Goal: Task Accomplishment & Management: Use online tool/utility

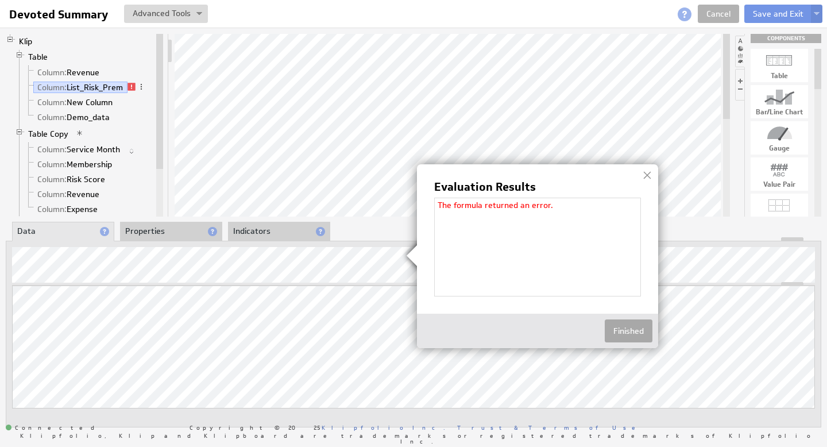
click at [641, 323] on button "Finished" at bounding box center [628, 330] width 48 height 23
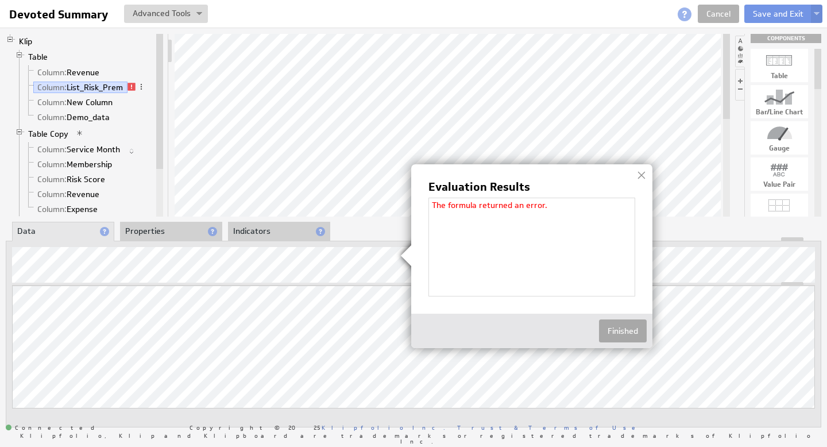
click at [629, 326] on button "Finished" at bounding box center [623, 330] width 48 height 23
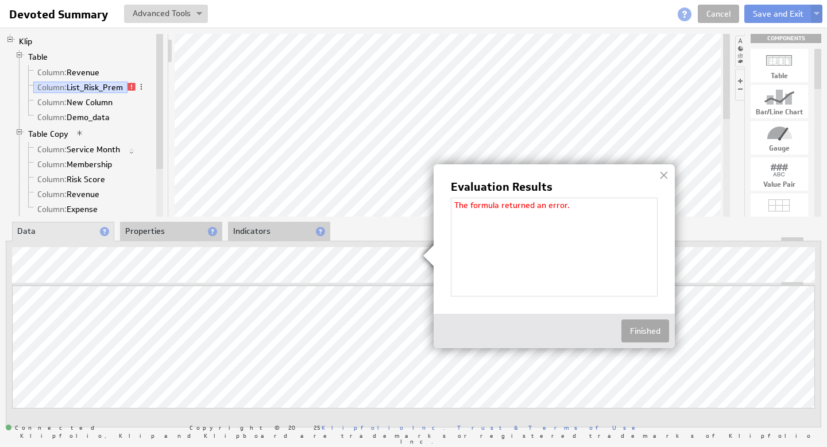
click at [649, 326] on button "Finished" at bounding box center [645, 330] width 48 height 23
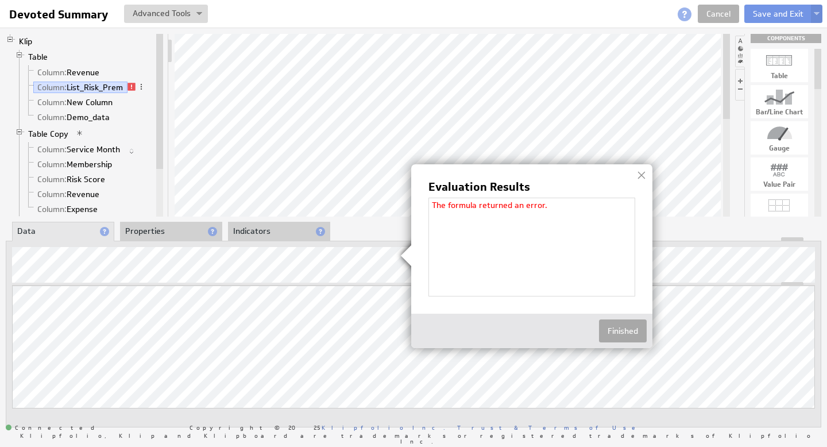
click at [622, 331] on button "Finished" at bounding box center [623, 330] width 48 height 23
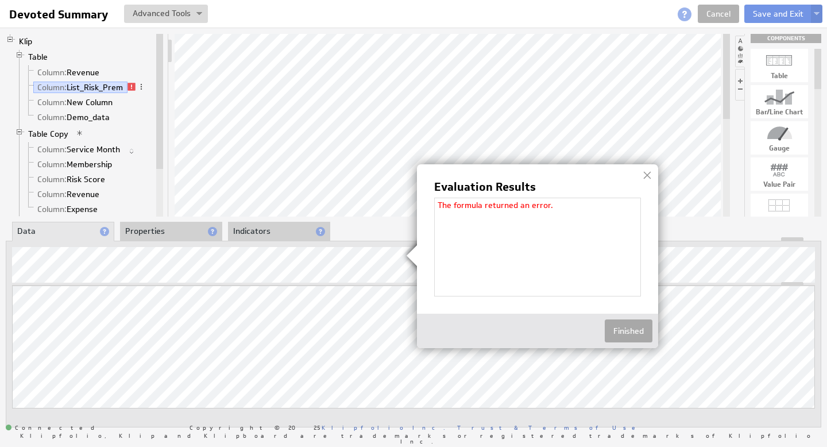
click at [638, 327] on button "Finished" at bounding box center [628, 330] width 48 height 23
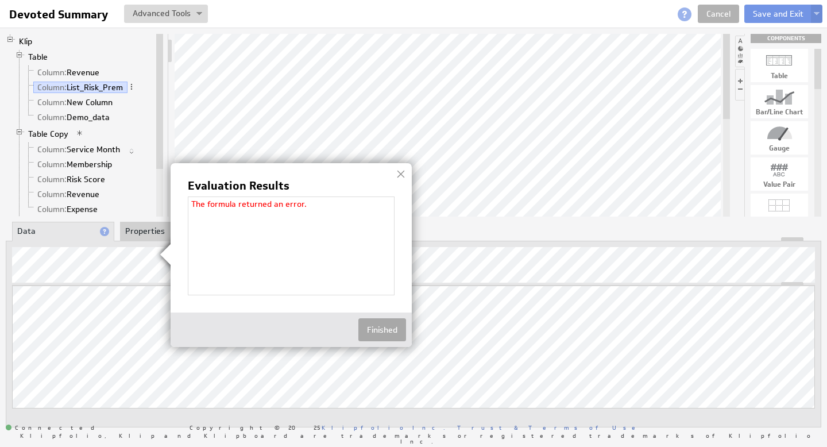
click at [384, 327] on button "Finished" at bounding box center [382, 329] width 48 height 23
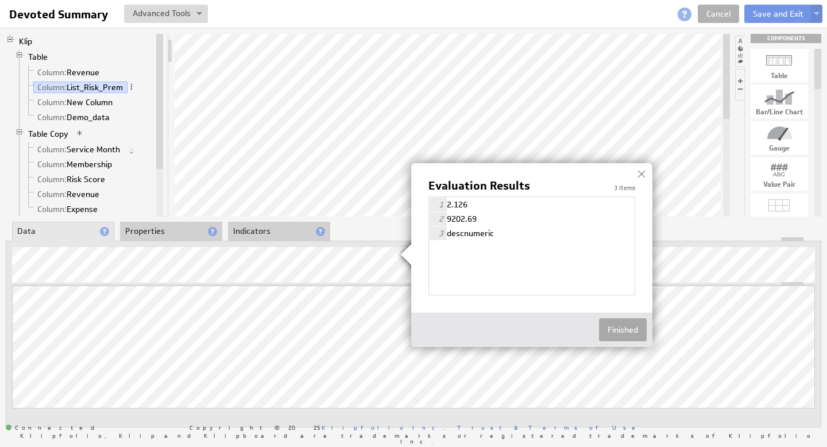
click at [631, 329] on button "Finished" at bounding box center [623, 329] width 48 height 23
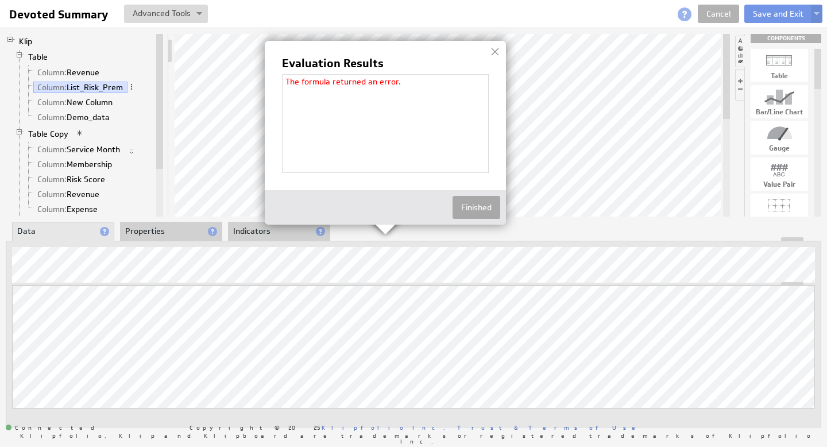
click at [489, 206] on button "Finished" at bounding box center [476, 207] width 48 height 23
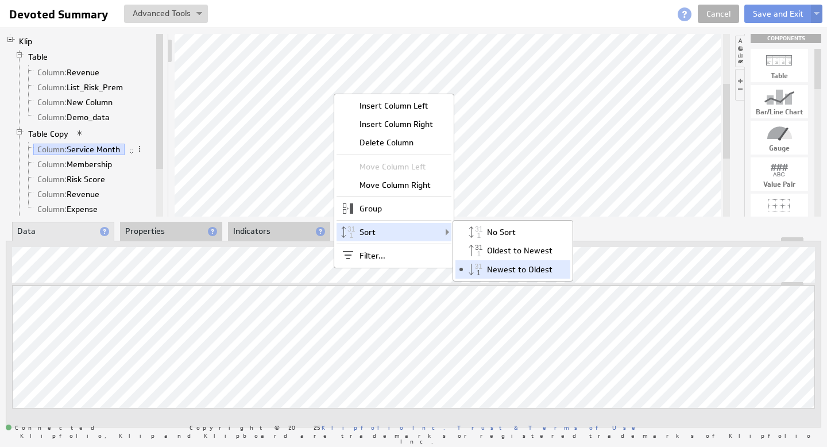
click at [505, 270] on div "Newest to Oldest" at bounding box center [512, 269] width 115 height 18
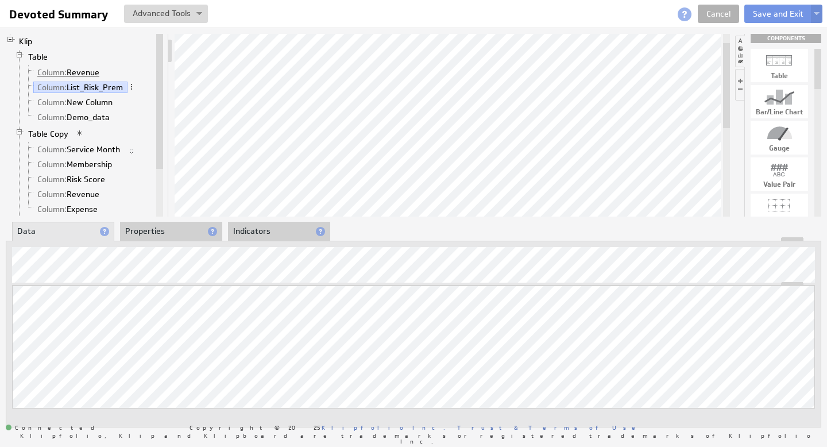
click at [91, 72] on link "Column: Revenue" at bounding box center [68, 72] width 71 height 11
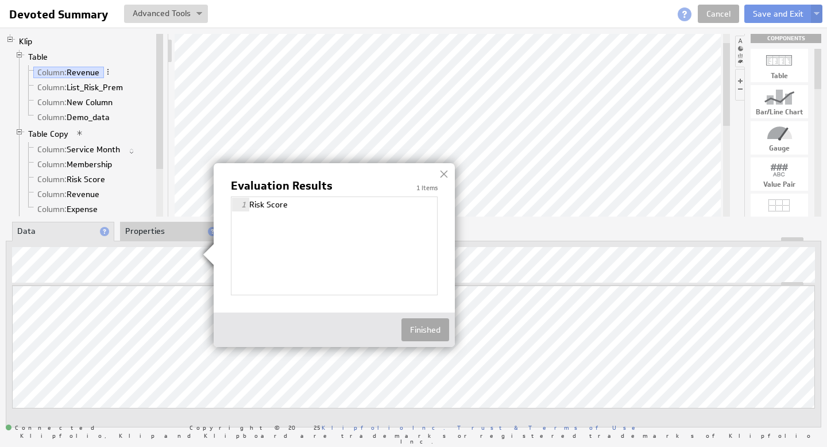
click at [432, 328] on button "Finished" at bounding box center [425, 329] width 48 height 23
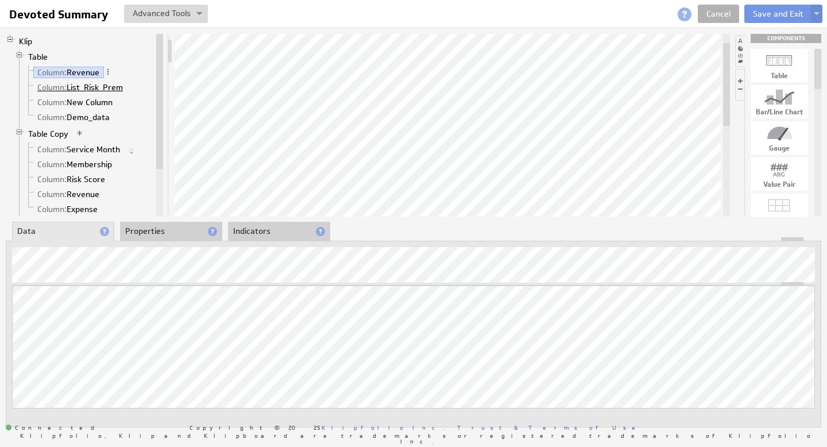
click at [111, 91] on link "Column: List_Risk_Prem" at bounding box center [80, 87] width 94 height 11
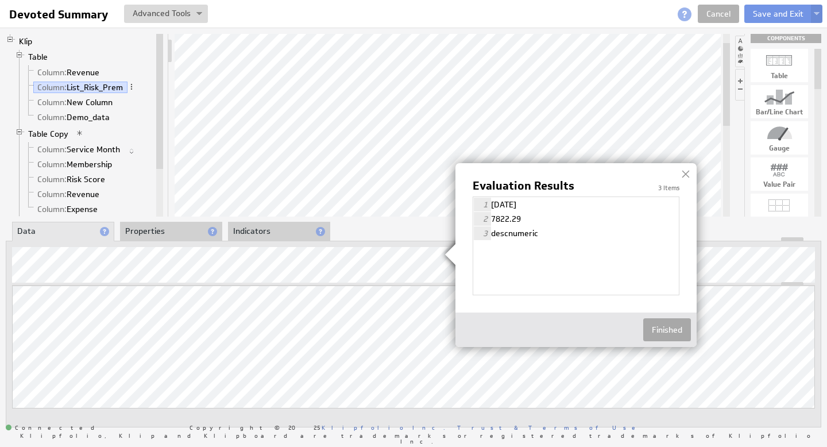
click at [672, 328] on button "Finished" at bounding box center [667, 329] width 48 height 23
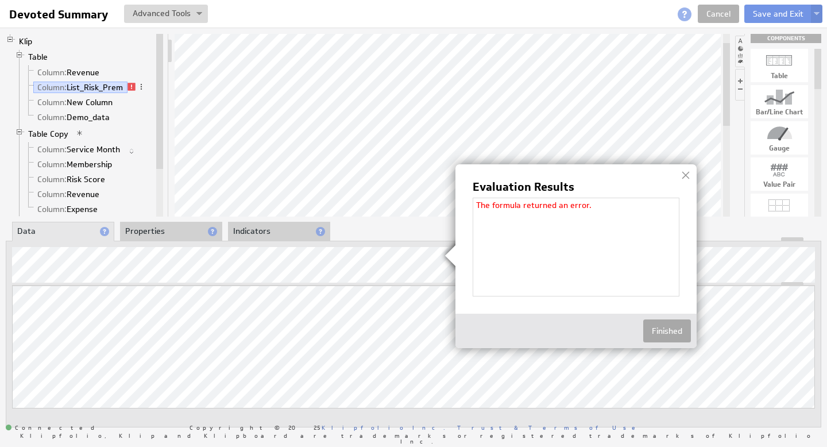
click at [676, 325] on button "Finished" at bounding box center [667, 330] width 48 height 23
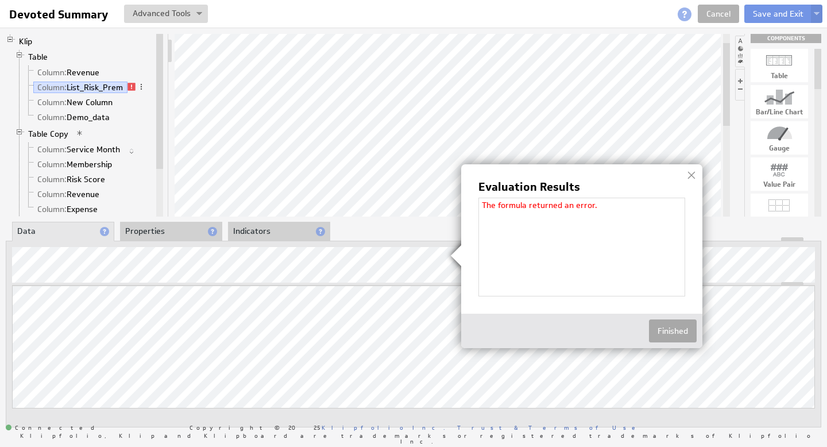
click at [662, 332] on button "Finished" at bounding box center [673, 330] width 48 height 23
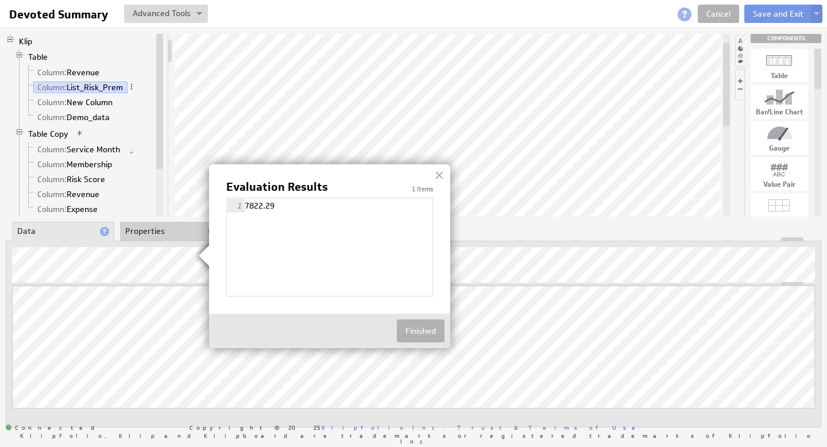
click at [445, 328] on div "Finished" at bounding box center [329, 330] width 241 height 34
click at [428, 329] on button "Finished" at bounding box center [420, 330] width 48 height 23
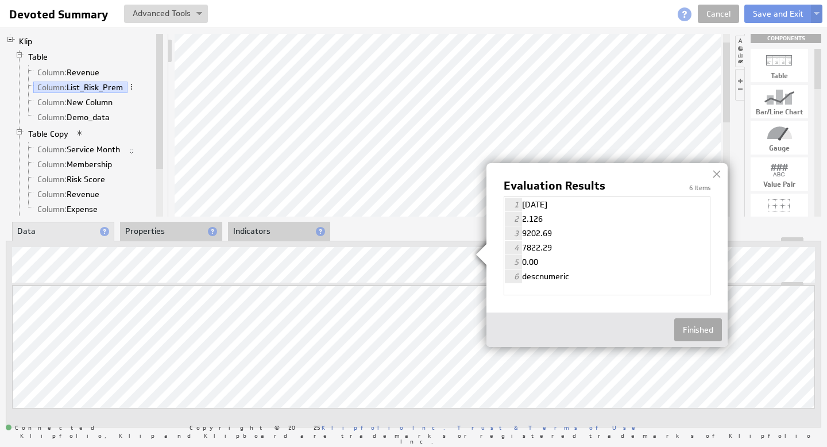
click at [698, 327] on button "Finished" at bounding box center [698, 329] width 48 height 23
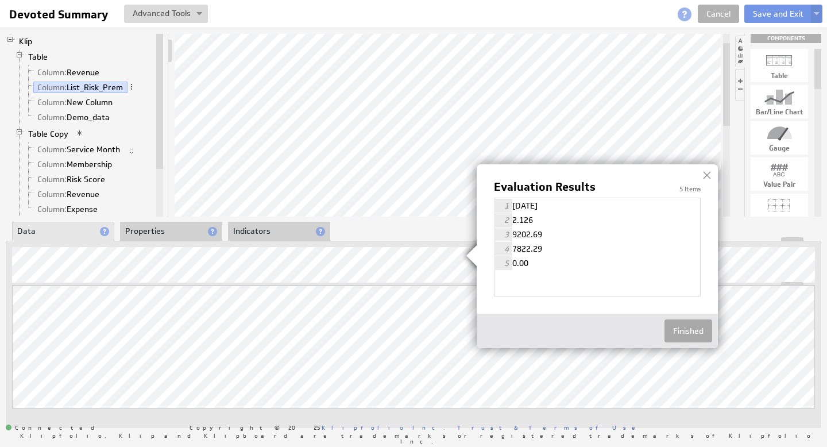
click at [677, 335] on button "Finished" at bounding box center [688, 330] width 48 height 23
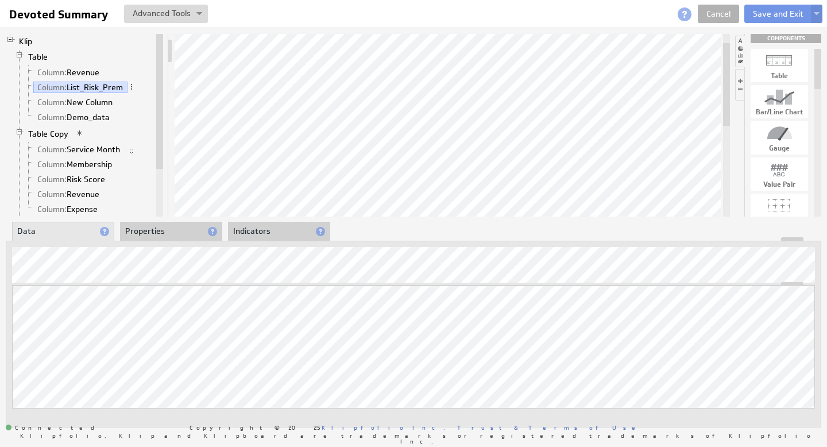
click at [147, 231] on li "Properties" at bounding box center [171, 232] width 102 height 20
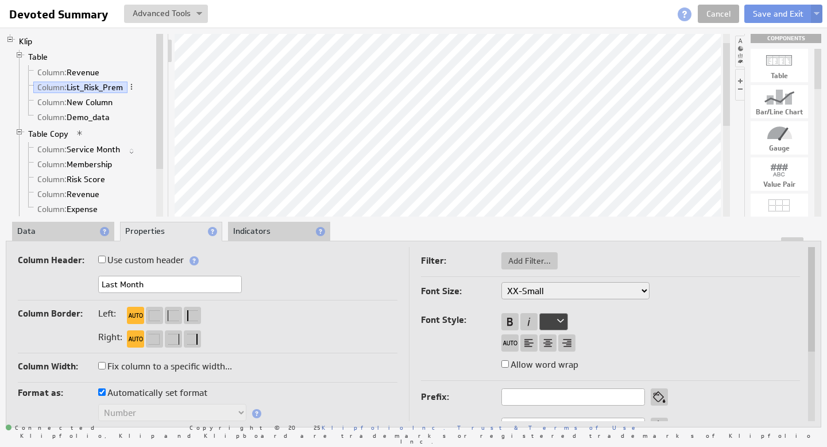
drag, startPoint x: 152, startPoint y: 286, endPoint x: 96, endPoint y: 284, distance: 55.7
click at [96, 284] on div "Last Month" at bounding box center [207, 285] width 379 height 19
type input "Last Month"
click at [71, 238] on div at bounding box center [413, 239] width 814 height 4
click at [68, 231] on li "Data" at bounding box center [63, 232] width 102 height 20
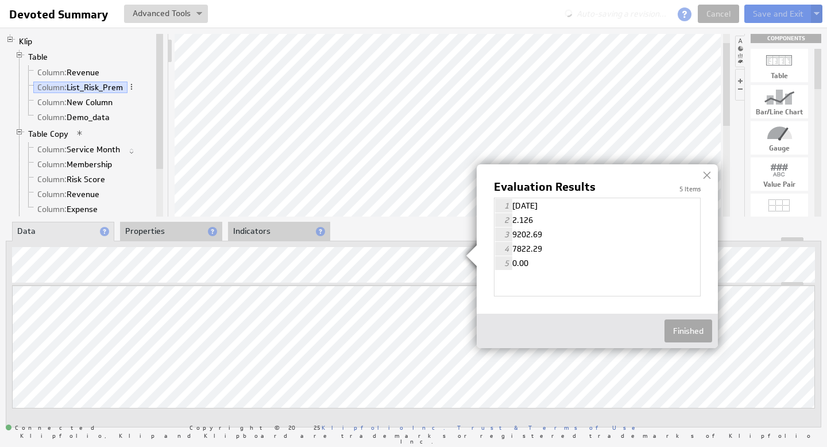
click at [693, 329] on button "Finished" at bounding box center [688, 330] width 48 height 23
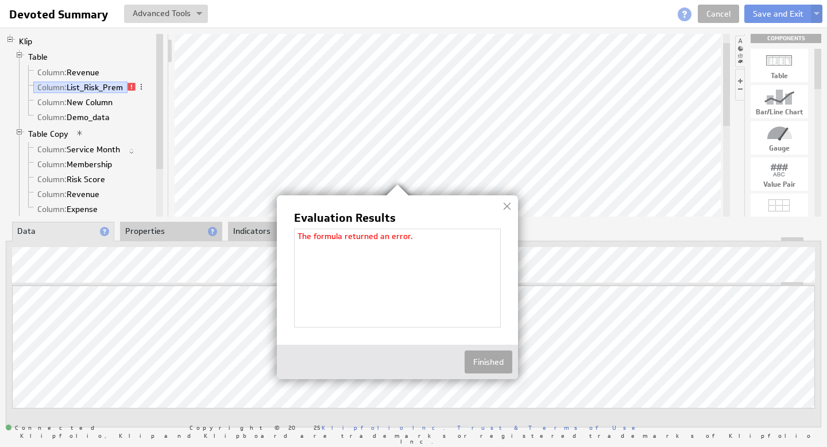
click at [488, 355] on button "Finished" at bounding box center [488, 361] width 48 height 23
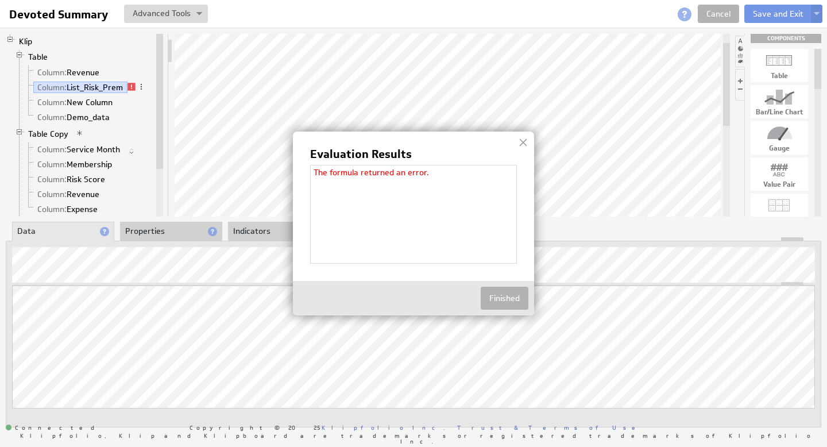
click at [477, 193] on div "The formula returned an error." at bounding box center [413, 214] width 207 height 99
click at [497, 298] on button "Finished" at bounding box center [504, 297] width 48 height 23
click at [506, 298] on button "Finished" at bounding box center [504, 297] width 48 height 23
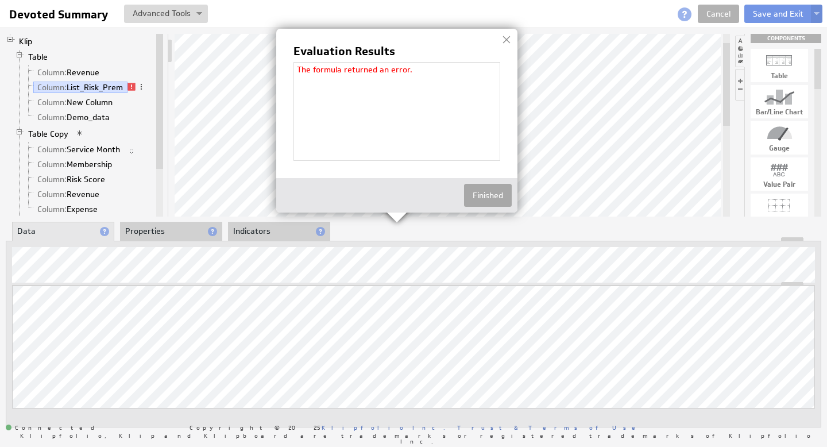
click at [494, 187] on button "Finished" at bounding box center [488, 195] width 48 height 23
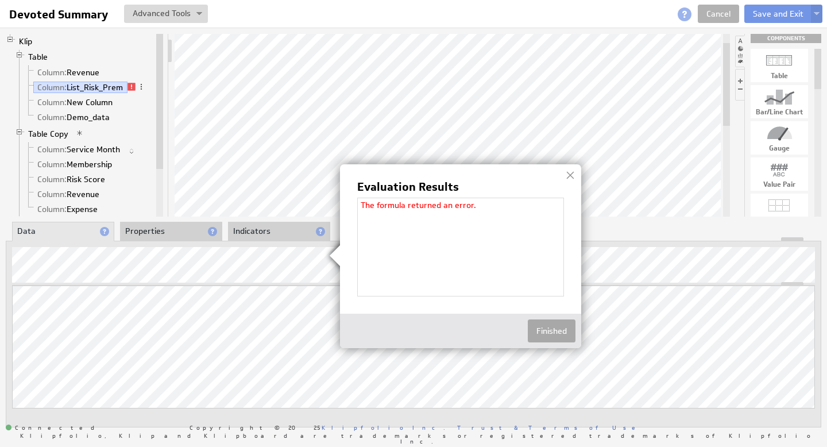
click at [569, 327] on button "Finished" at bounding box center [552, 330] width 48 height 23
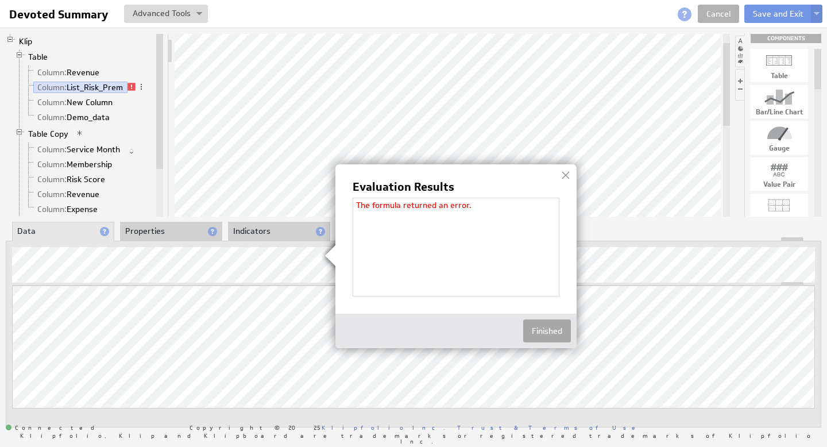
click at [538, 328] on button "Finished" at bounding box center [547, 330] width 48 height 23
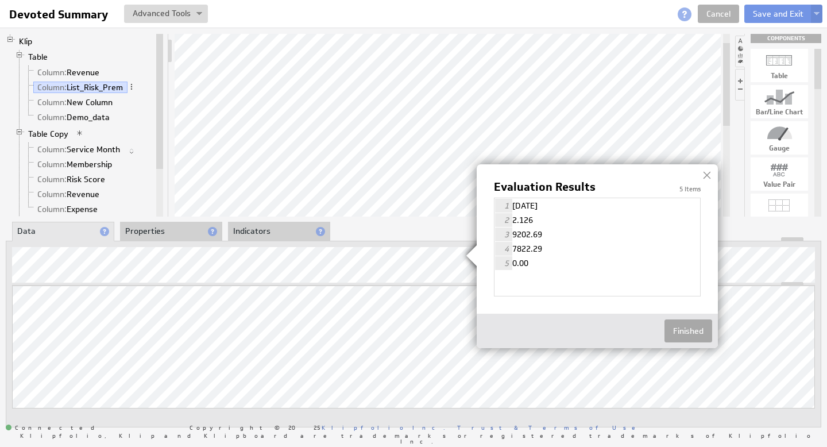
click at [683, 327] on button "Finished" at bounding box center [688, 330] width 48 height 23
click at [692, 319] on button "Finished" at bounding box center [689, 330] width 48 height 23
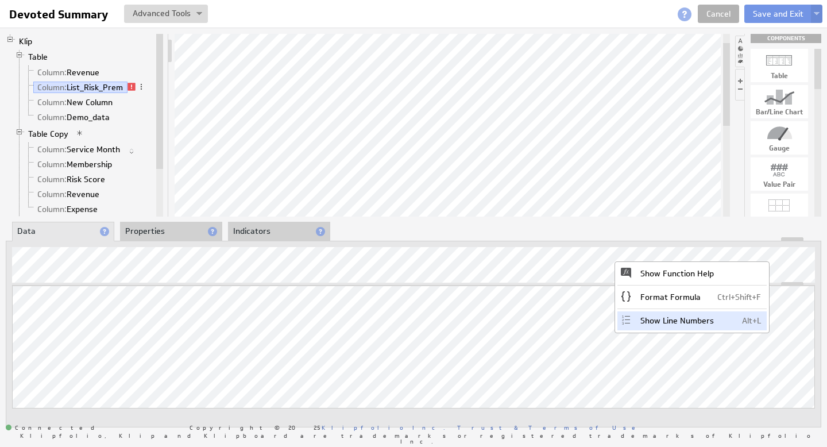
click at [654, 318] on div "Show Line Numbers Alt+L" at bounding box center [691, 320] width 149 height 18
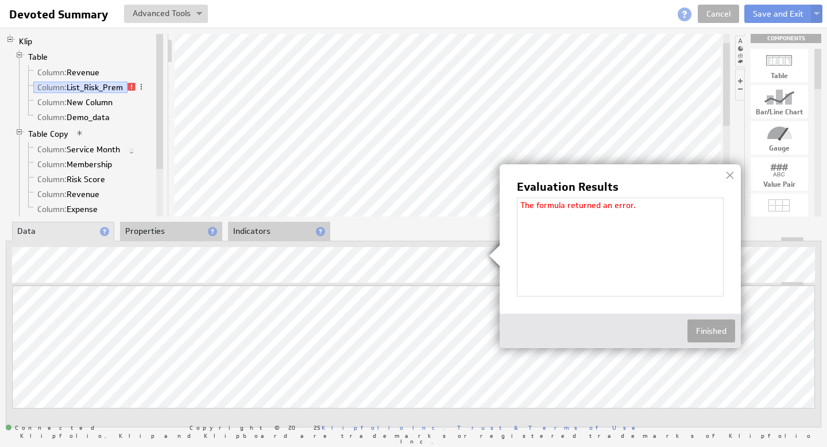
click at [715, 328] on button "Finished" at bounding box center [711, 330] width 48 height 23
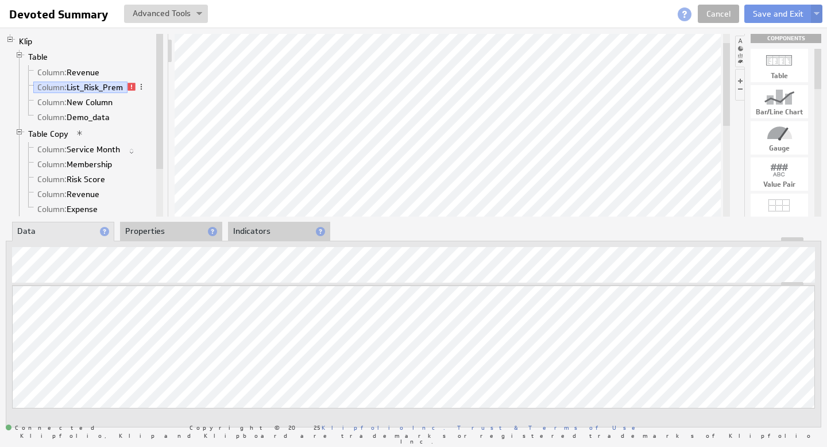
click at [135, 87] on span at bounding box center [131, 87] width 8 height 8
click at [142, 86] on span at bounding box center [141, 87] width 8 height 8
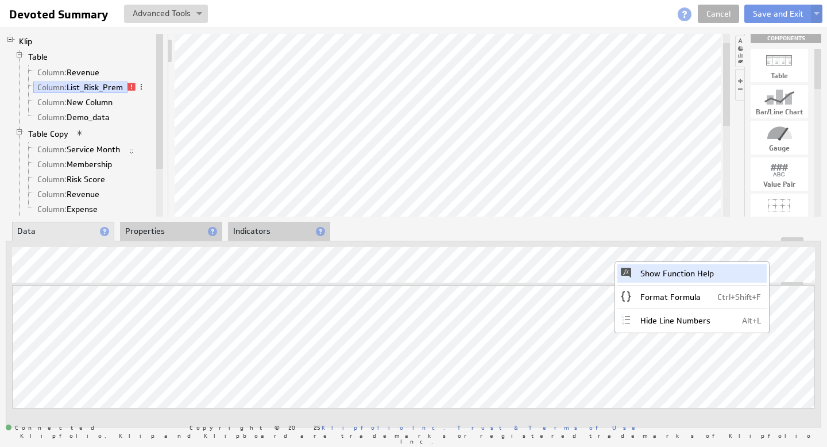
click at [716, 273] on div "Show Function Help" at bounding box center [691, 273] width 149 height 18
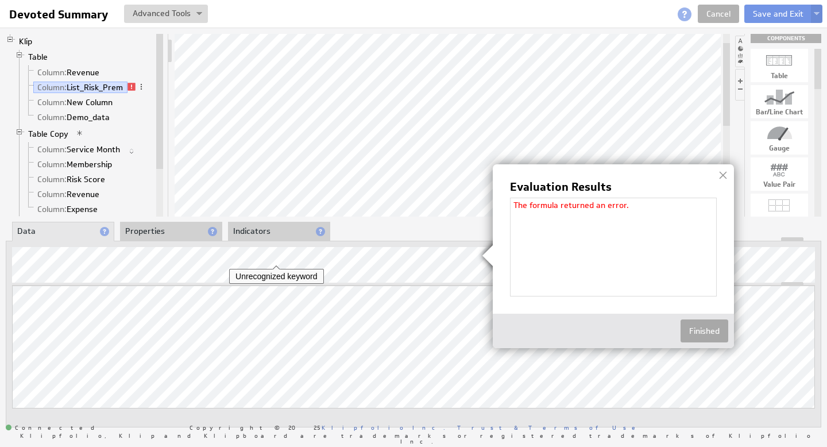
click at [707, 329] on button "Finished" at bounding box center [704, 330] width 48 height 23
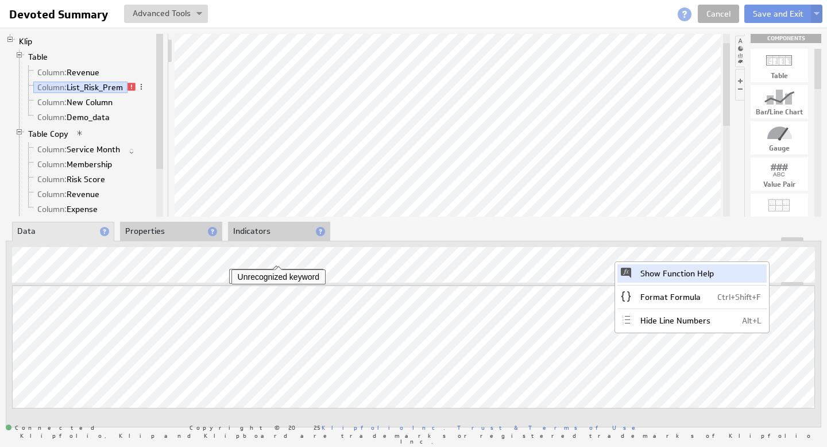
click at [720, 269] on div "Show Function Help" at bounding box center [691, 273] width 149 height 18
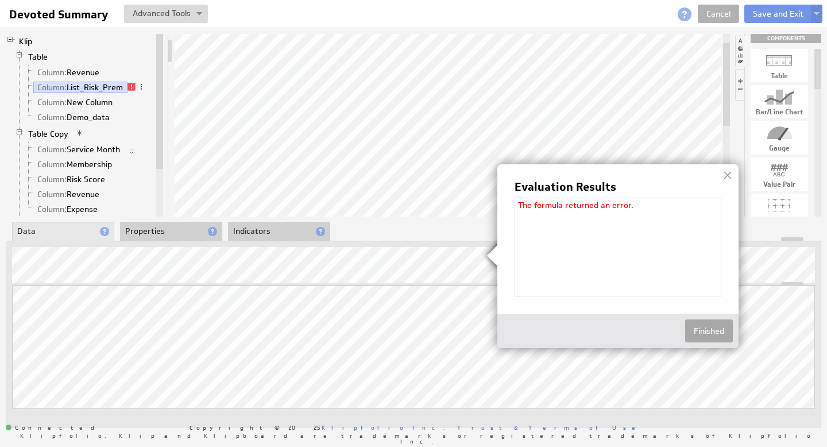
click at [698, 324] on button "Finished" at bounding box center [709, 330] width 48 height 23
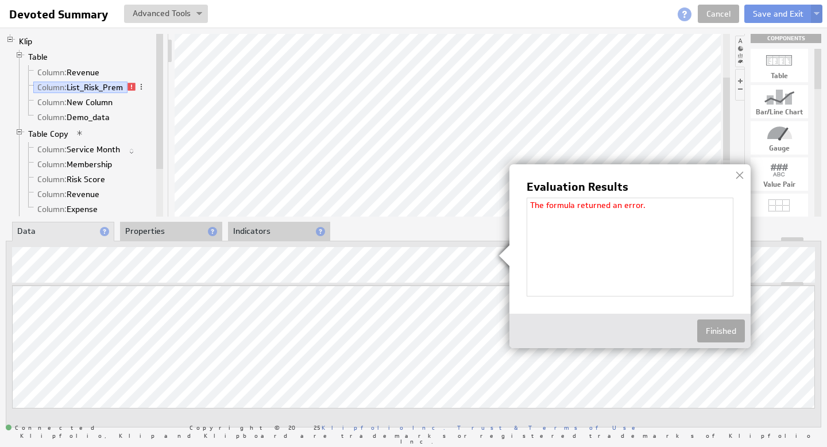
click at [726, 329] on button "Finished" at bounding box center [721, 330] width 48 height 23
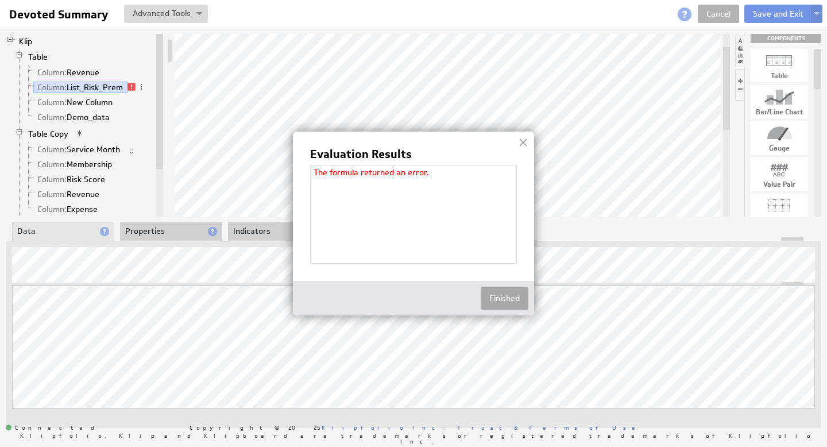
click at [512, 295] on button "Finished" at bounding box center [504, 297] width 48 height 23
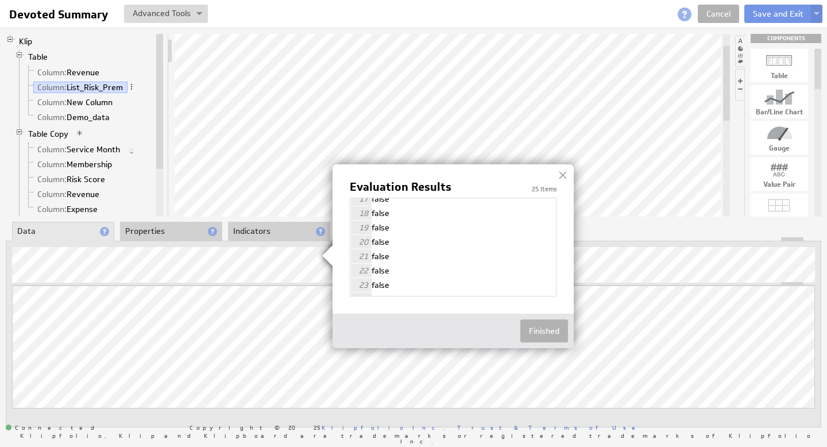
scroll to position [261, 0]
click at [546, 328] on button "Finished" at bounding box center [544, 330] width 48 height 23
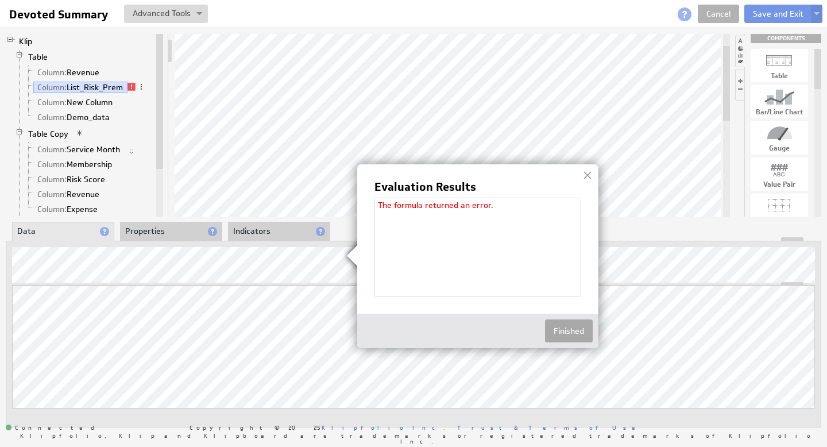
click at [584, 332] on button "Finished" at bounding box center [569, 330] width 48 height 23
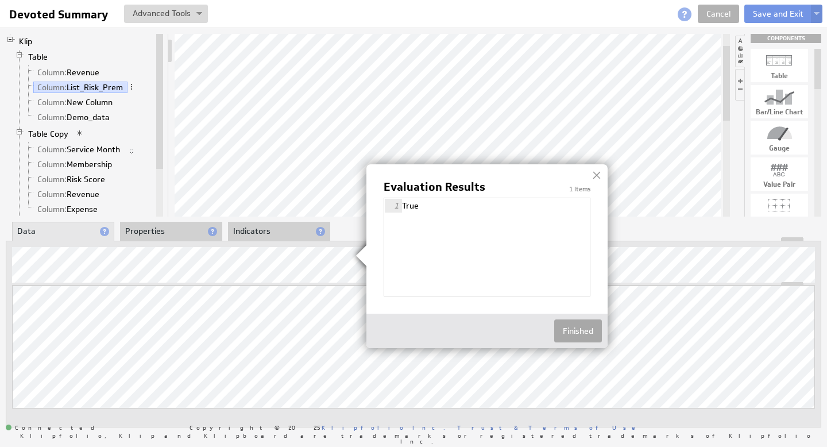
click at [583, 323] on button "Finished" at bounding box center [578, 330] width 48 height 23
click at [587, 332] on button "Finished" at bounding box center [578, 330] width 48 height 23
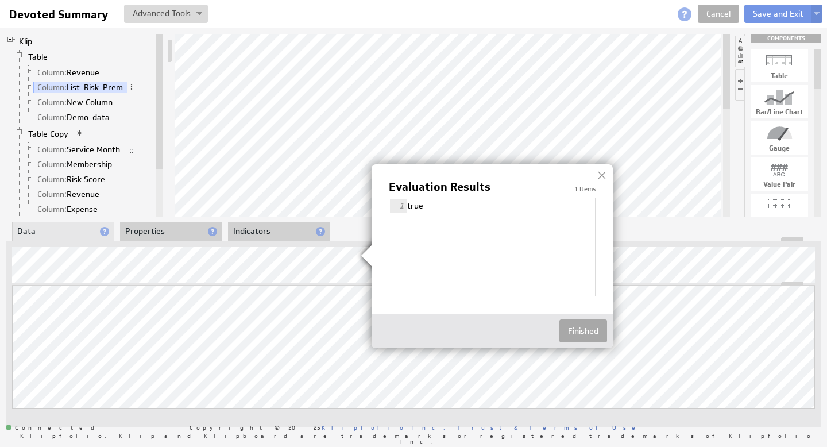
click at [595, 329] on button "Finished" at bounding box center [583, 330] width 48 height 23
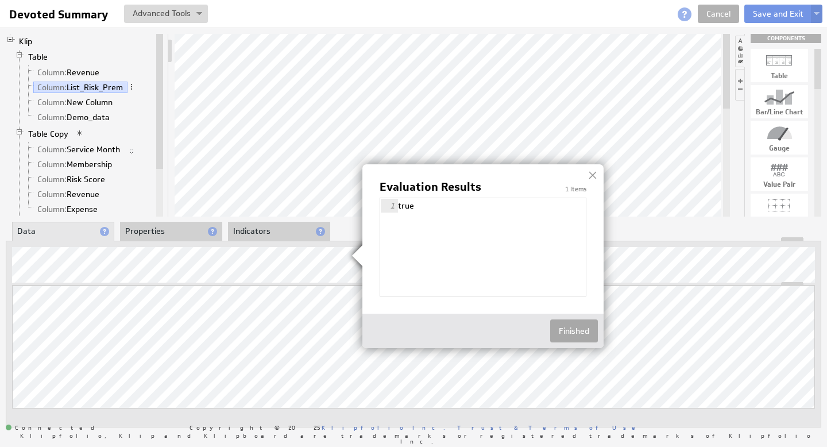
click at [575, 329] on button "Finished" at bounding box center [574, 330] width 48 height 23
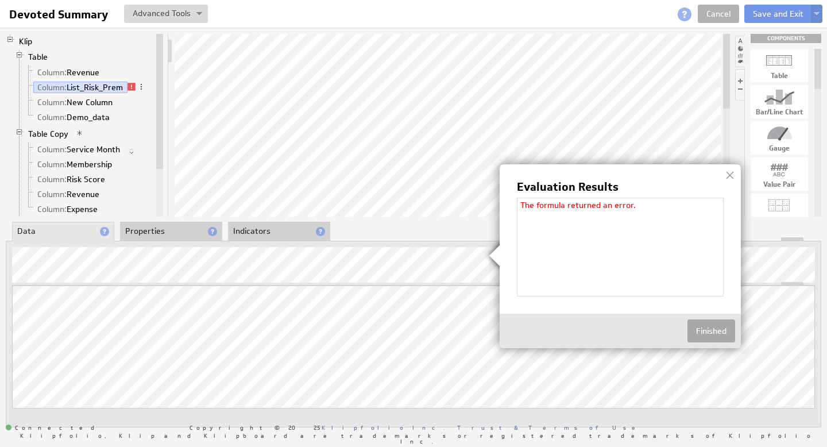
click at [711, 331] on button "Finished" at bounding box center [711, 330] width 48 height 23
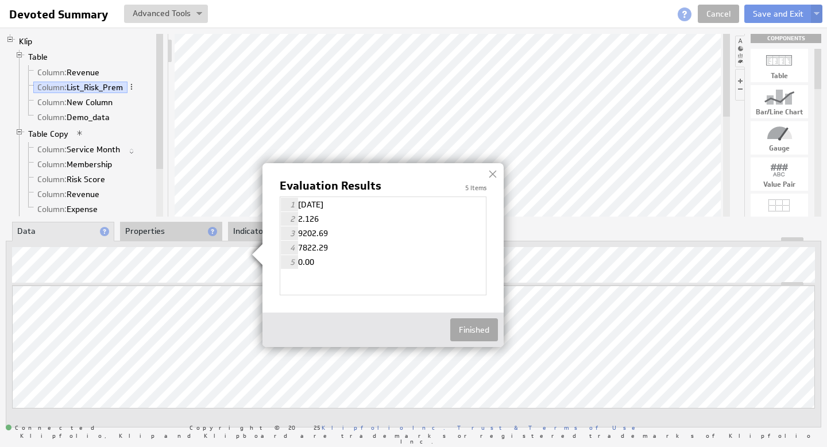
click at [489, 328] on button "Finished" at bounding box center [474, 329] width 48 height 23
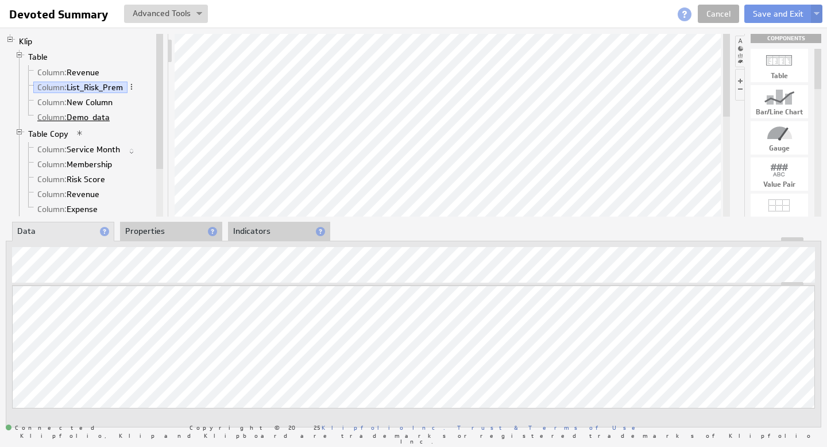
click at [94, 115] on link "Column: Demo_data" at bounding box center [73, 116] width 81 height 11
click at [99, 100] on link "Column: New Column" at bounding box center [75, 101] width 84 height 11
click at [99, 90] on link "Column: List_Risk_Prem" at bounding box center [80, 87] width 94 height 11
click at [133, 86] on span at bounding box center [131, 87] width 8 height 8
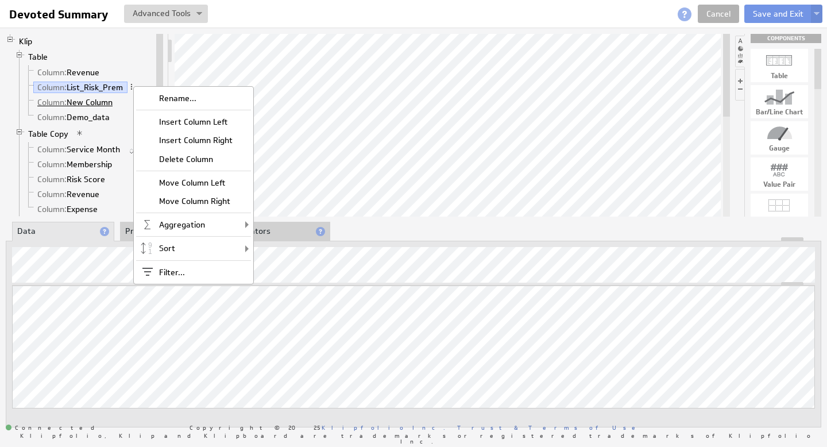
click at [108, 100] on link "Column: New Column" at bounding box center [75, 101] width 84 height 11
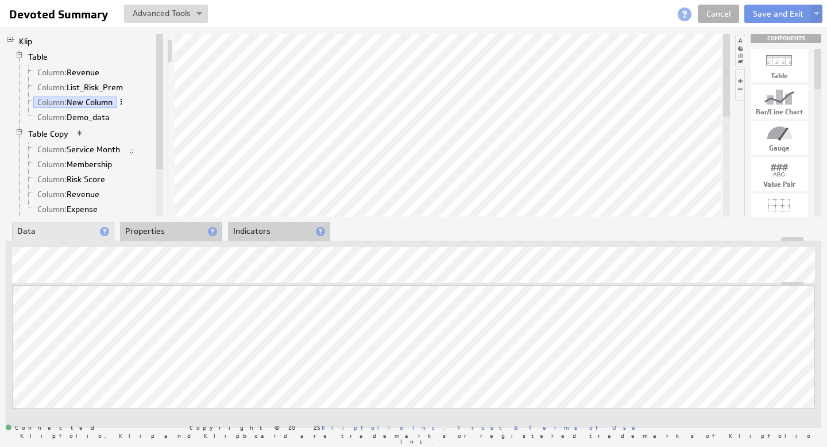
click at [123, 102] on span at bounding box center [121, 102] width 8 height 8
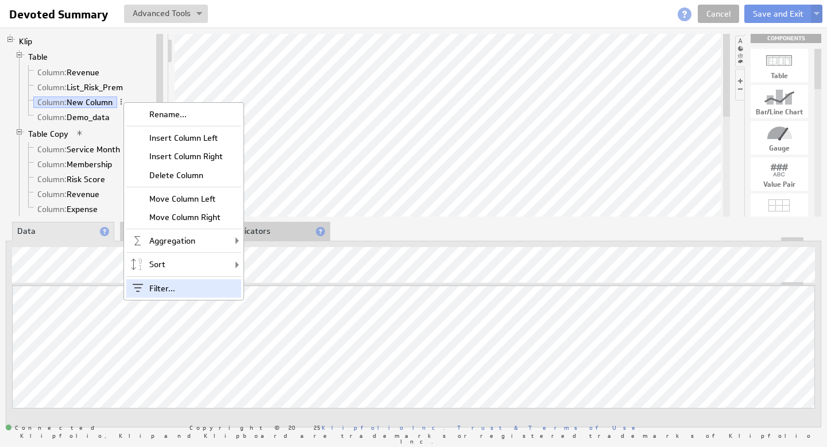
click at [172, 284] on div "Filter..." at bounding box center [183, 288] width 115 height 18
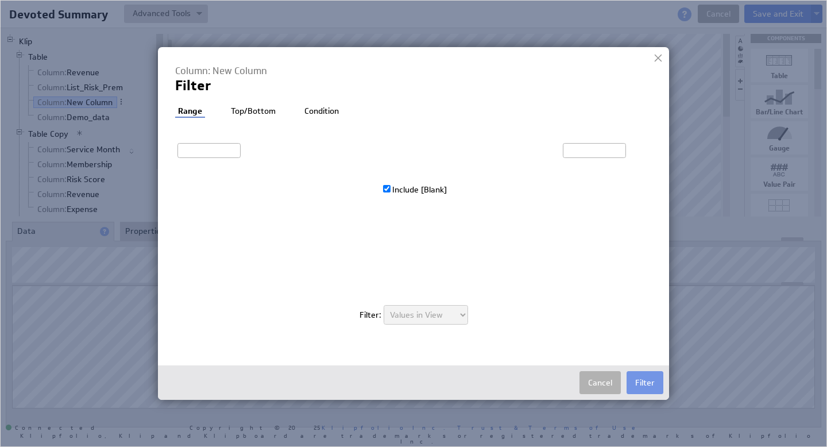
type input "1.322"
checkbox input "true"
click at [320, 115] on li "Condition" at bounding box center [321, 111] width 40 height 11
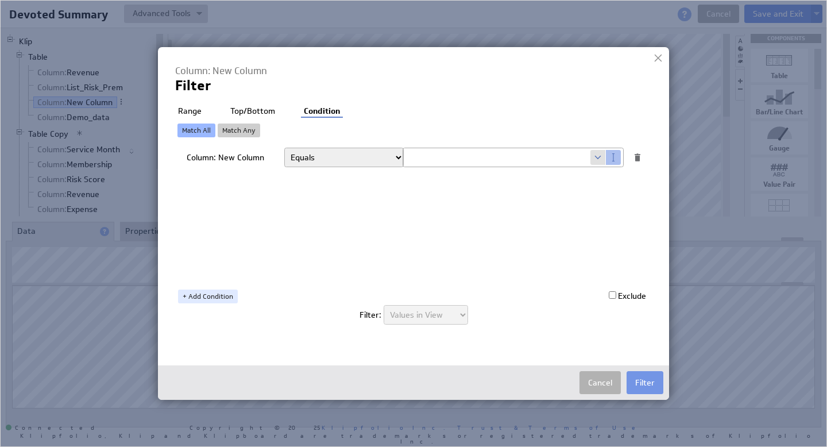
click at [349, 157] on select "Equals Greater than Less than Greater than or equal to Less than or equal to Do…" at bounding box center [343, 158] width 119 height 20
click at [395, 160] on select "Equals Greater than Less than Greater than or equal to Less than or equal to Do…" at bounding box center [343, 158] width 119 height 20
click at [596, 157] on span at bounding box center [597, 157] width 15 height 15
click at [588, 158] on select "Select... company.id company.name user.emailAddress user.firstName user.isAdmin…" at bounding box center [496, 157] width 187 height 18
select select "devoted_service_month"
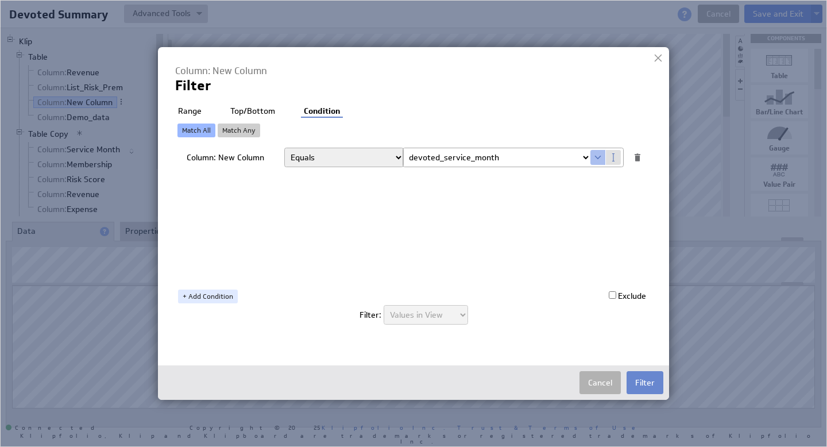
click at [644, 382] on button "Filter" at bounding box center [644, 382] width 37 height 23
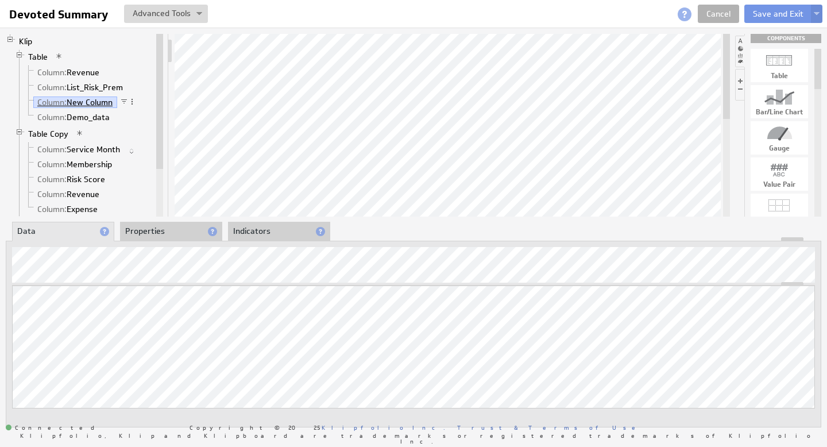
click at [104, 102] on link "Column: New Column" at bounding box center [75, 101] width 84 height 11
click at [108, 102] on link "Column: New Column" at bounding box center [75, 101] width 84 height 11
click at [125, 101] on span at bounding box center [124, 102] width 8 height 8
click at [168, 116] on div "Edit Filter..." at bounding box center [184, 113] width 115 height 18
select select "op:="
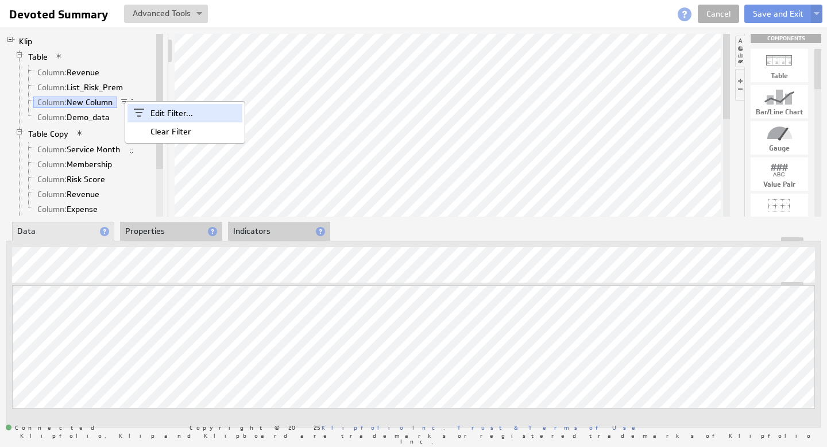
select select "devoted_service_month"
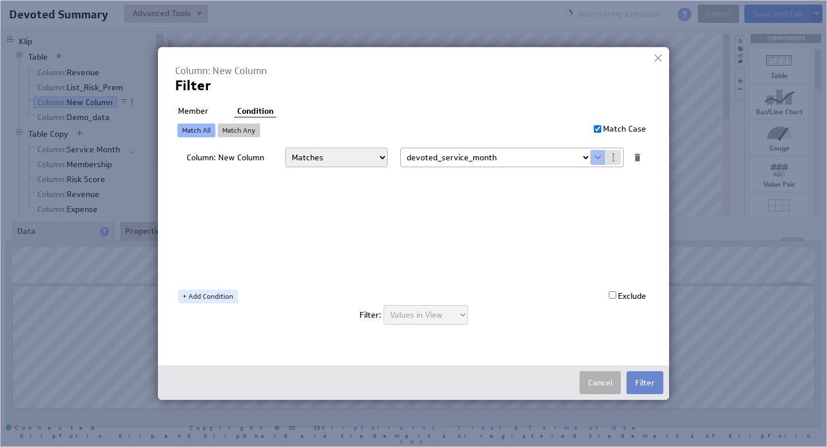
click at [635, 383] on button "Filter" at bounding box center [644, 382] width 37 height 23
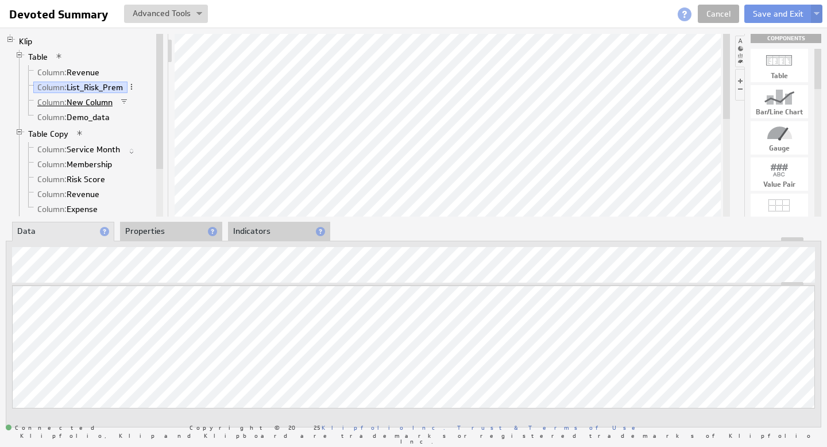
click at [107, 102] on link "Column: New Column" at bounding box center [75, 101] width 84 height 11
click at [133, 100] on span at bounding box center [132, 102] width 8 height 8
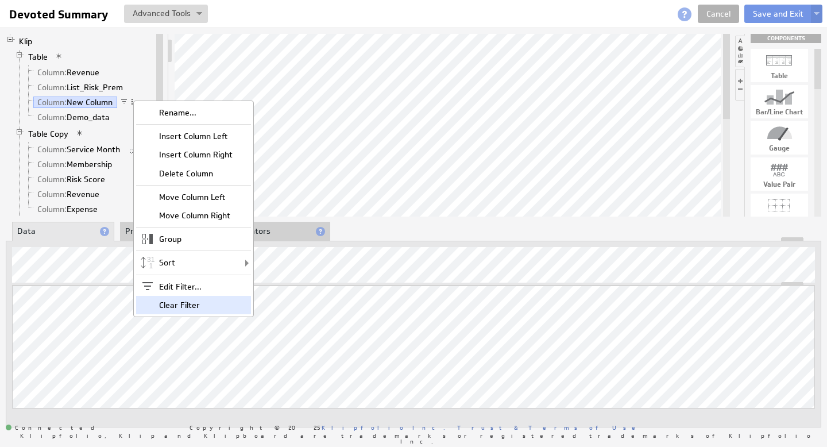
click at [195, 302] on div "Clear Filter" at bounding box center [193, 305] width 115 height 18
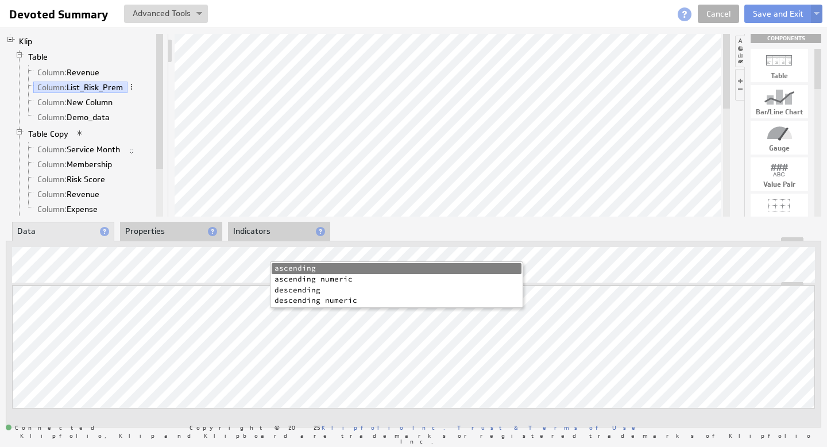
click at [318, 299] on li "descending numeric" at bounding box center [397, 300] width 250 height 11
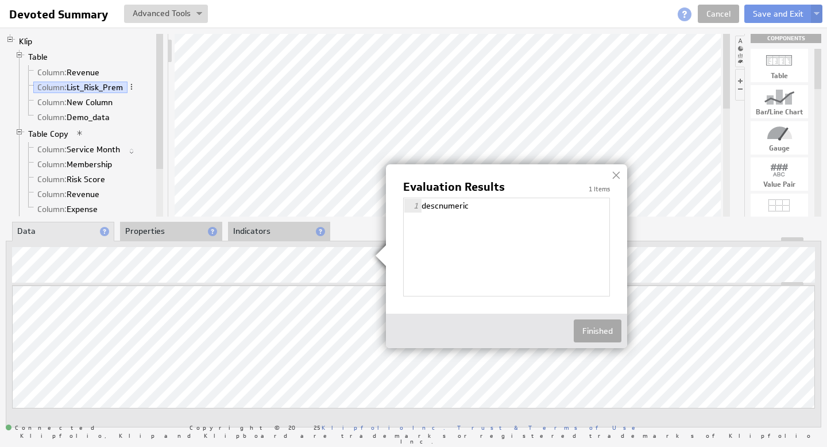
click at [598, 328] on button "Finished" at bounding box center [597, 330] width 48 height 23
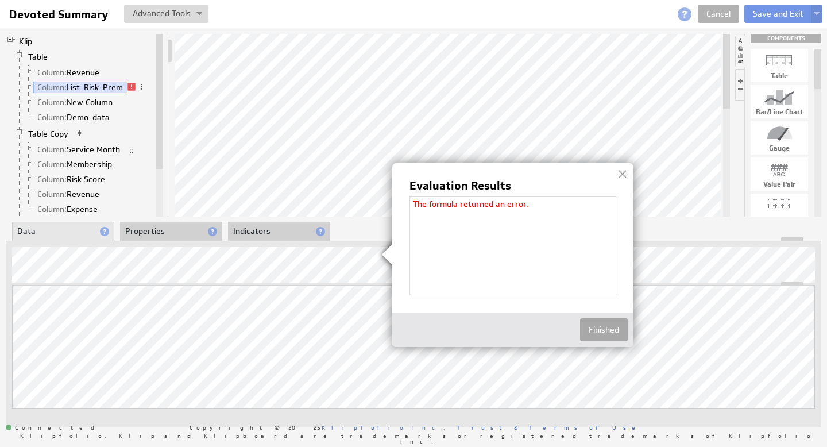
click at [617, 330] on button "Finished" at bounding box center [604, 329] width 48 height 23
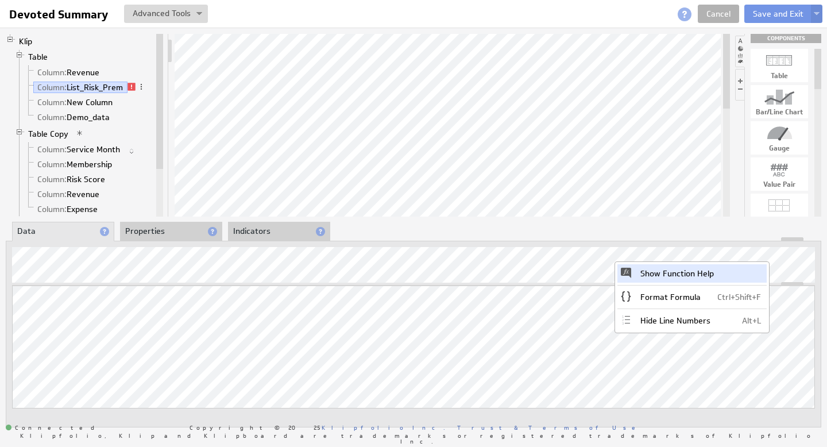
click at [685, 273] on div "Show Function Help" at bounding box center [691, 273] width 149 height 18
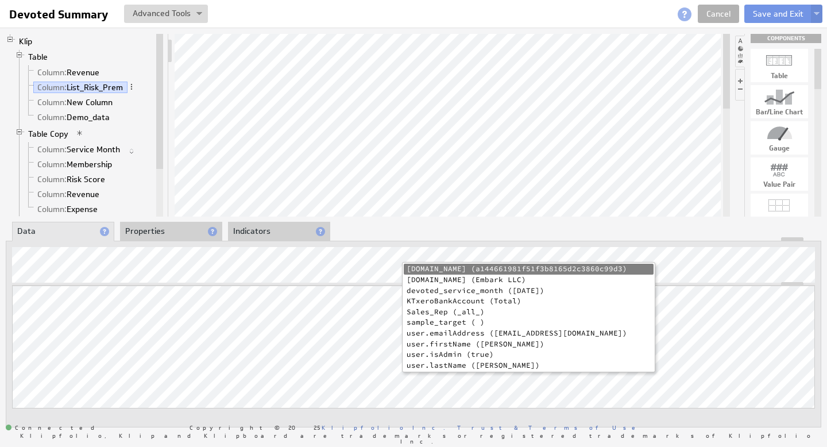
click at [486, 289] on li "devoted_service_month (2025-05-01)" at bounding box center [529, 290] width 250 height 11
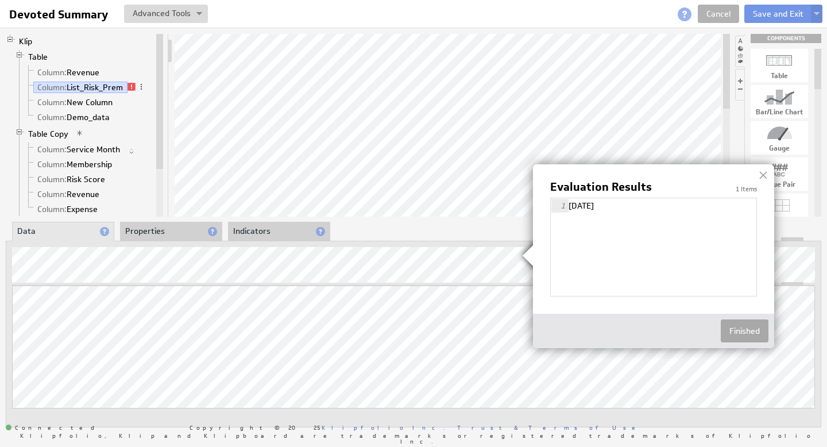
click at [747, 332] on button "Finished" at bounding box center [744, 330] width 48 height 23
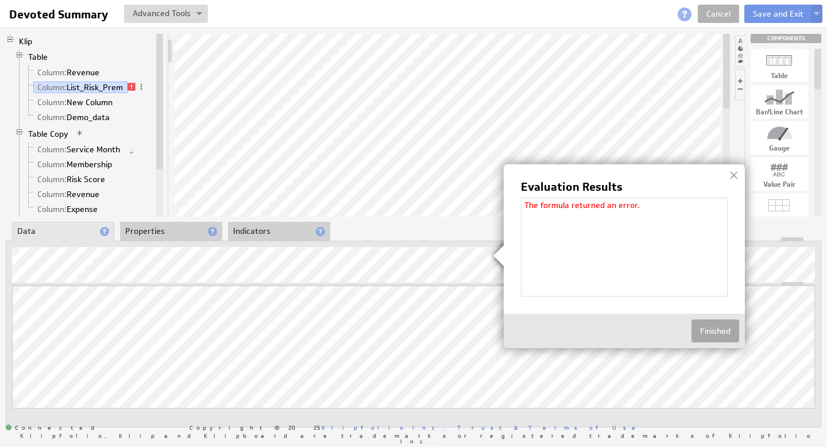
click at [720, 325] on button "Finished" at bounding box center [715, 330] width 48 height 23
click at [723, 334] on button "Finished" at bounding box center [715, 329] width 48 height 23
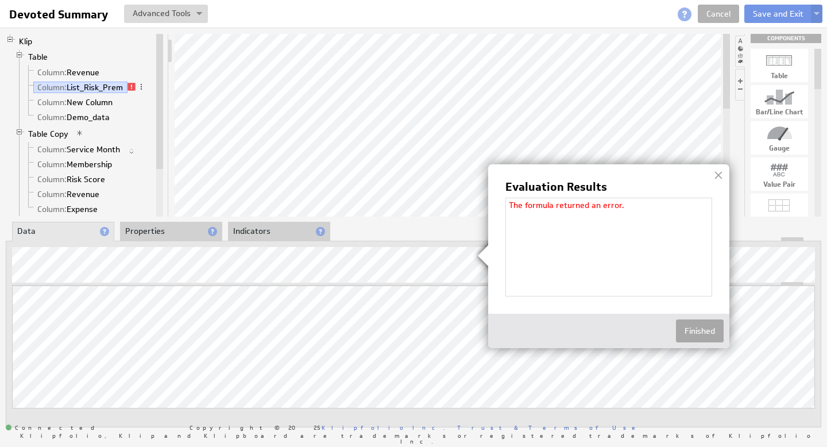
click at [699, 325] on button "Finished" at bounding box center [700, 330] width 48 height 23
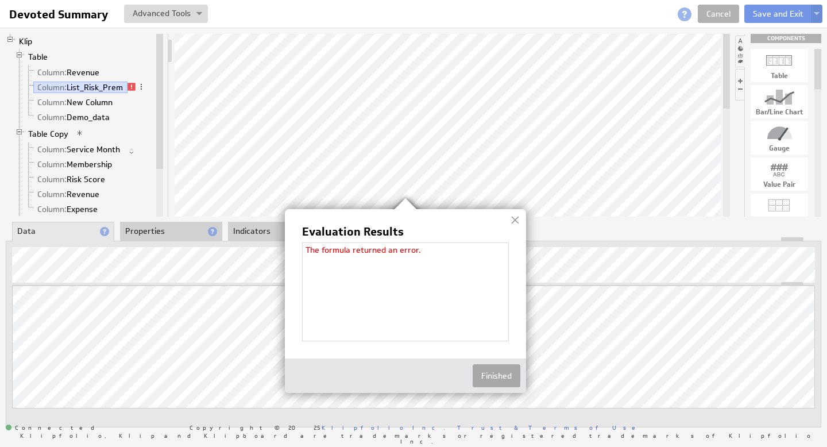
click at [505, 377] on button "Finished" at bounding box center [496, 375] width 48 height 23
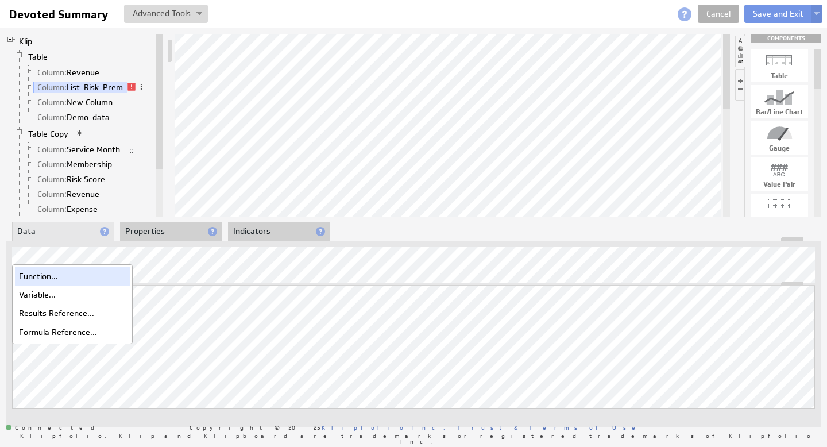
click at [48, 277] on div "Function..." at bounding box center [72, 276] width 115 height 18
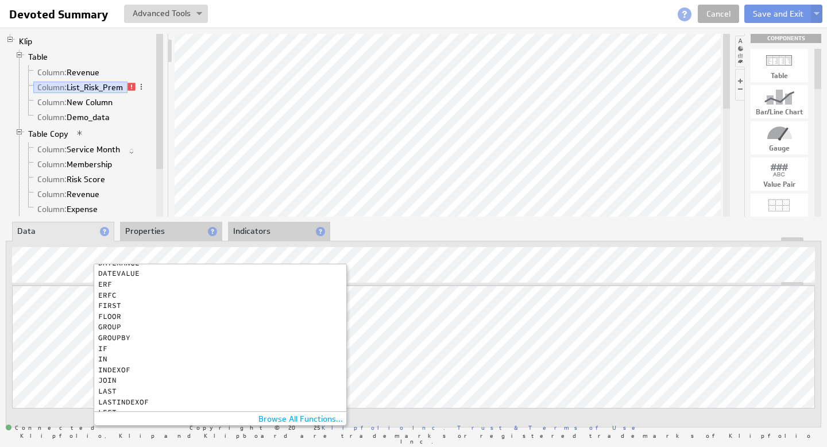
scroll to position [350, 0]
click at [127, 367] on div "INDEXOF" at bounding box center [217, 369] width 238 height 7
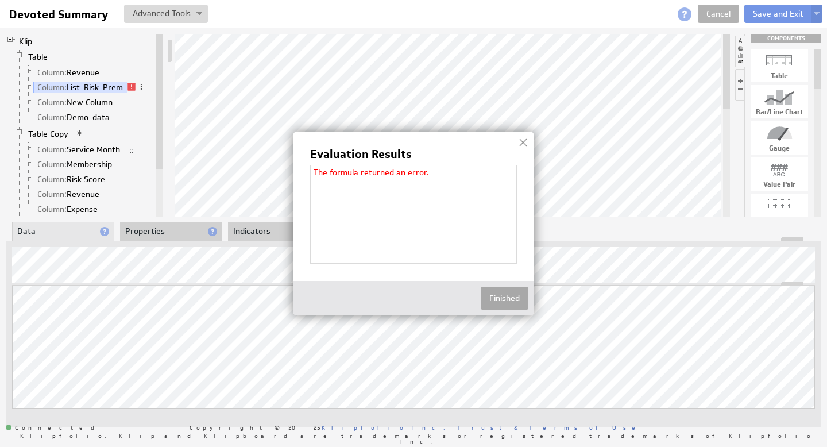
click at [494, 296] on button "Finished" at bounding box center [504, 297] width 48 height 23
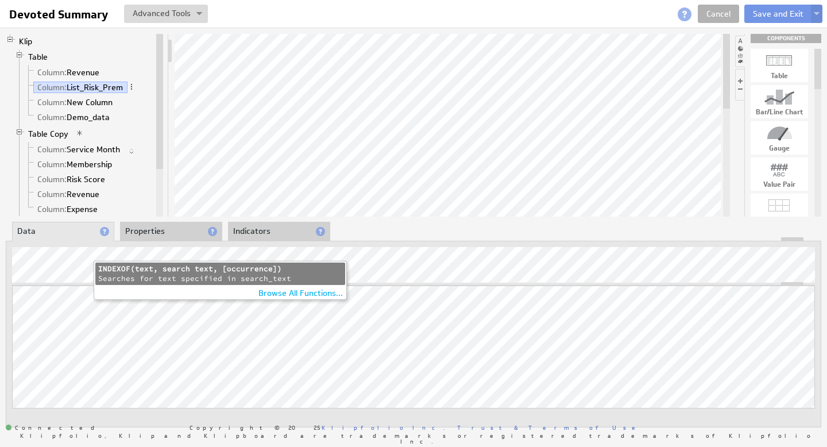
click at [124, 272] on div "INDEXOF(text, search text, [occurrence])" at bounding box center [220, 269] width 244 height 10
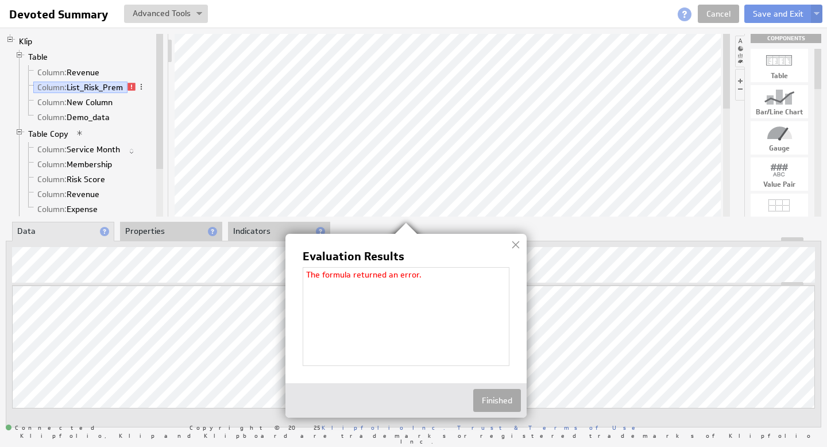
click at [499, 389] on button "Finished" at bounding box center [497, 400] width 48 height 23
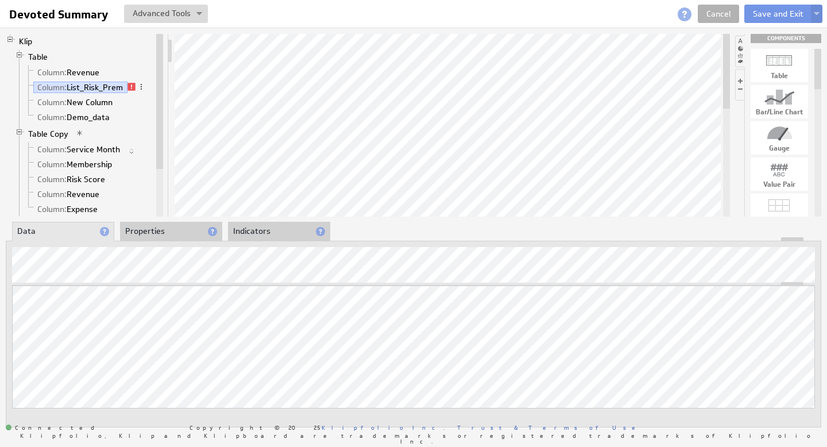
click at [350, 232] on div "About Data Properties Layout Drill Down Indicators Updating... Select a Functio…" at bounding box center [413, 324] width 815 height 205
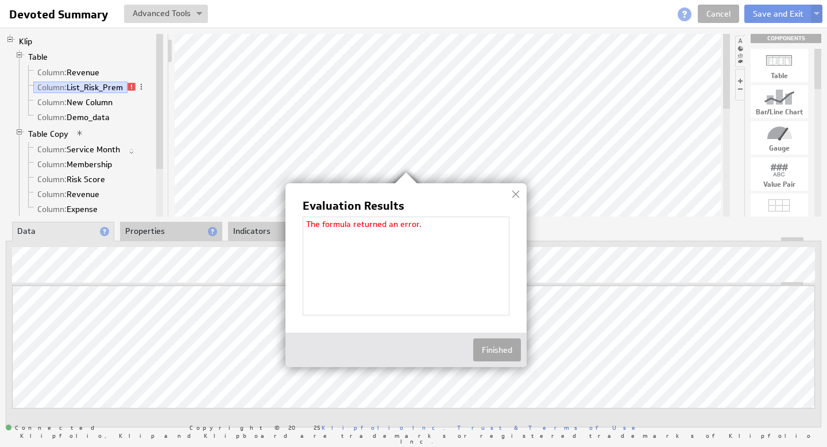
click at [510, 344] on button "Finished" at bounding box center [497, 349] width 48 height 23
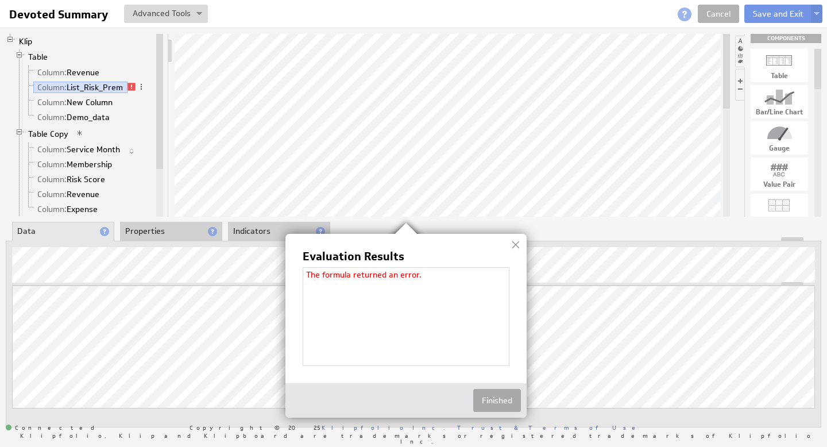
click at [482, 401] on button "Finished" at bounding box center [497, 400] width 48 height 23
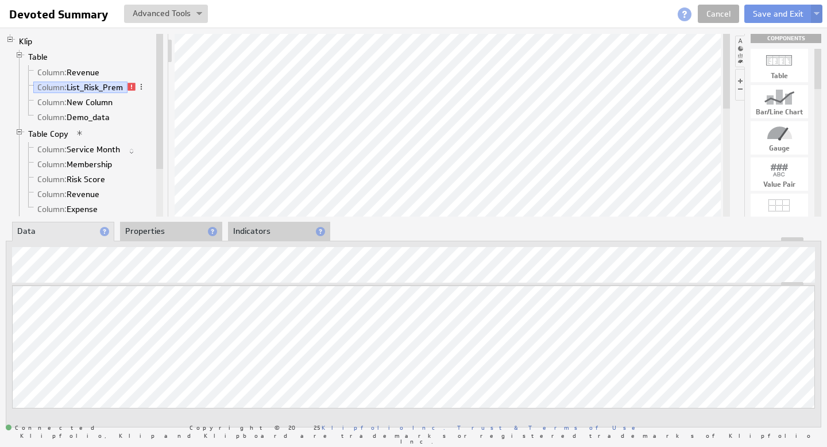
click at [165, 231] on div "About Data Properties Layout Drill Down Indicators Updating... Select a Functio…" at bounding box center [413, 324] width 815 height 205
click at [126, 227] on div "About Data Properties Layout Drill Down Indicators Updating... Select a Functio…" at bounding box center [413, 324] width 815 height 205
click at [726, 9] on link "Cancel" at bounding box center [717, 14] width 41 height 18
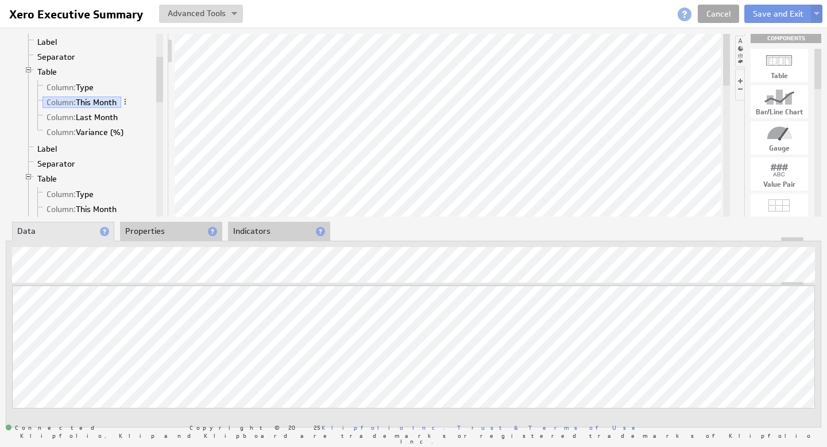
click at [719, 12] on link "Cancel" at bounding box center [717, 14] width 41 height 18
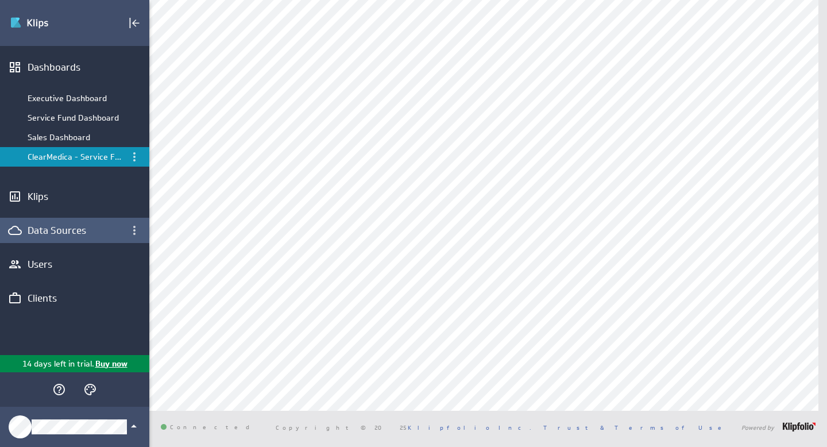
click at [65, 228] on div "Data Sources" at bounding box center [75, 230] width 94 height 13
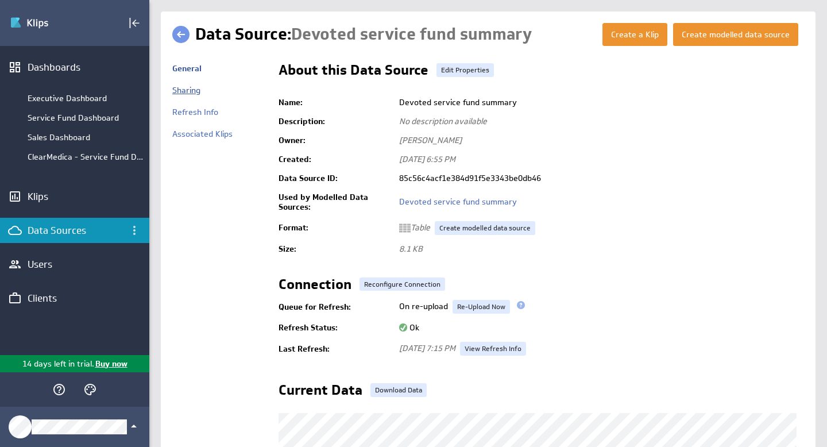
click at [190, 94] on link "Sharing" at bounding box center [186, 90] width 28 height 10
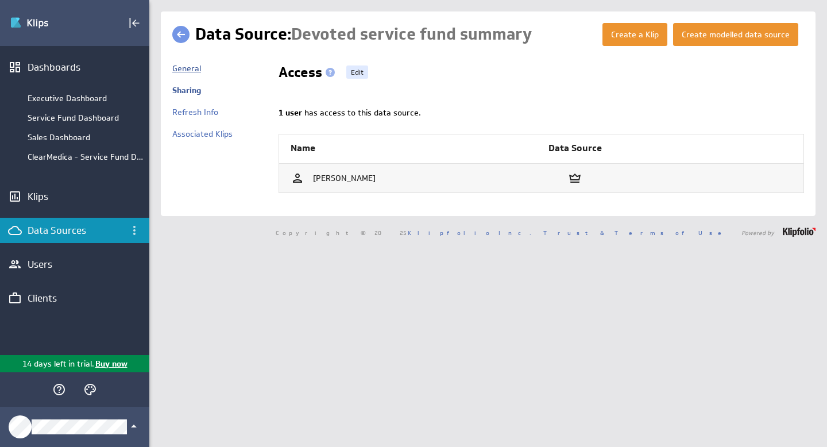
click at [184, 67] on link "General" at bounding box center [186, 68] width 29 height 10
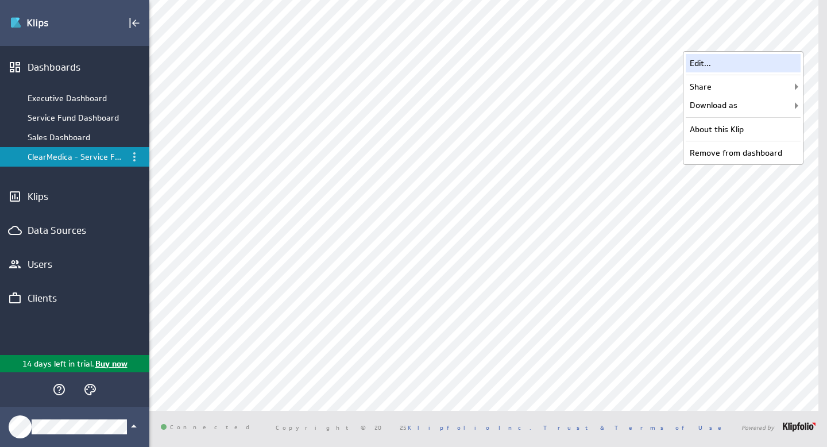
click at [741, 65] on div "Edit..." at bounding box center [742, 63] width 115 height 18
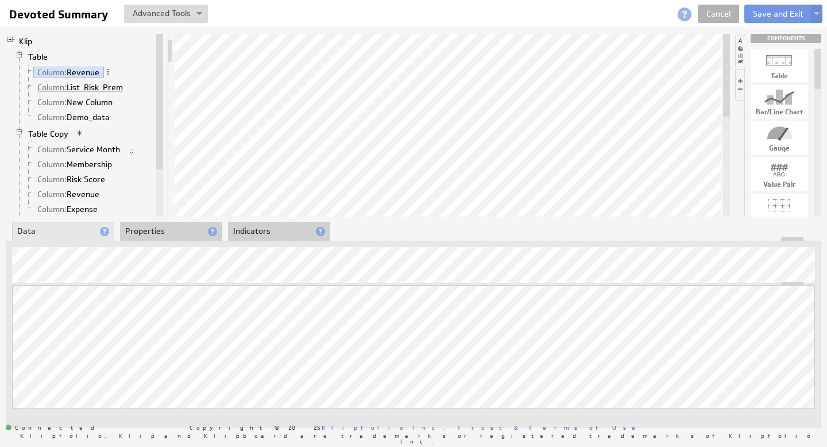
click at [107, 86] on link "Column: List_Risk_Prem" at bounding box center [80, 87] width 94 height 11
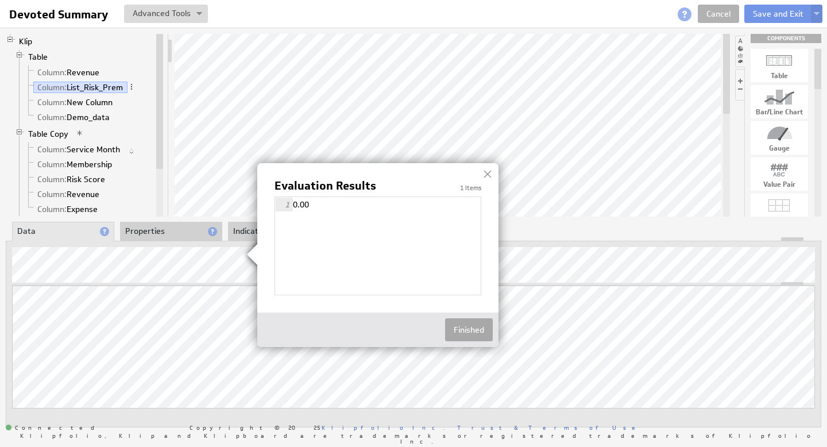
click at [478, 327] on button "Finished" at bounding box center [469, 329] width 48 height 23
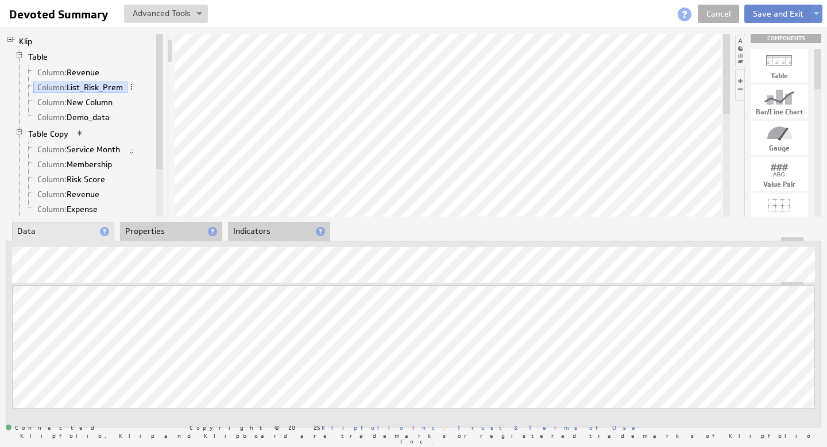
click at [784, 18] on button "Save and Exit" at bounding box center [778, 14] width 68 height 18
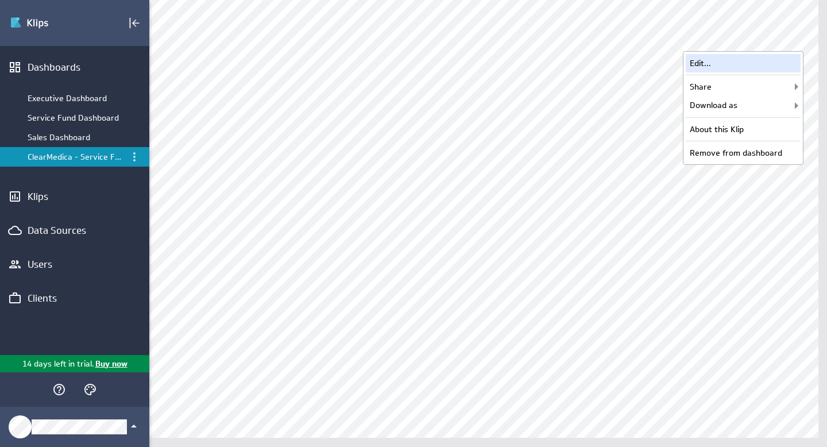
click at [768, 63] on div "Edit..." at bounding box center [742, 63] width 115 height 18
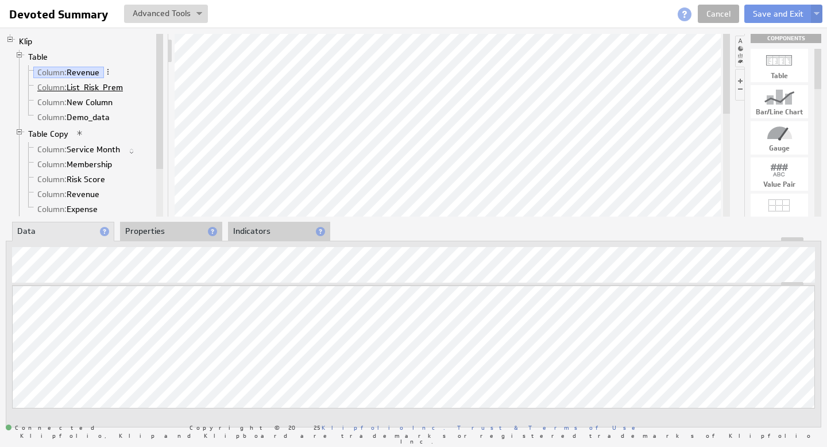
click at [103, 88] on link "Column: List_Risk_Prem" at bounding box center [80, 87] width 94 height 11
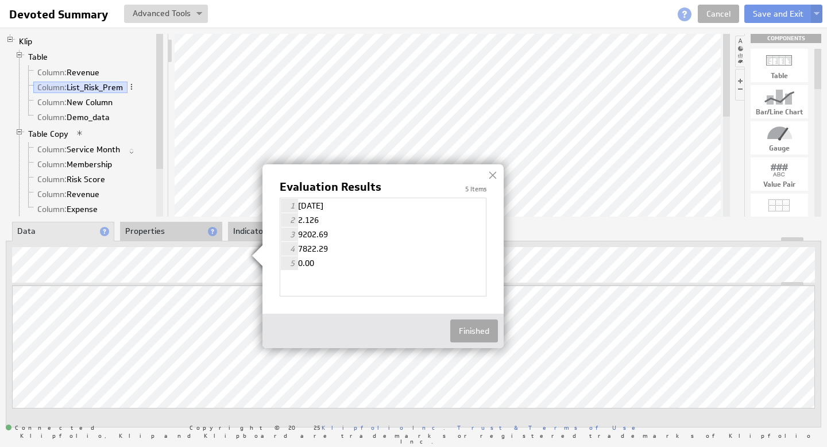
click at [461, 330] on button "Finished" at bounding box center [474, 330] width 48 height 23
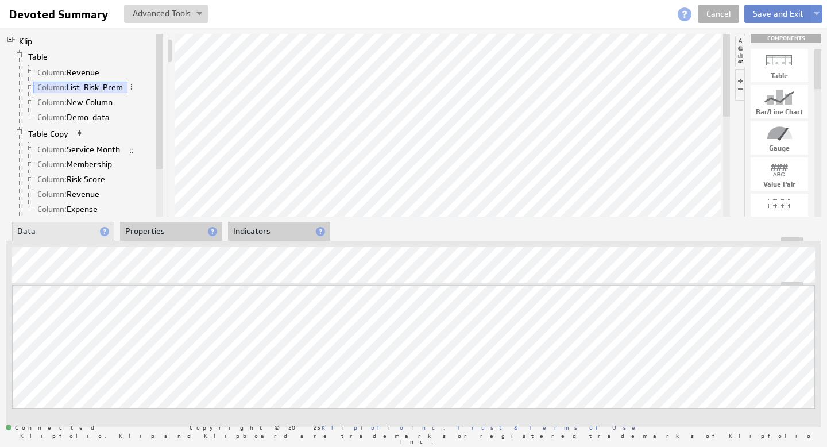
click at [768, 18] on button "Save and Exit" at bounding box center [778, 14] width 68 height 18
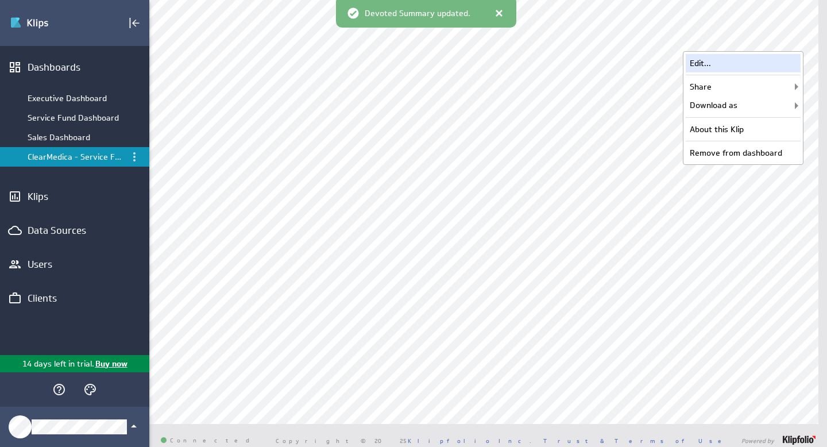
click at [746, 59] on div "Edit..." at bounding box center [742, 63] width 115 height 18
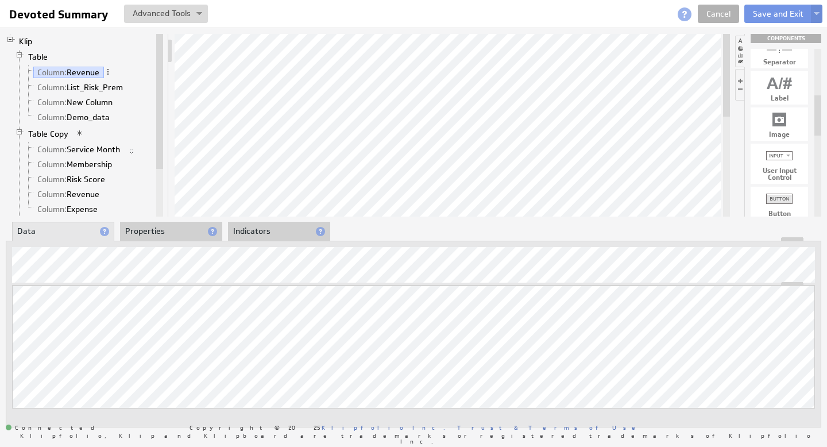
drag, startPoint x: 820, startPoint y: 79, endPoint x: 817, endPoint y: 125, distance: 46.6
click at [817, 125] on div at bounding box center [817, 115] width 7 height 40
drag, startPoint x: 785, startPoint y: 162, endPoint x: 497, endPoint y: 72, distance: 302.1
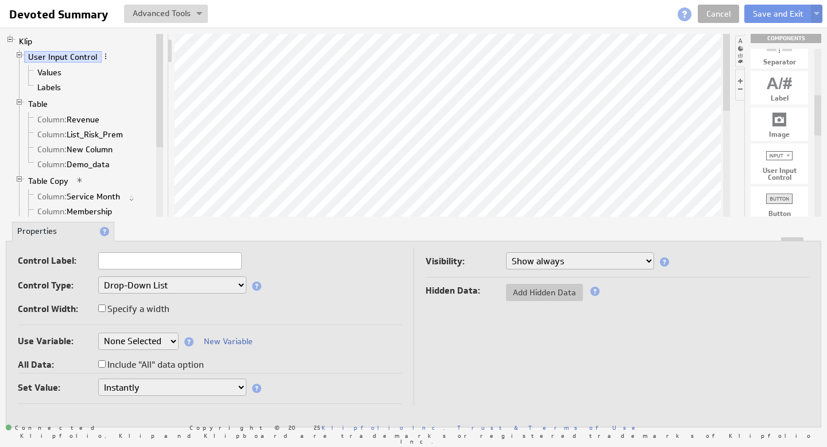
click at [208, 263] on input "text" at bounding box center [170, 260] width 144 height 17
type input "Hidden Filter"
click at [544, 289] on span "Add Hidden Data" at bounding box center [544, 292] width 77 height 10
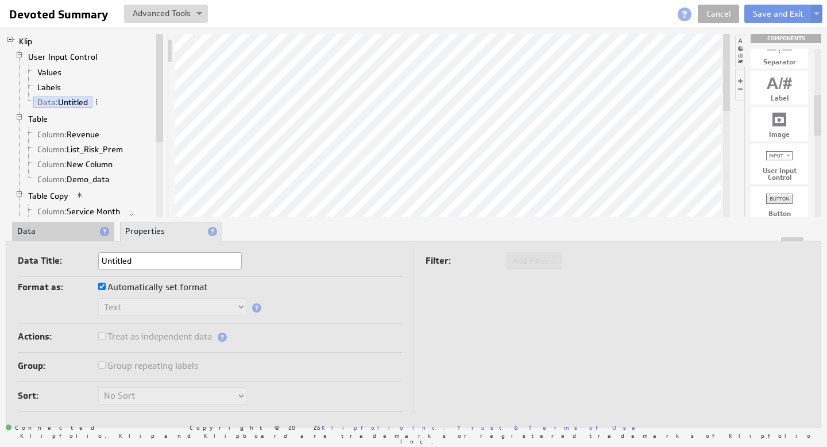
click at [58, 233] on li "Data" at bounding box center [63, 232] width 102 height 20
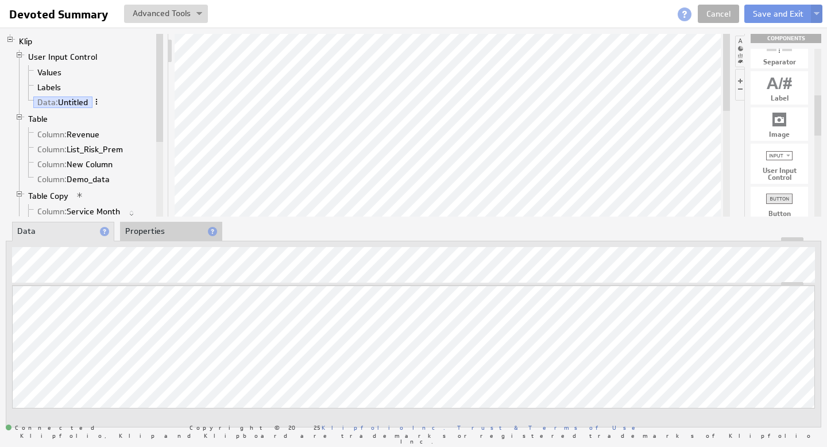
click at [98, 100] on span at bounding box center [96, 102] width 8 height 8
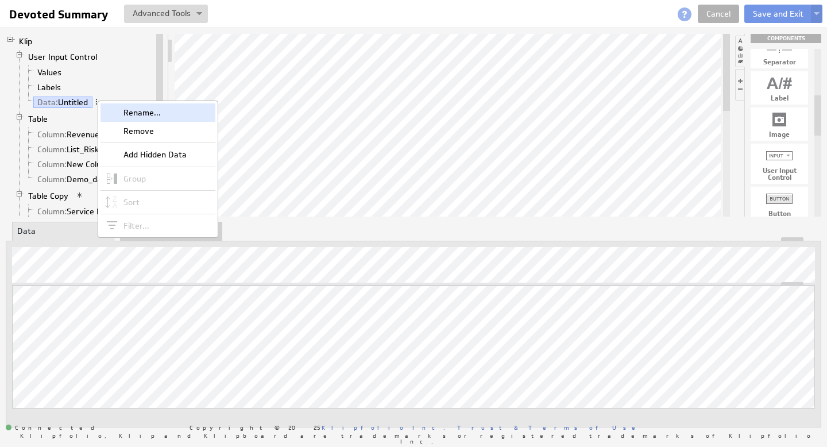
click at [132, 107] on div "Rename..." at bounding box center [157, 112] width 115 height 18
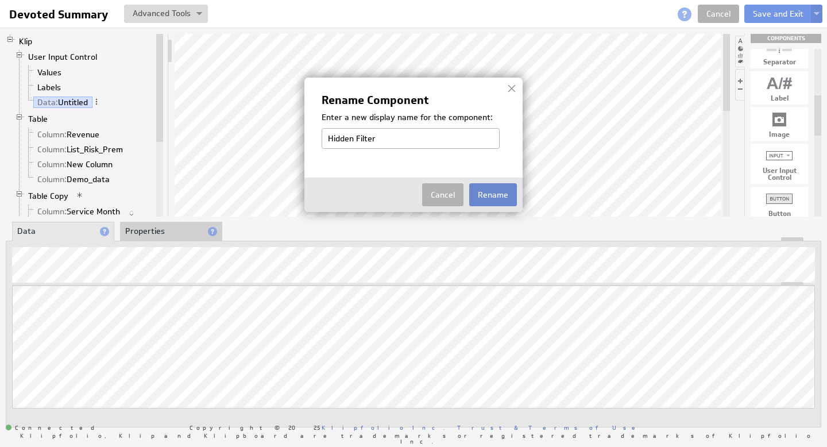
type input "Hidden Filter"
click at [509, 191] on button "Rename" at bounding box center [493, 194] width 48 height 23
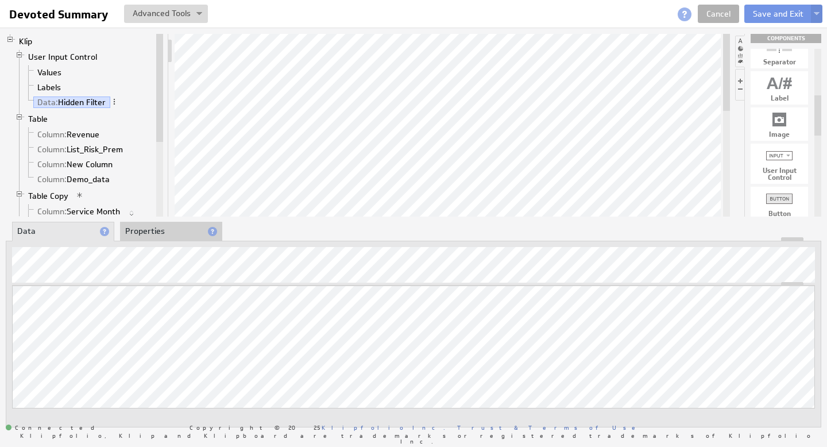
click at [167, 231] on li "Properties" at bounding box center [171, 232] width 102 height 20
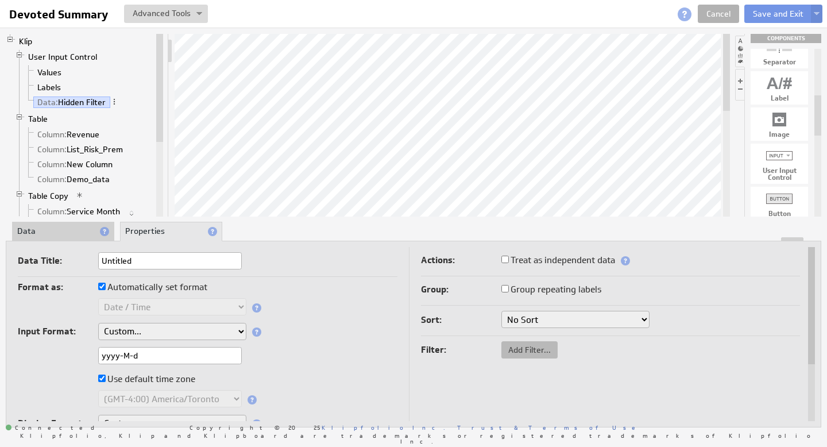
click at [536, 346] on span "Add Filter..." at bounding box center [529, 349] width 56 height 10
checkbox input "true"
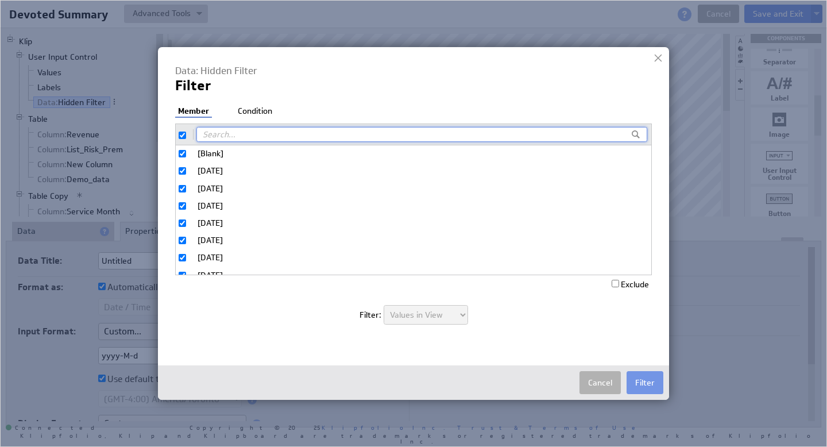
click at [184, 133] on input "checkbox" at bounding box center [182, 134] width 7 height 7
checkbox input "false"
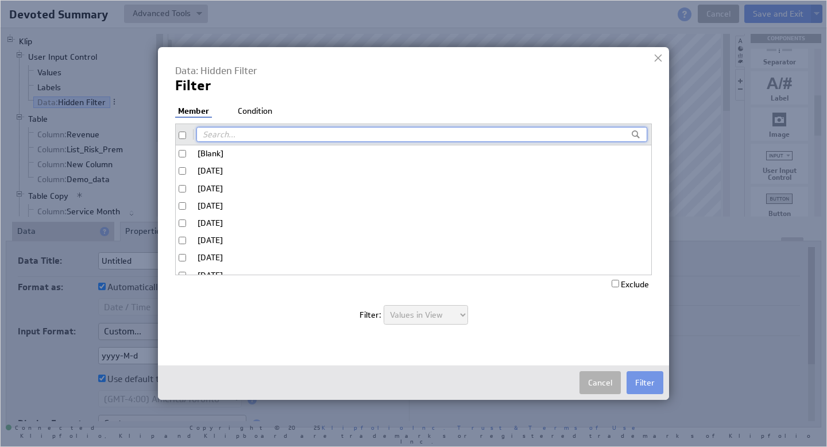
checkbox input "false"
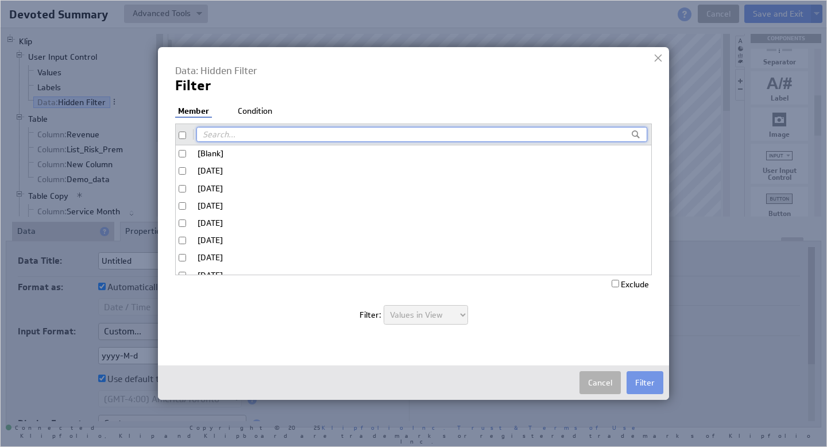
checkbox input "false"
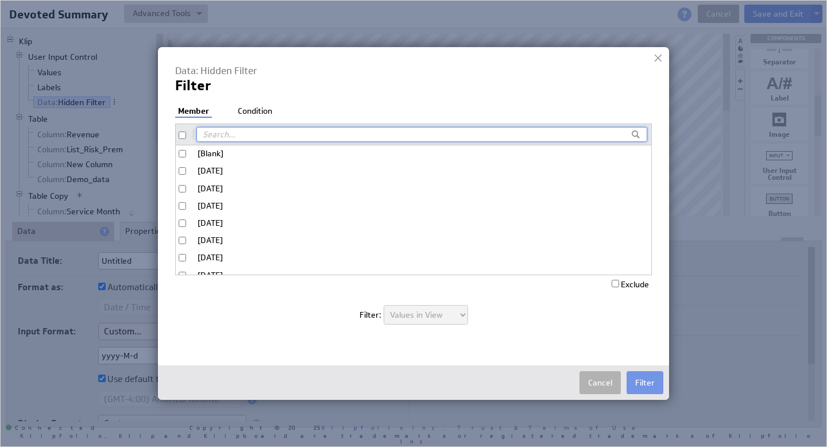
checkbox input "false"
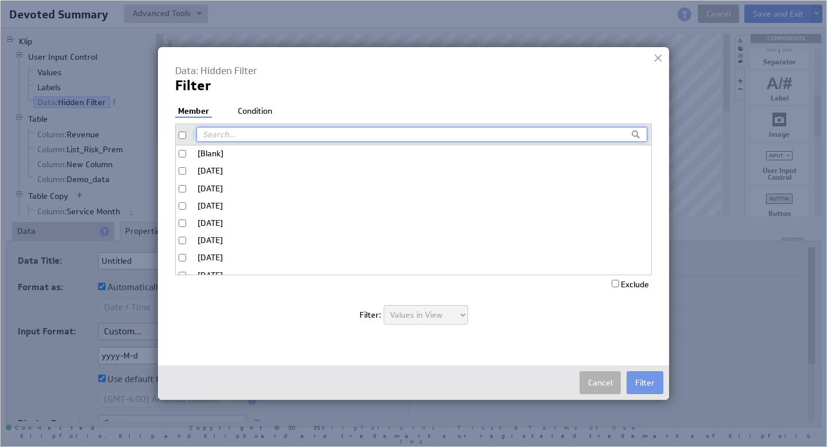
checkbox input "false"
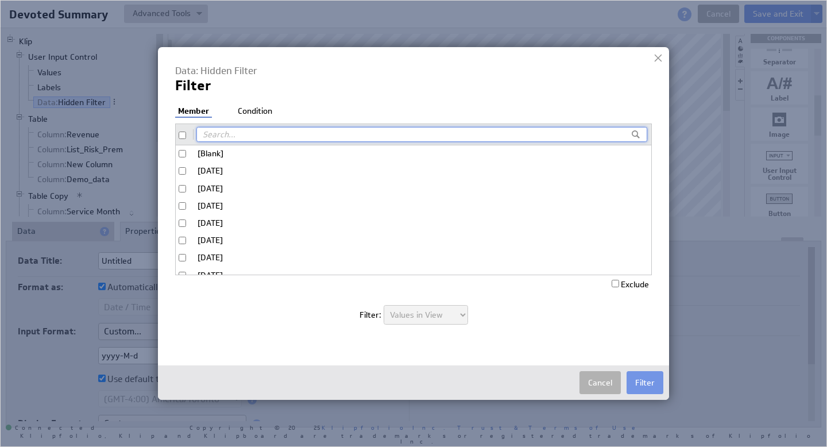
checkbox input "false"
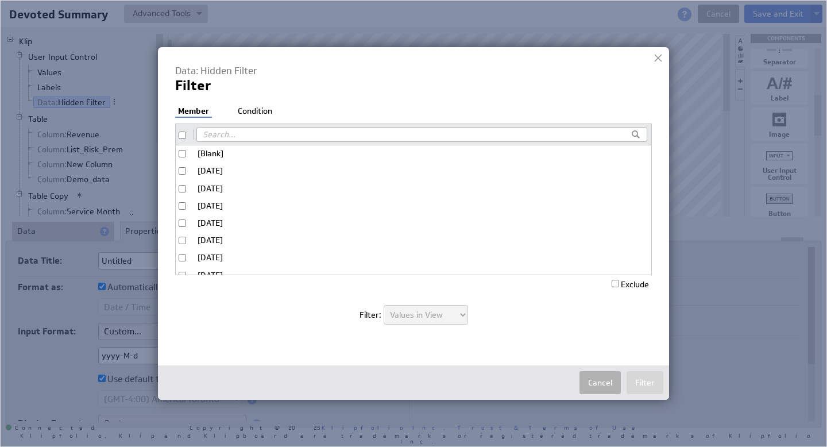
drag, startPoint x: 184, startPoint y: 153, endPoint x: 278, endPoint y: 179, distance: 97.6
click at [184, 153] on input "[Blank]" at bounding box center [182, 153] width 7 height 7
checkbox input "true"
click at [613, 283] on input "Exclude" at bounding box center [614, 283] width 7 height 7
checkbox input "true"
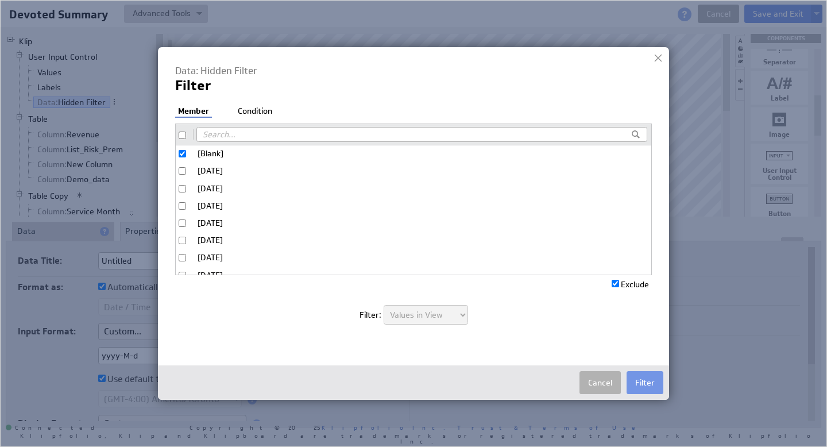
click at [263, 107] on li "Condition" at bounding box center [255, 111] width 40 height 11
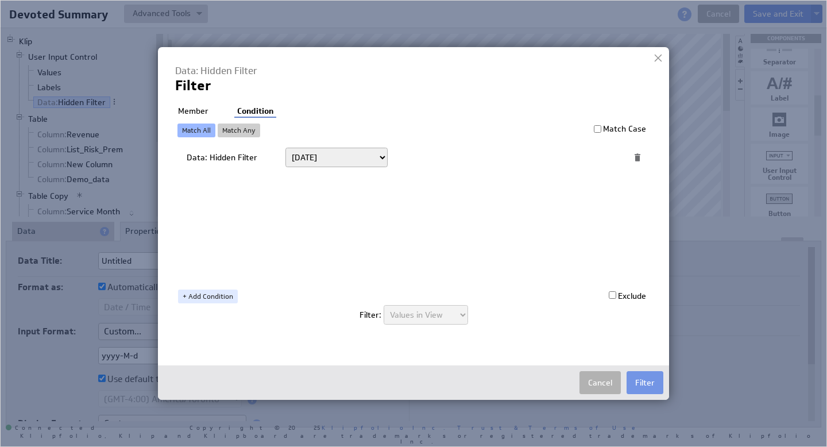
click at [336, 166] on select "[DATE] [DATE] Unit to date In the last Last full On or after On or before -----…" at bounding box center [336, 158] width 102 height 20
select select "op:="
click at [596, 157] on span at bounding box center [597, 157] width 15 height 15
click at [595, 156] on span at bounding box center [597, 157] width 15 height 15
click at [595, 157] on span at bounding box center [597, 157] width 15 height 15
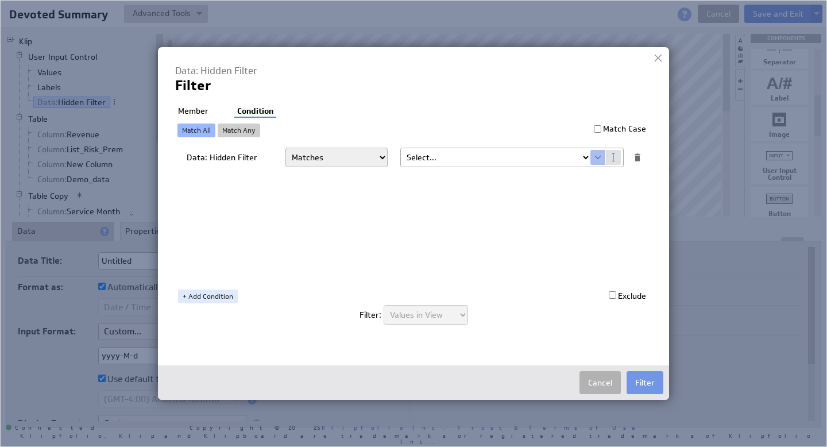
click at [588, 155] on select "Select... [DOMAIN_NAME] [DOMAIN_NAME] user.emailAddress user.firstName user.isA…" at bounding box center [495, 157] width 189 height 18
select select "devoted_service_month"
click at [645, 372] on button "Filter" at bounding box center [644, 382] width 37 height 23
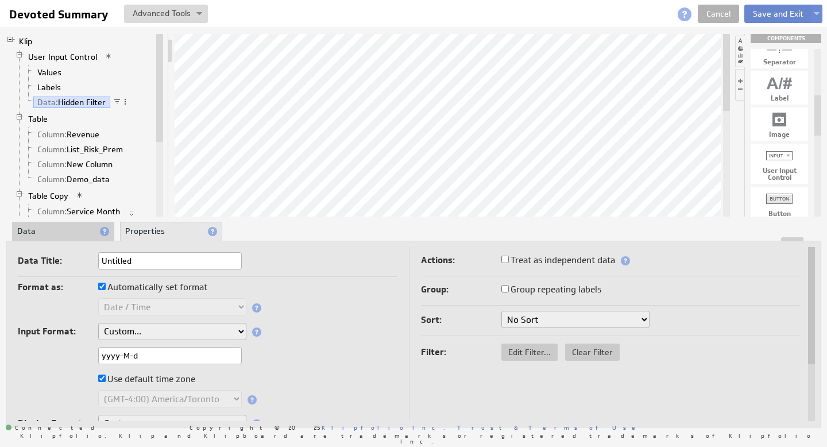
click at [784, 11] on button "Save and Exit" at bounding box center [778, 14] width 68 height 18
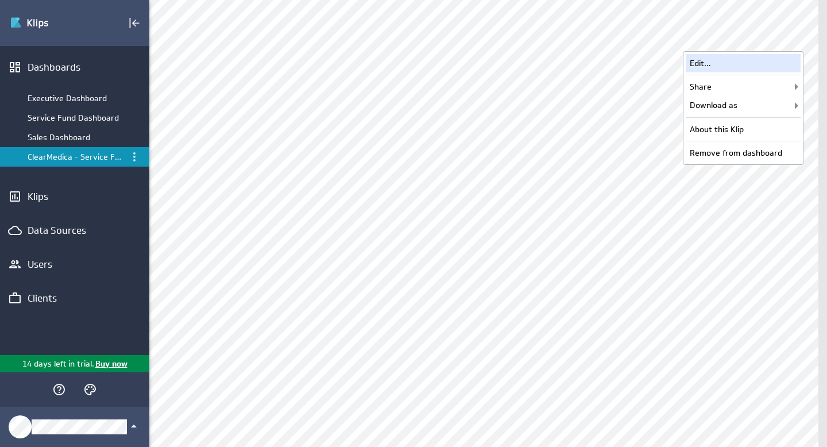
click at [744, 66] on div "Edit..." at bounding box center [742, 63] width 115 height 18
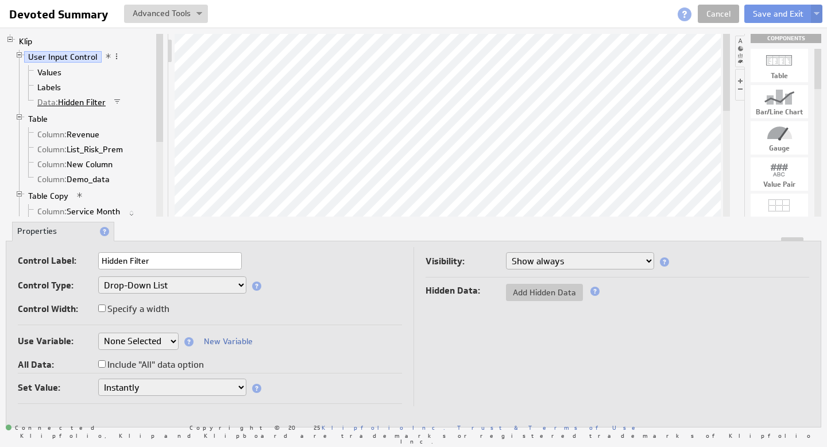
click at [84, 100] on link "Data: Hidden Filter" at bounding box center [71, 101] width 77 height 11
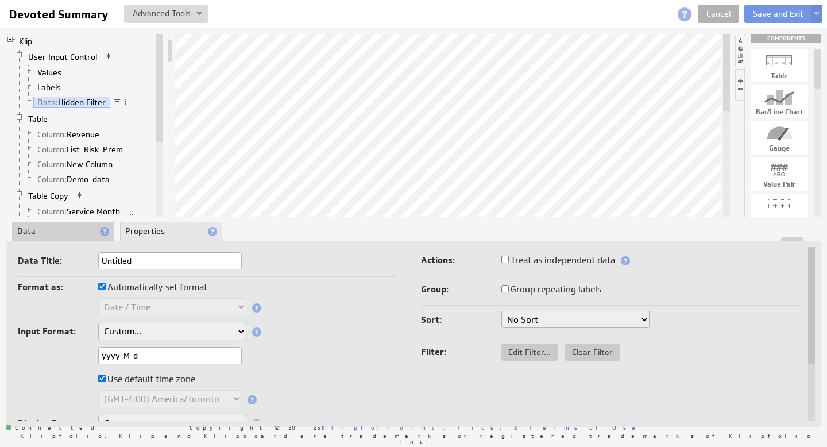
click at [125, 352] on input "yyyy-M-d" at bounding box center [170, 355] width 144 height 17
click at [147, 356] on input "yyyy-mm-d" at bounding box center [170, 355] width 144 height 17
type input "yyyy-mm-d"
click at [155, 355] on input "yyyy-mm-d" at bounding box center [170, 355] width 144 height 17
drag, startPoint x: 158, startPoint y: 354, endPoint x: 84, endPoint y: 347, distance: 74.4
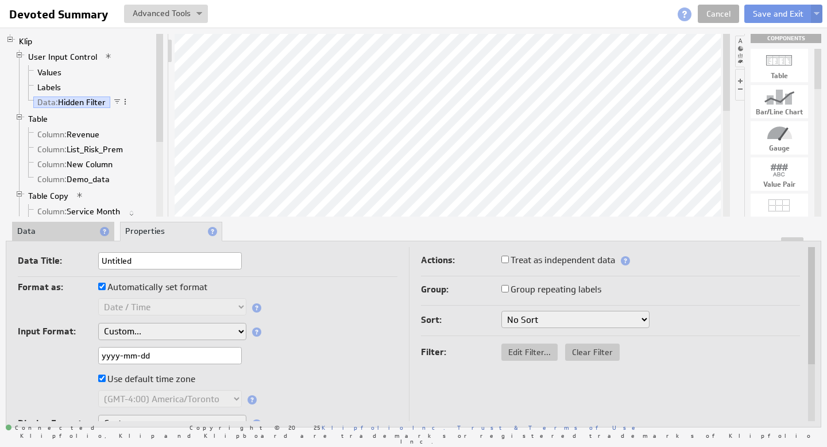
click at [86, 347] on div "yyyy-mm-dd" at bounding box center [207, 356] width 379 height 19
type input "yyyy-mm-dd"
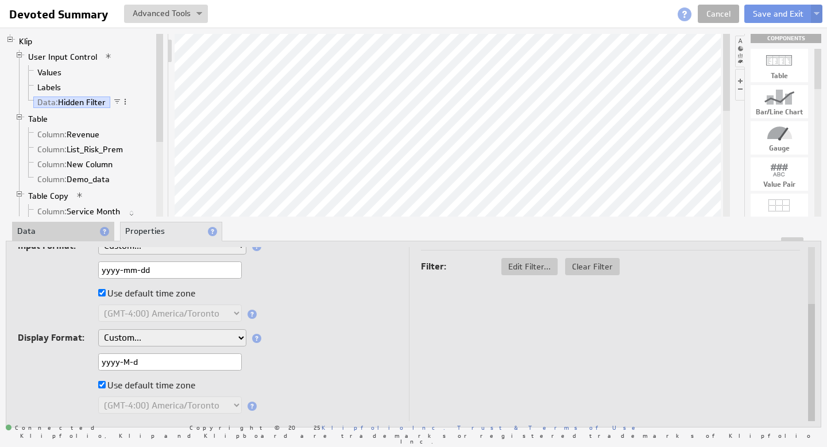
drag, startPoint x: 165, startPoint y: 358, endPoint x: 86, endPoint y: 346, distance: 80.1
click at [87, 346] on div "Format as: Automatically set format Text Number Currency Percentage Date / Time…" at bounding box center [207, 307] width 379 height 228
paste input "85c56c4acf1e384d91f5e3343be0db46@B2;=$devoted_service_month)"
click at [170, 273] on input "yyyy-mm-dd" at bounding box center [170, 269] width 144 height 17
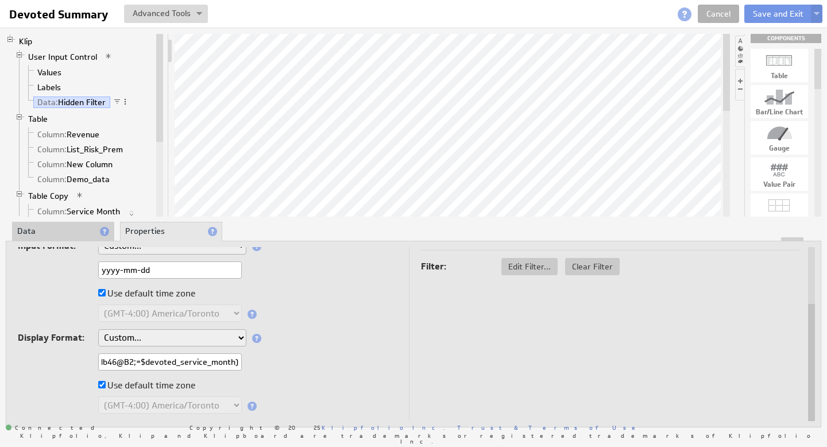
scroll to position [0, 0]
drag, startPoint x: 176, startPoint y: 272, endPoint x: 64, endPoint y: 271, distance: 111.4
click at [69, 271] on div "yyyy-mm-dd" at bounding box center [207, 270] width 379 height 19
click at [149, 353] on input "85c56c4acf1e384d91f5e3343be0db46@B2;=$devoted_service_month)" at bounding box center [170, 361] width 144 height 17
paste input "yyyy-mm-dd"
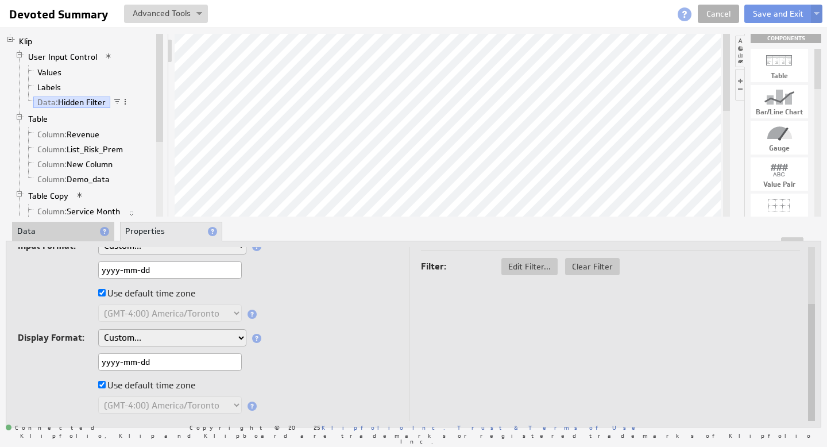
type input "yyyy-mm-dd"
drag, startPoint x: 358, startPoint y: 364, endPoint x: 357, endPoint y: 358, distance: 5.8
click at [358, 364] on div "yyyy-mm-dd" at bounding box center [207, 362] width 379 height 19
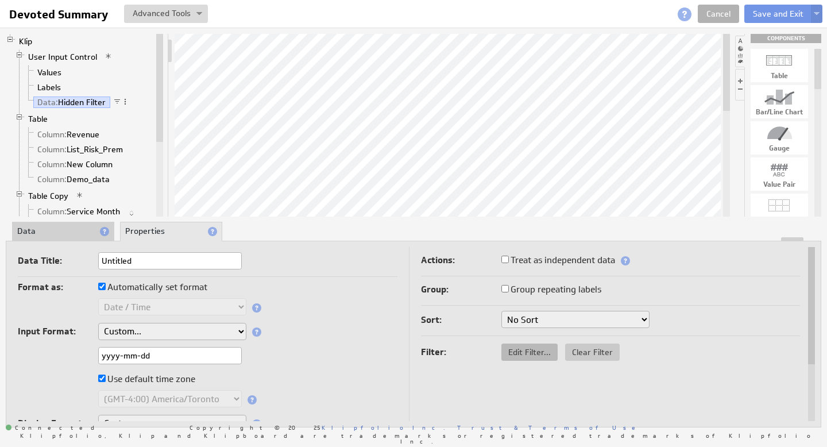
click at [533, 351] on span "Edit Filter..." at bounding box center [529, 352] width 56 height 10
select select "op:="
select select "devoted_service_month"
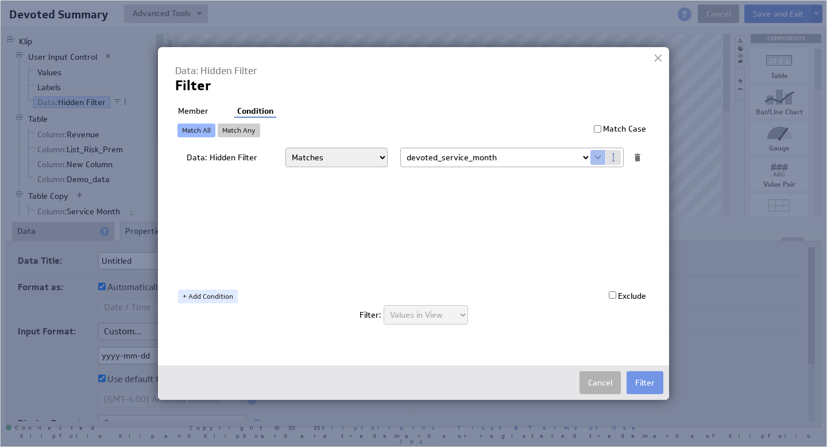
click at [597, 157] on span at bounding box center [597, 157] width 15 height 15
click at [585, 154] on select "Select... [DOMAIN_NAME] [DOMAIN_NAME] user.emailAddress user.firstName user.isA…" at bounding box center [495, 157] width 189 height 18
click at [600, 158] on span at bounding box center [597, 157] width 15 height 15
click at [611, 294] on input "checkbox" at bounding box center [611, 294] width 7 height 7
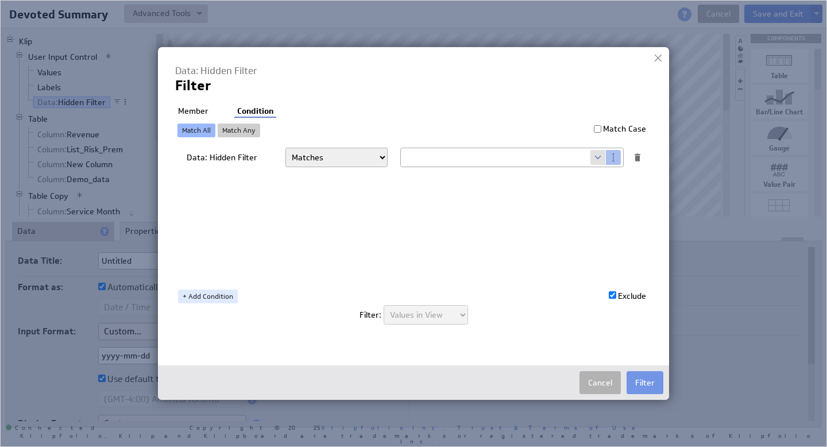
click at [598, 158] on span at bounding box center [597, 157] width 15 height 15
click at [610, 292] on input "checkbox" at bounding box center [611, 294] width 7 height 7
checkbox input "false"
click at [611, 381] on button "Cancel" at bounding box center [599, 382] width 41 height 23
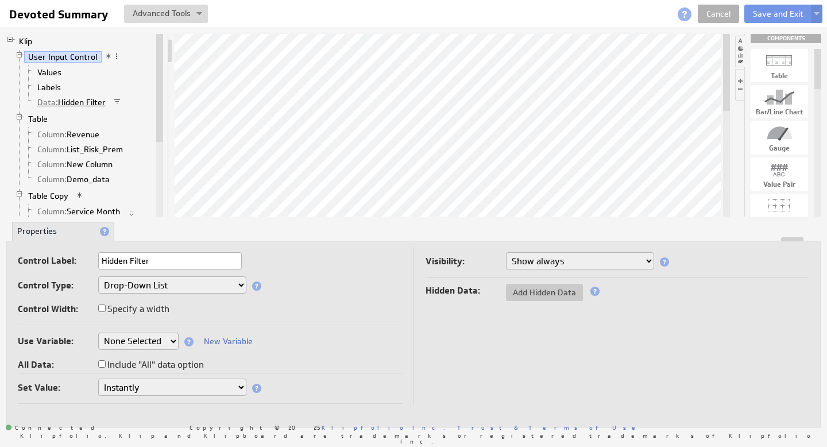
click at [99, 104] on link "Data: Hidden Filter" at bounding box center [71, 101] width 77 height 11
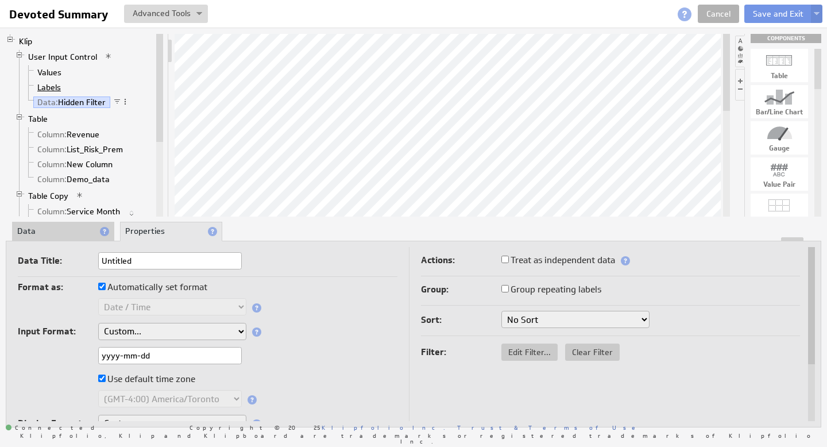
click at [57, 88] on link "Labels" at bounding box center [49, 87] width 32 height 11
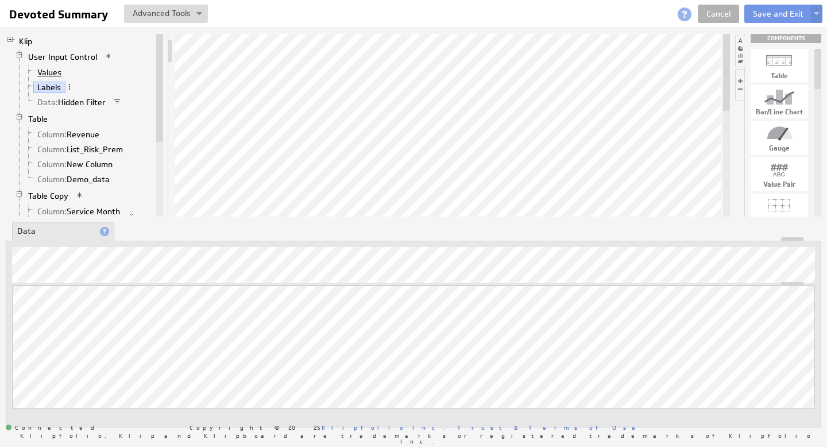
click at [53, 74] on link "Values" at bounding box center [49, 72] width 33 height 11
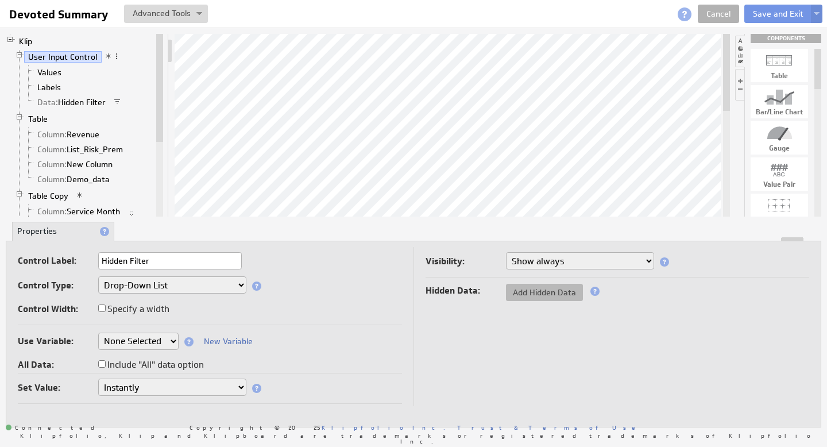
click at [551, 293] on span "Add Hidden Data" at bounding box center [544, 292] width 77 height 10
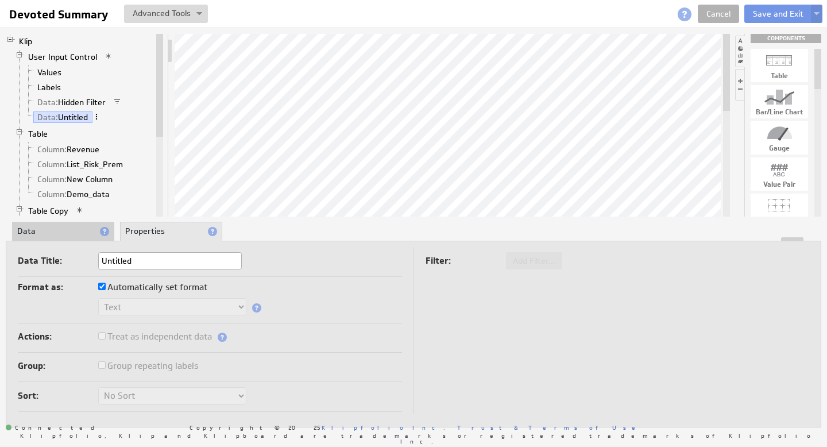
click at [97, 116] on span at bounding box center [96, 117] width 8 height 8
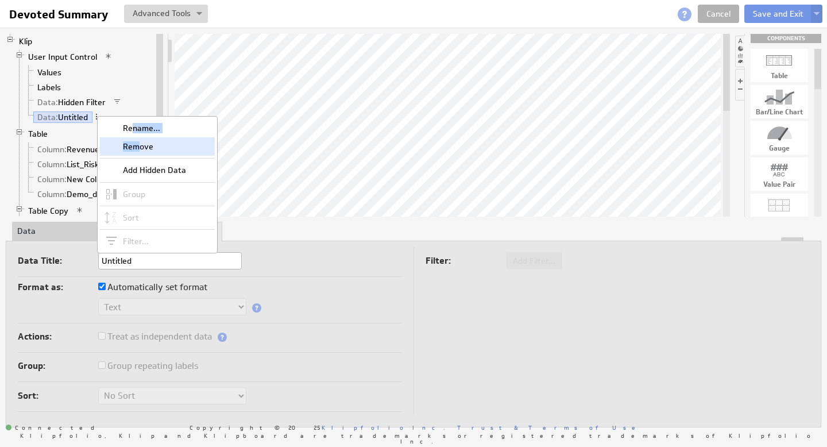
drag, startPoint x: 131, startPoint y: 128, endPoint x: 138, endPoint y: 145, distance: 18.3
click at [138, 145] on div "Rename... Remove Add Hidden Data Group Sort Filter..." at bounding box center [157, 184] width 121 height 137
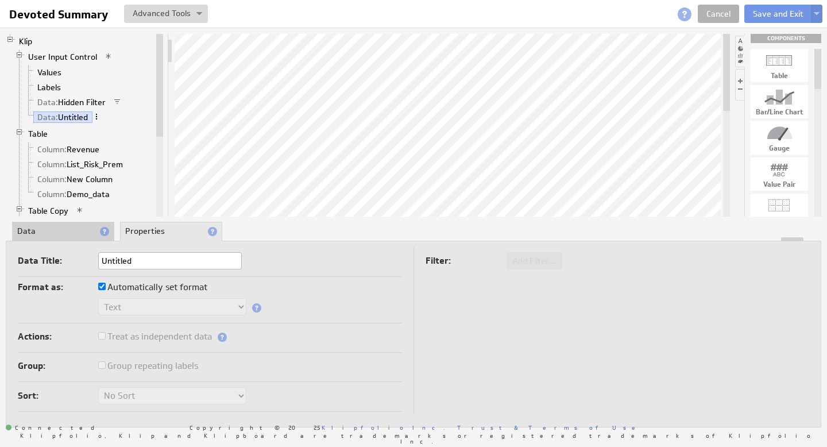
click at [99, 117] on span at bounding box center [96, 117] width 8 height 8
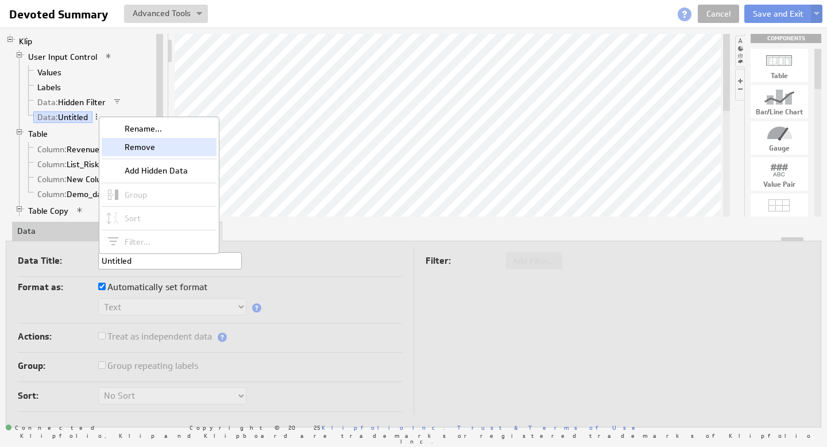
click at [134, 145] on div "Remove" at bounding box center [159, 147] width 115 height 18
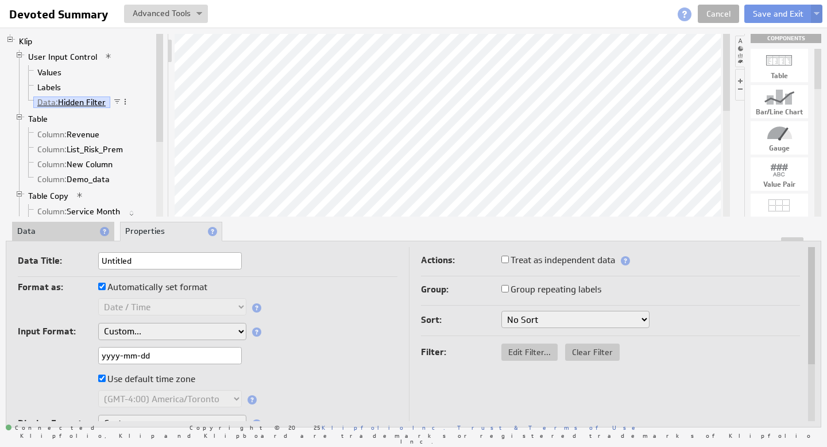
click at [104, 103] on link "Data: Hidden Filter" at bounding box center [71, 101] width 77 height 11
click at [541, 320] on select "No Sort Oldest to Newest Newest to Oldest" at bounding box center [575, 319] width 148 height 17
click at [540, 352] on span "Edit Filter..." at bounding box center [529, 352] width 56 height 10
select select "op:="
select select "devoted_service_month"
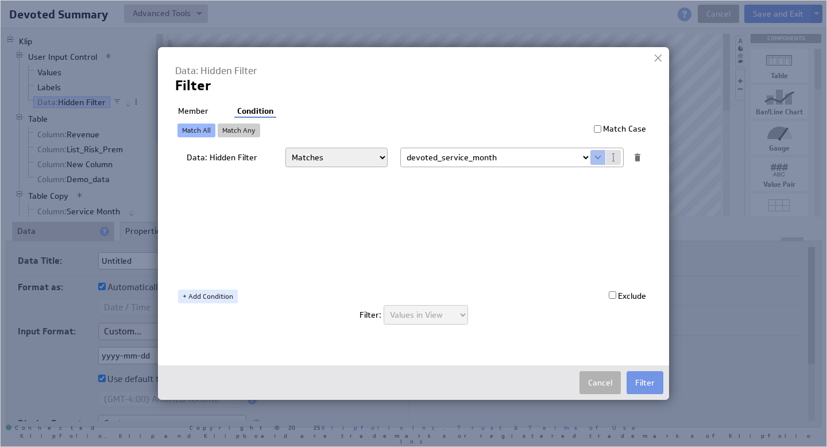
click at [637, 157] on div at bounding box center [637, 157] width 10 height 10
click at [382, 159] on select "Today Yesterday Unit to date In the last Last full On or after On or before ---…" at bounding box center [336, 158] width 102 height 20
select select "op:="
click at [598, 157] on span at bounding box center [597, 157] width 15 height 15
click at [586, 157] on select "Select... company.id company.name user.emailAddress user.firstName user.isAdmin…" at bounding box center [495, 157] width 189 height 18
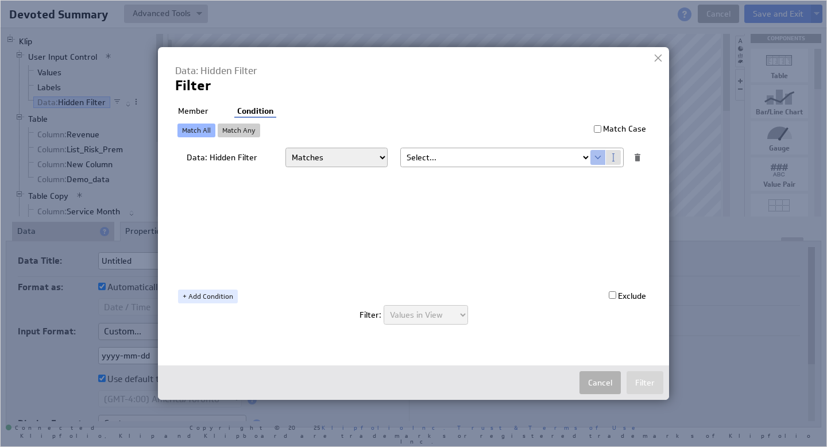
select select "devoted_service_month"
click at [192, 110] on li "Member" at bounding box center [193, 111] width 36 height 11
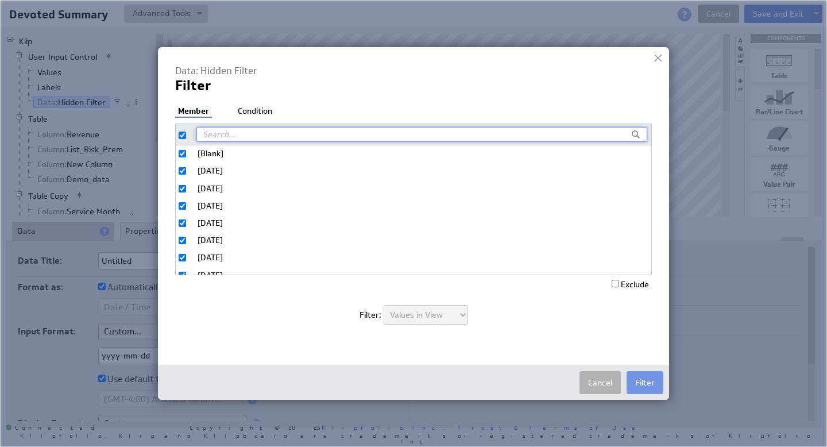
click at [177, 135] on div at bounding box center [413, 133] width 476 height 21
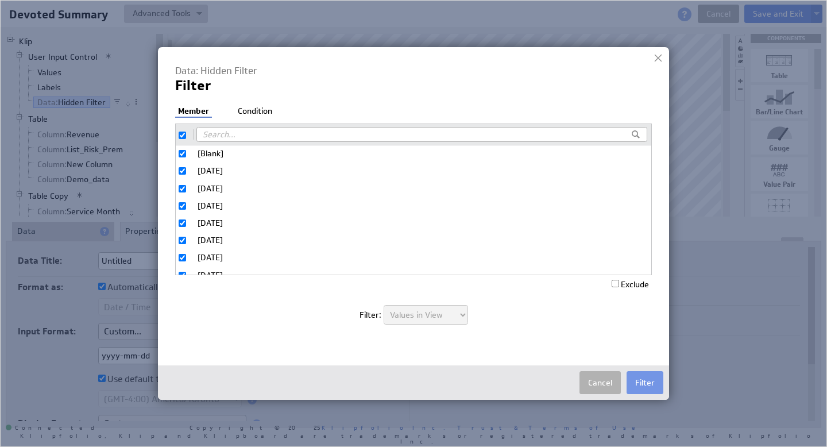
click at [182, 137] on input "checkbox" at bounding box center [182, 134] width 7 height 7
checkbox input "false"
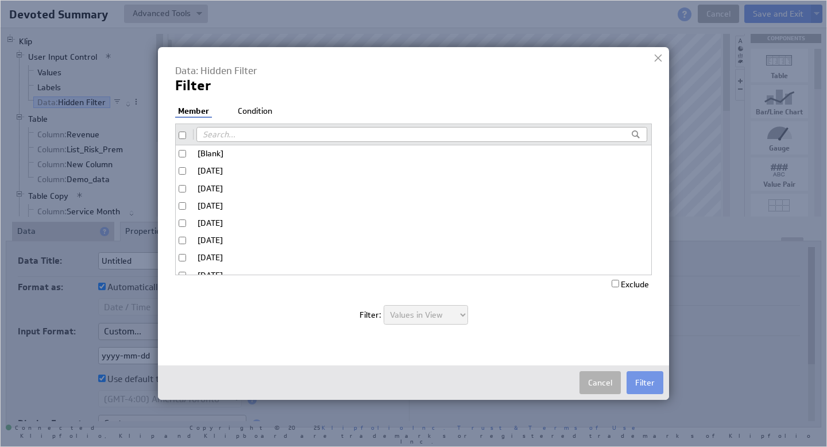
checkbox input "false"
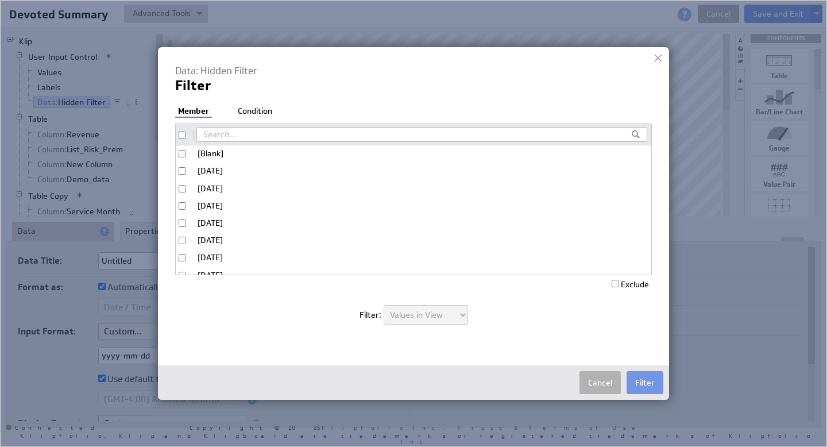
checkbox input "false"
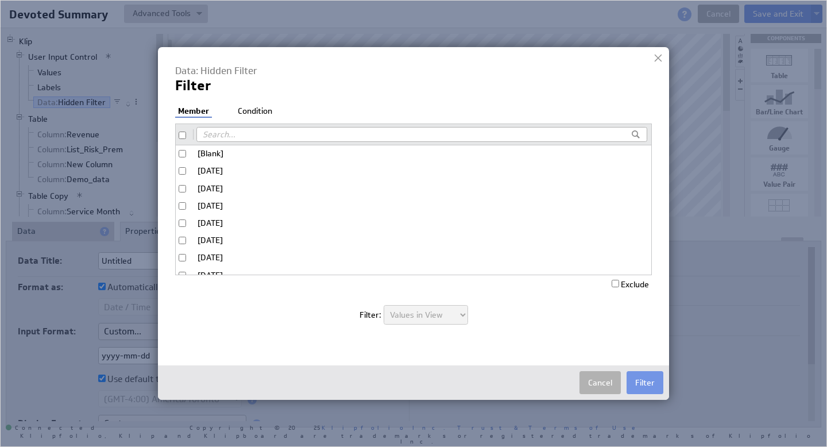
checkbox input "false"
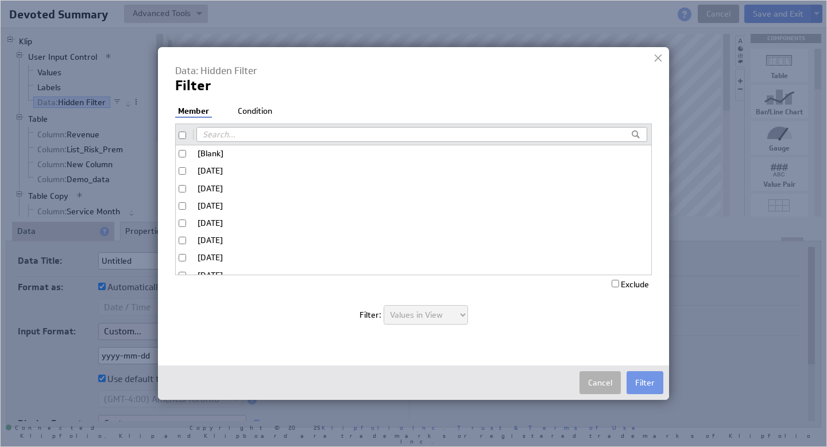
checkbox input "false"
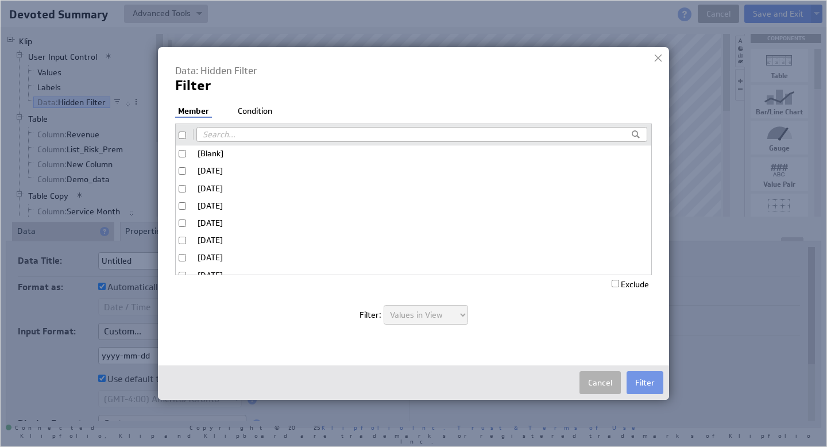
checkbox input "false"
click at [185, 153] on input "[Blank]" at bounding box center [182, 153] width 7 height 7
checkbox input "true"
click at [613, 280] on input "Exclude" at bounding box center [614, 283] width 7 height 7
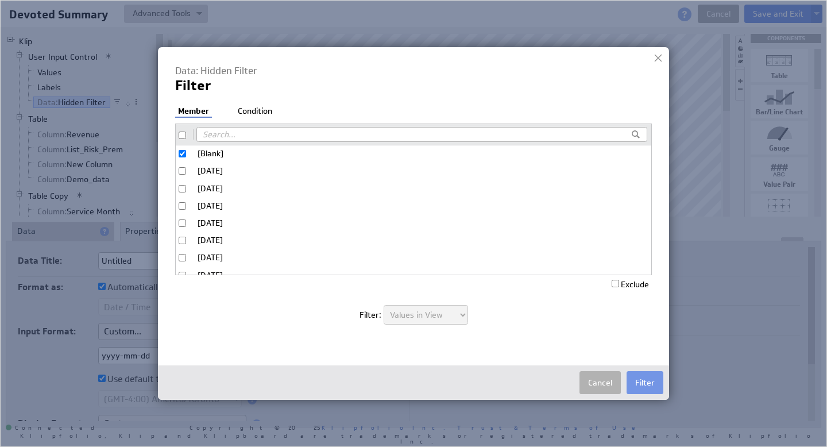
checkbox input "true"
click at [646, 379] on button "Filter" at bounding box center [644, 382] width 37 height 23
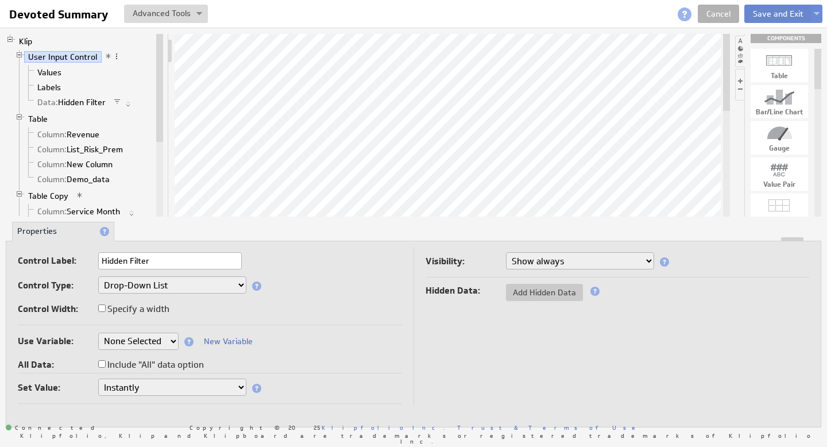
click at [790, 16] on button "Save and Exit" at bounding box center [778, 14] width 68 height 18
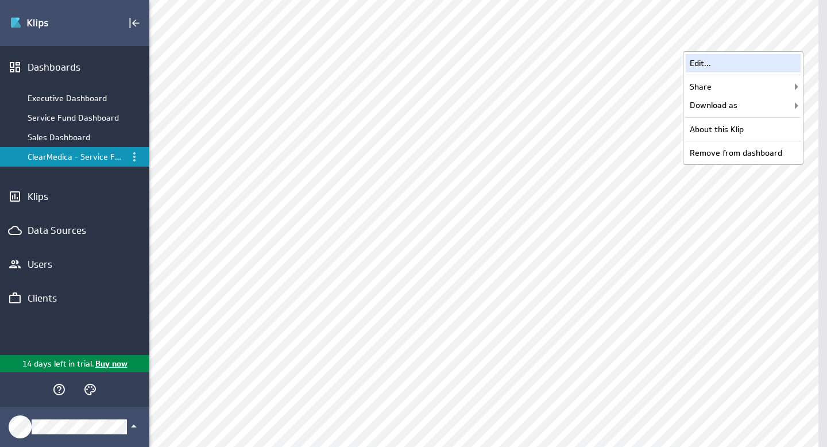
click at [743, 67] on div "Edit..." at bounding box center [742, 63] width 115 height 18
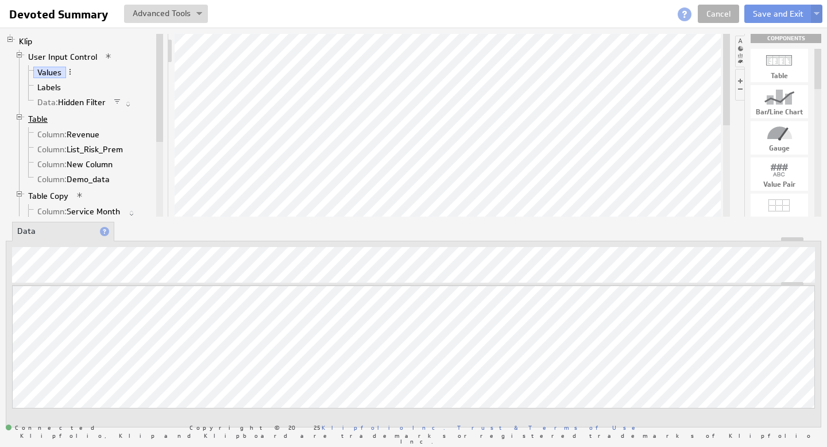
click at [41, 119] on link "Table" at bounding box center [38, 118] width 28 height 11
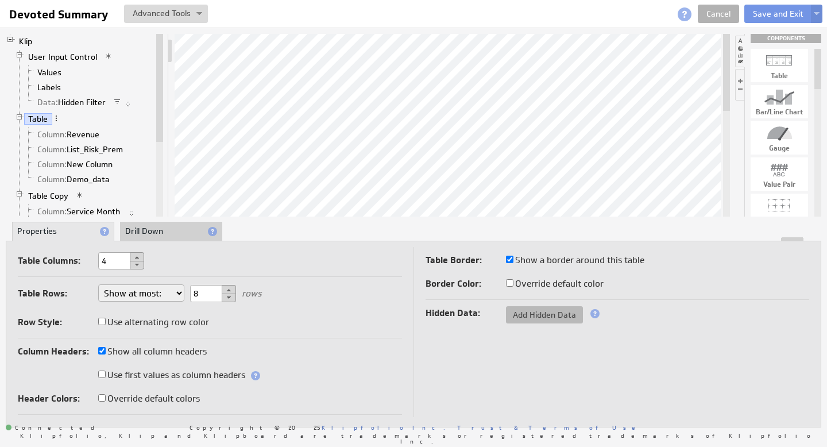
click at [549, 314] on span "Add Hidden Data" at bounding box center [544, 314] width 77 height 10
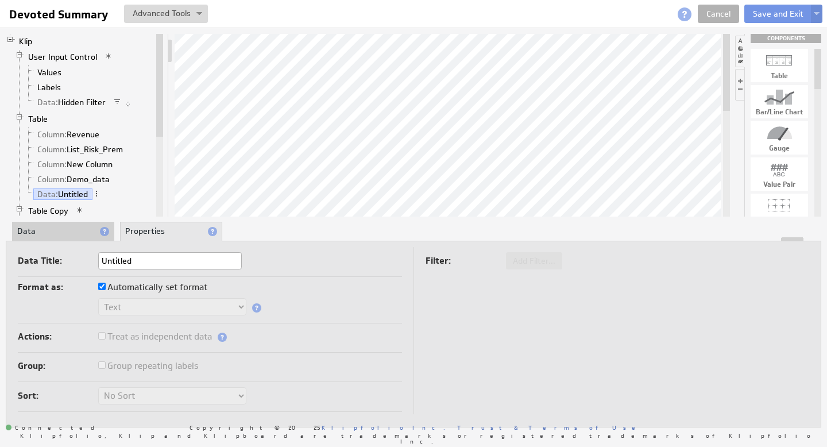
type input "H"
type input "Service Month"
click at [60, 235] on li "Data" at bounding box center [63, 232] width 102 height 20
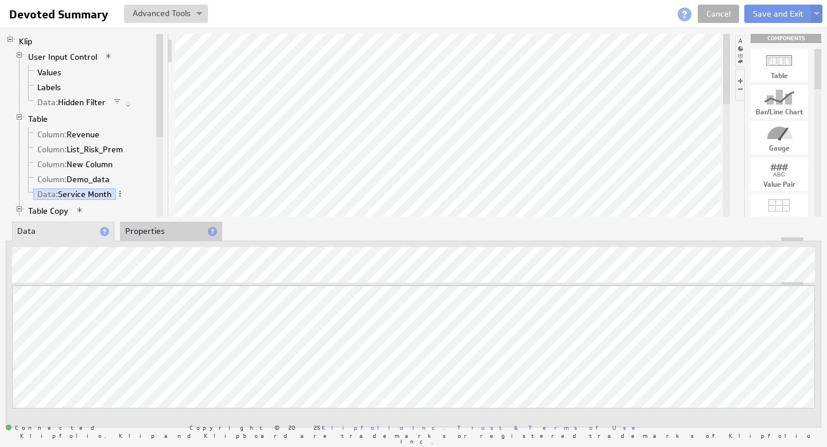
click at [161, 234] on li "Properties" at bounding box center [171, 232] width 102 height 20
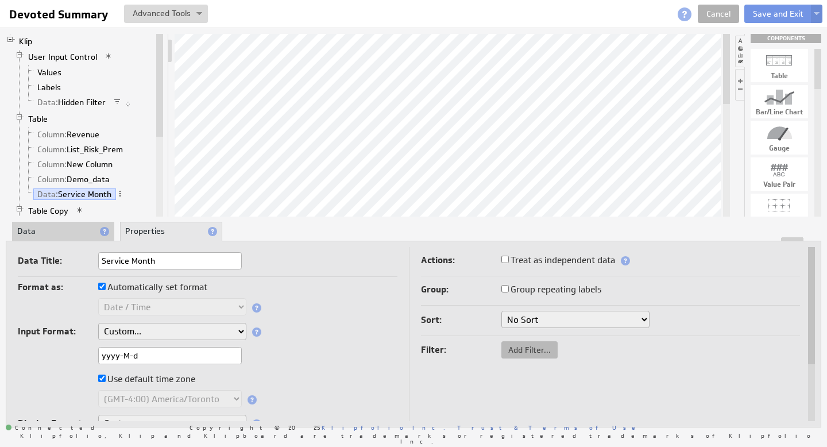
click at [514, 348] on span "Add Filter..." at bounding box center [529, 349] width 56 height 10
checkbox input "true"
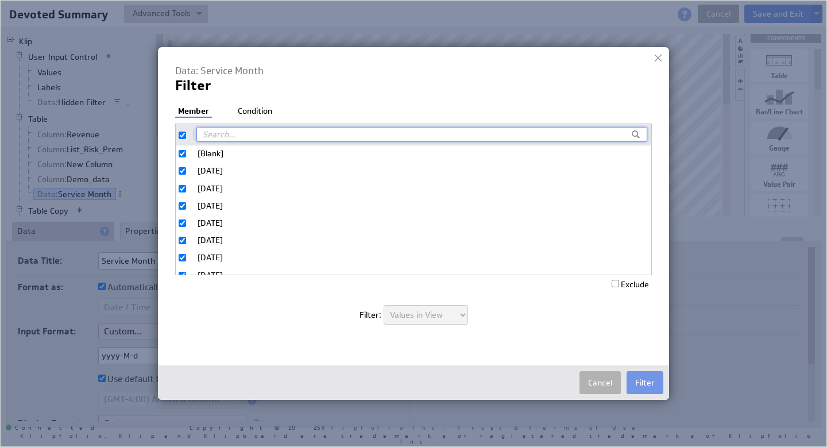
click at [183, 134] on input "checkbox" at bounding box center [182, 134] width 7 height 7
checkbox input "false"
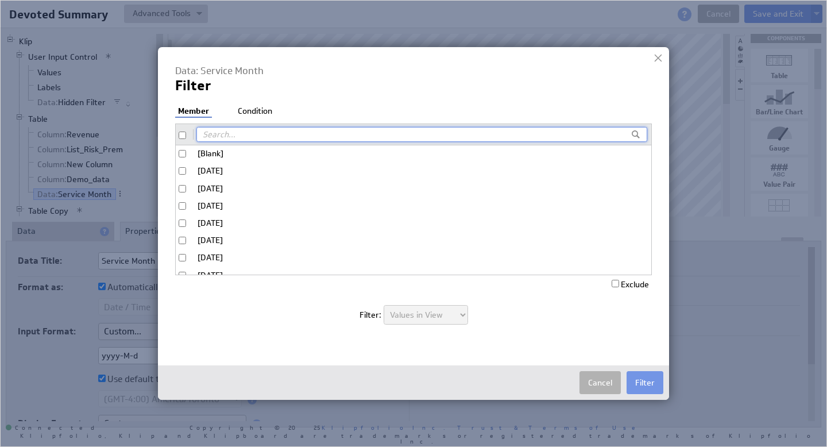
checkbox input "false"
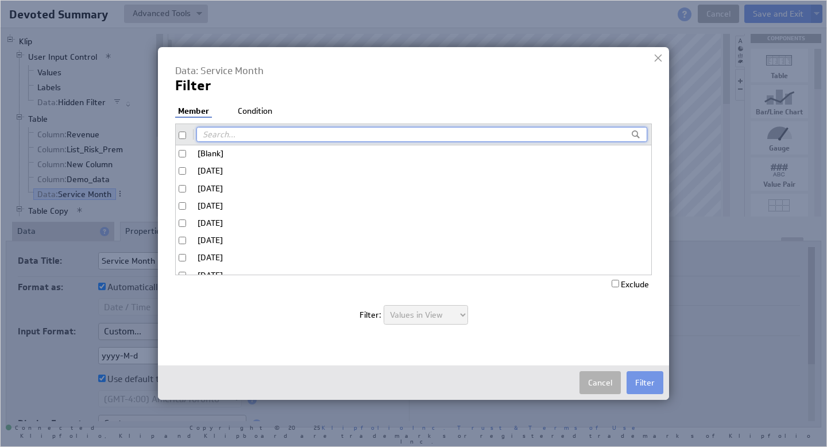
checkbox input "false"
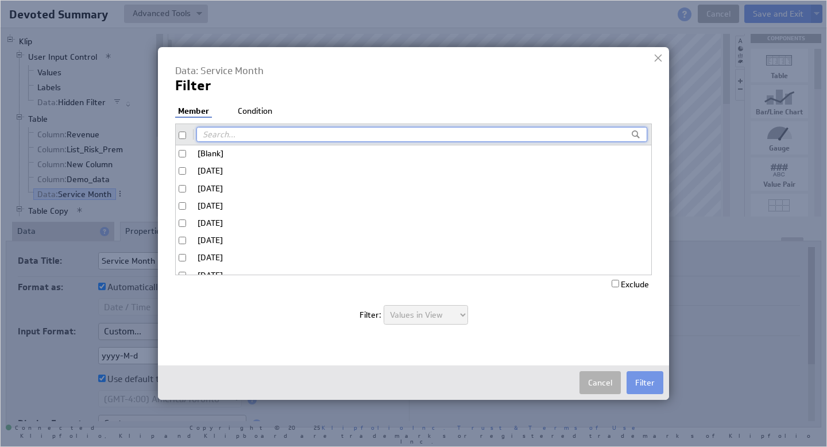
checkbox input "false"
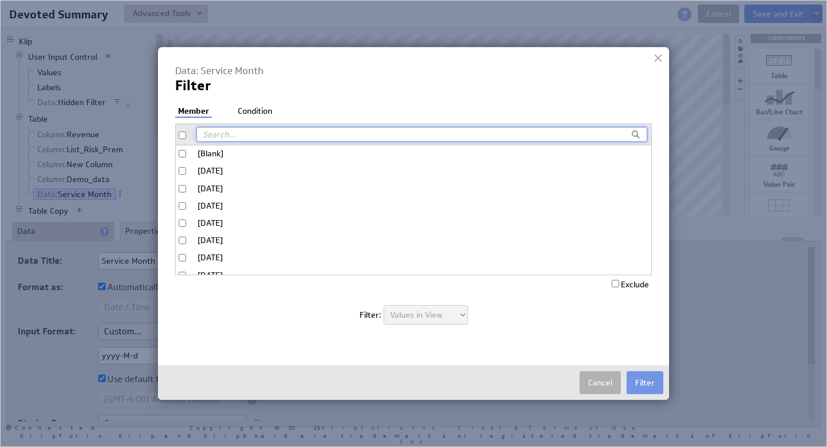
checkbox input "false"
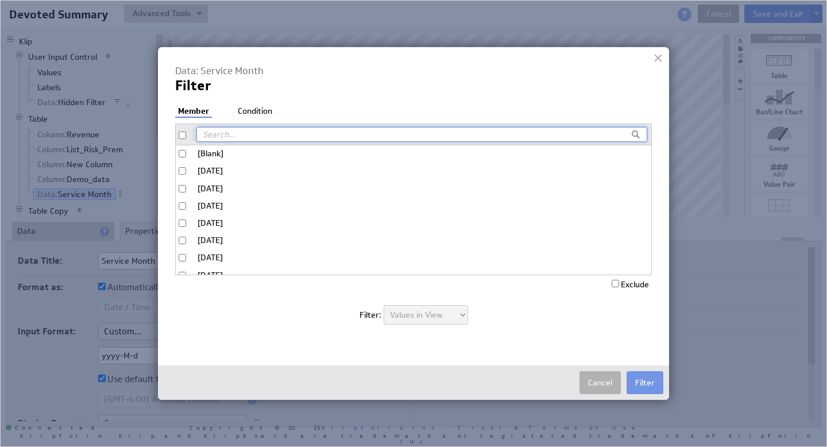
checkbox input "false"
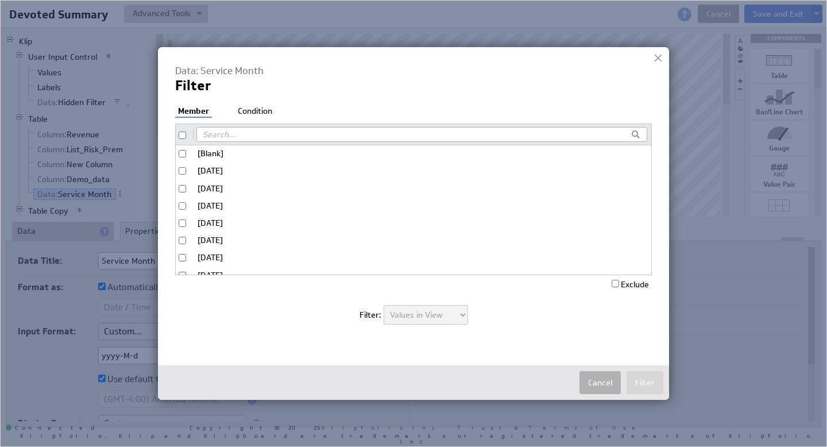
click at [182, 153] on input "[Blank]" at bounding box center [182, 153] width 7 height 7
checkbox input "true"
click at [621, 280] on label "Exclude" at bounding box center [629, 284] width 37 height 10
click at [619, 280] on input "Exclude" at bounding box center [614, 283] width 7 height 7
checkbox input "true"
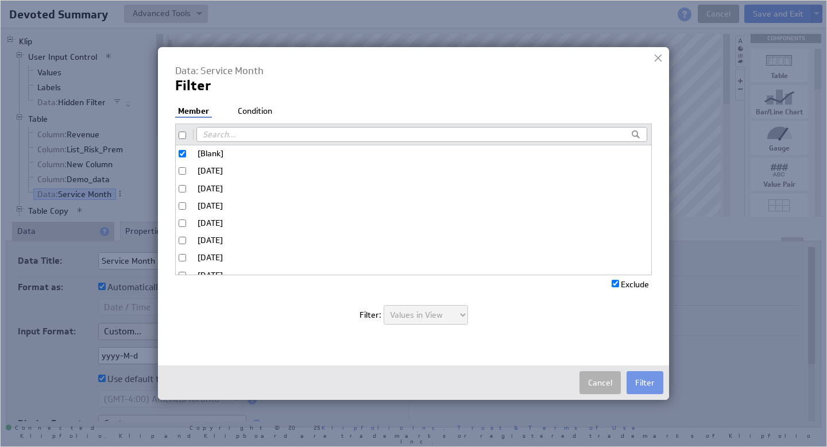
click at [254, 109] on li "Condition" at bounding box center [255, 111] width 40 height 11
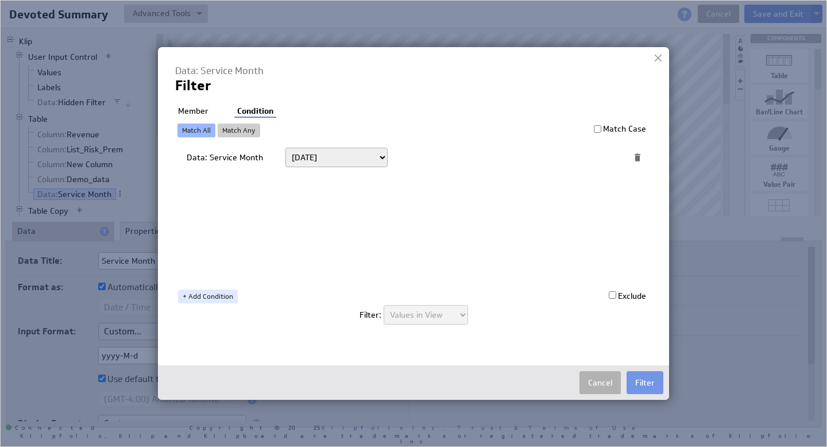
click at [335, 166] on select "Today Yesterday Unit to date In the last Last full On or after On or before ---…" at bounding box center [336, 158] width 102 height 20
select select "op:="
click at [597, 157] on span at bounding box center [597, 157] width 15 height 15
click at [586, 156] on select "Select... company.id company.name user.emailAddress user.firstName user.isAdmin…" at bounding box center [495, 157] width 189 height 18
select select "devoted_service_month"
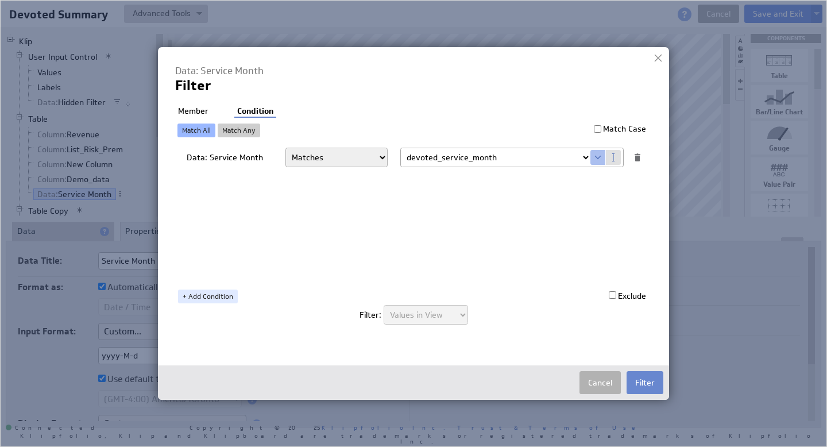
click at [639, 384] on button "Filter" at bounding box center [644, 382] width 37 height 23
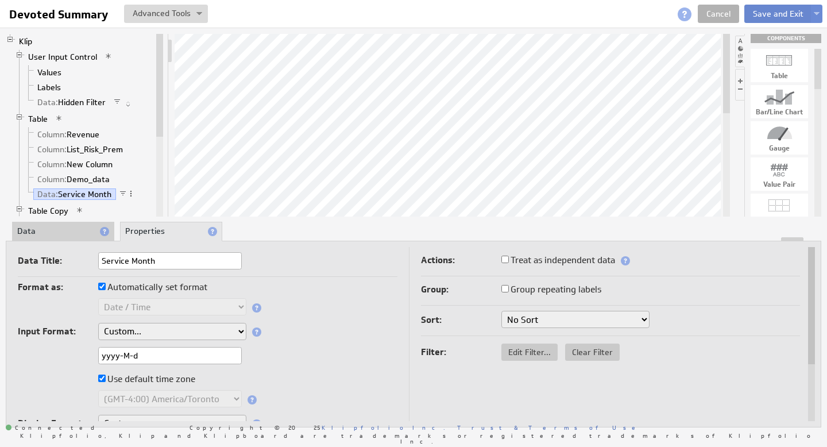
click at [780, 14] on button "Save and Exit" at bounding box center [778, 14] width 68 height 18
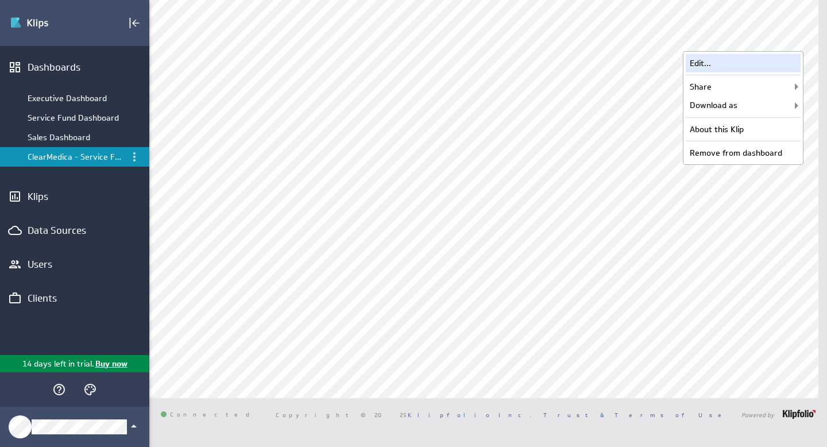
click at [735, 67] on div "Edit..." at bounding box center [742, 63] width 115 height 18
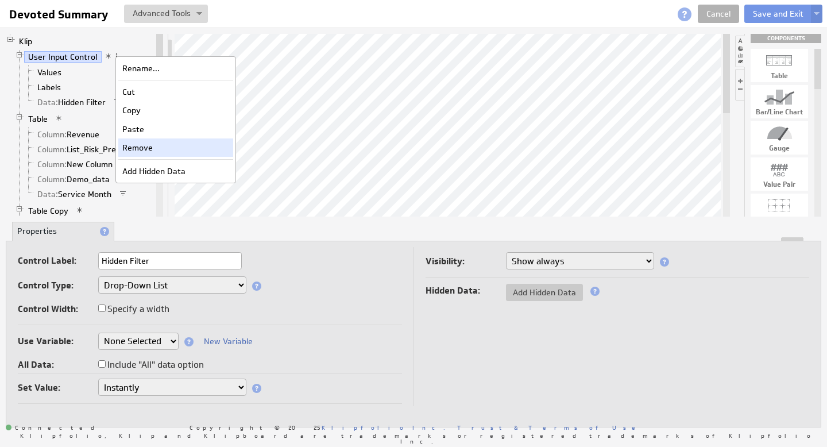
click at [150, 145] on div "Remove" at bounding box center [175, 147] width 115 height 18
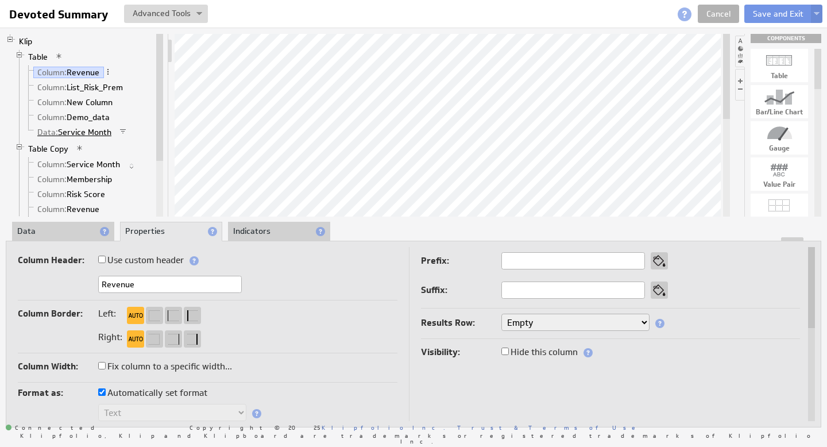
click at [104, 131] on link "Data: Service Month" at bounding box center [74, 131] width 83 height 11
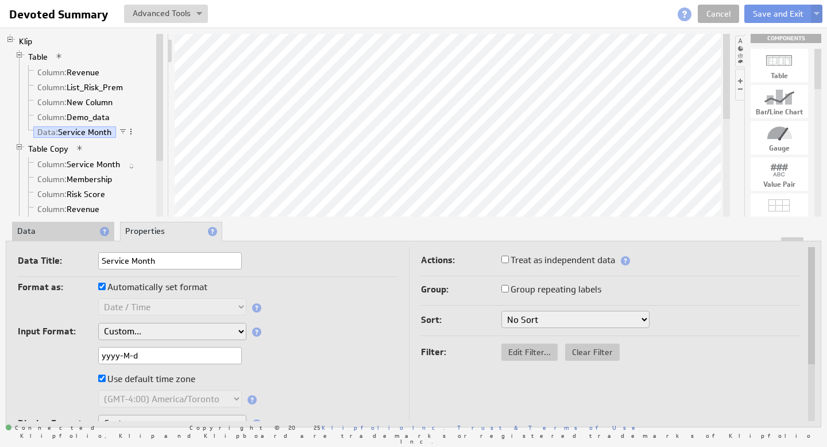
click at [68, 232] on li "Data" at bounding box center [63, 232] width 102 height 20
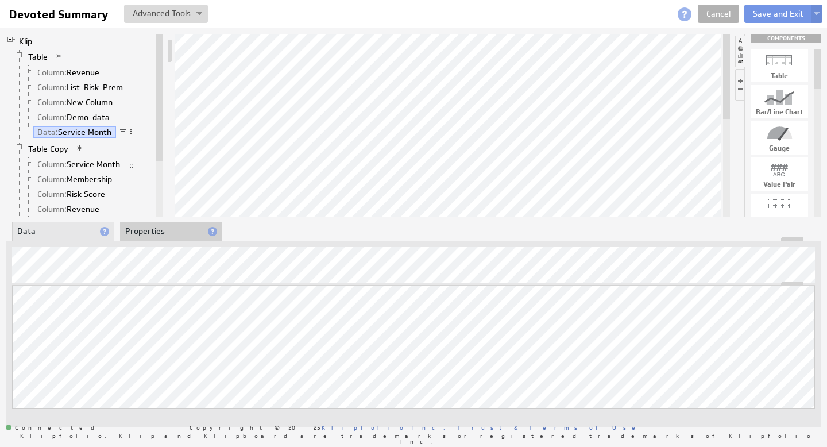
click at [99, 116] on link "Column: Demo_data" at bounding box center [73, 116] width 81 height 11
click at [100, 102] on link "Column: New Column" at bounding box center [75, 101] width 84 height 11
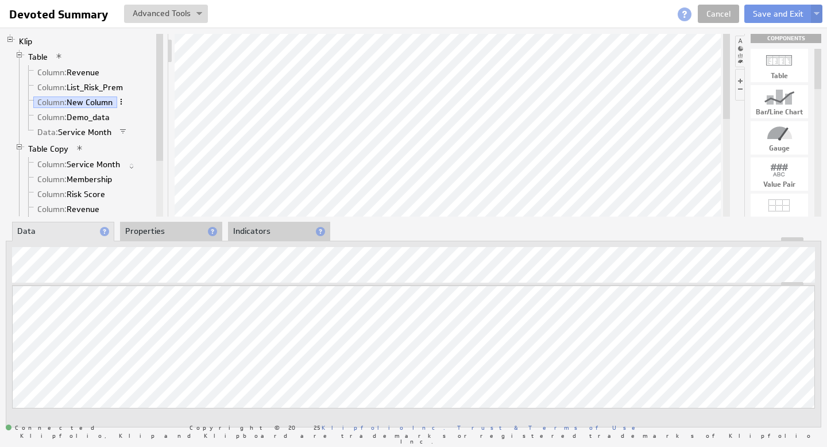
click at [119, 101] on span at bounding box center [121, 102] width 8 height 8
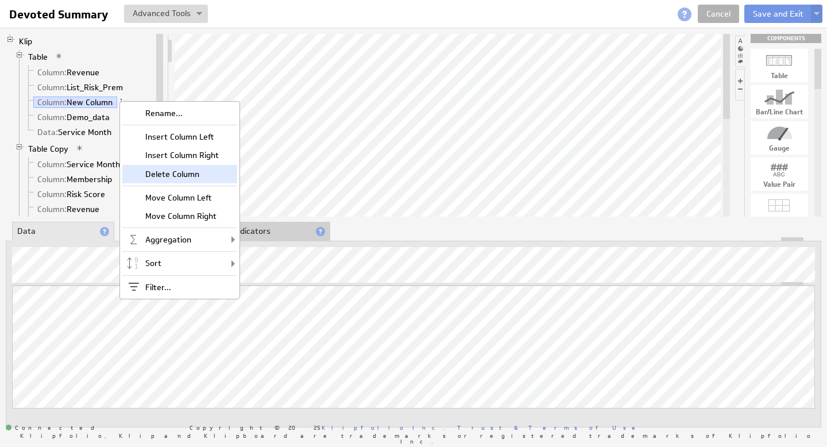
click at [185, 174] on div "Delete Column" at bounding box center [179, 174] width 115 height 18
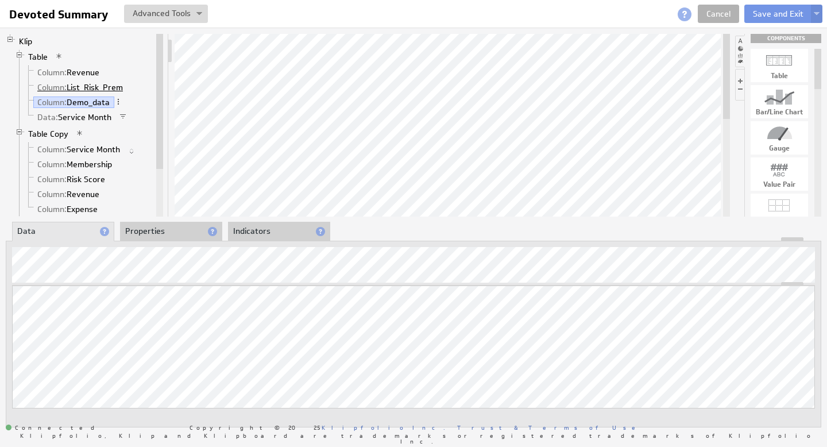
click at [102, 86] on link "Column: List_Risk_Prem" at bounding box center [80, 87] width 94 height 11
click at [98, 101] on link "Column: Demo_data" at bounding box center [73, 101] width 81 height 11
click at [86, 75] on link "Column: Revenue" at bounding box center [68, 72] width 71 height 11
click at [779, 15] on button "Save and Exit" at bounding box center [778, 14] width 68 height 18
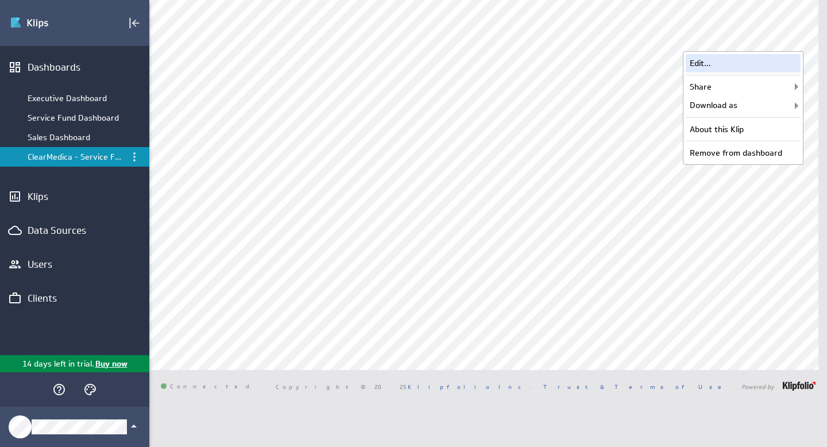
click at [732, 61] on div "Edit..." at bounding box center [742, 63] width 115 height 18
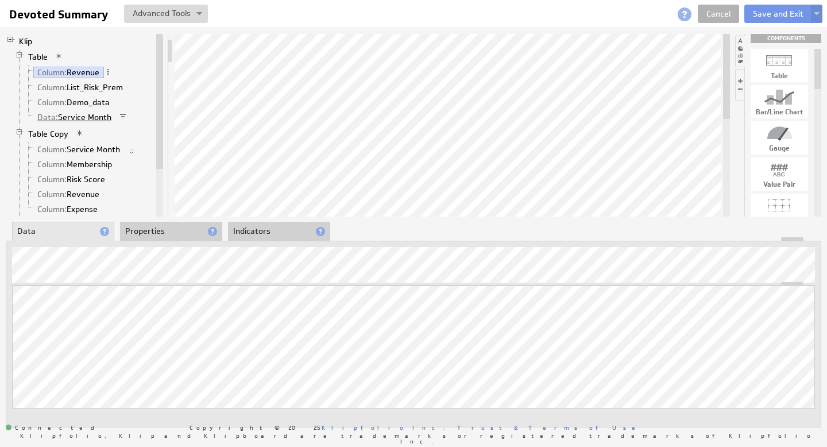
click at [96, 115] on link "Data: Service Month" at bounding box center [74, 116] width 83 height 11
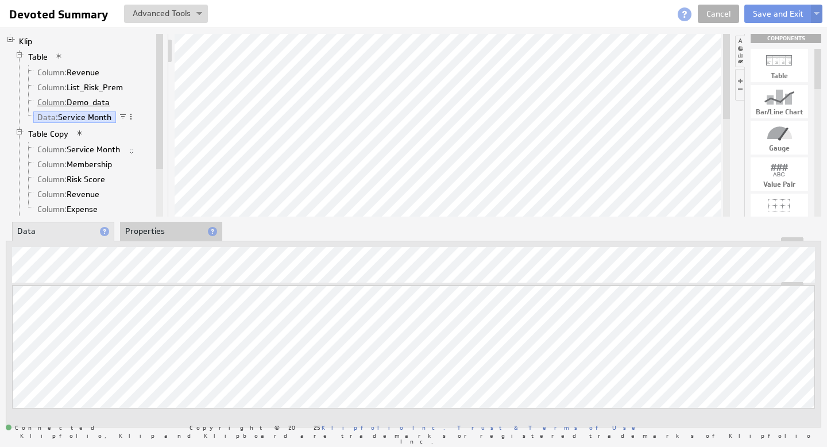
click at [94, 103] on link "Column: Demo_data" at bounding box center [73, 101] width 81 height 11
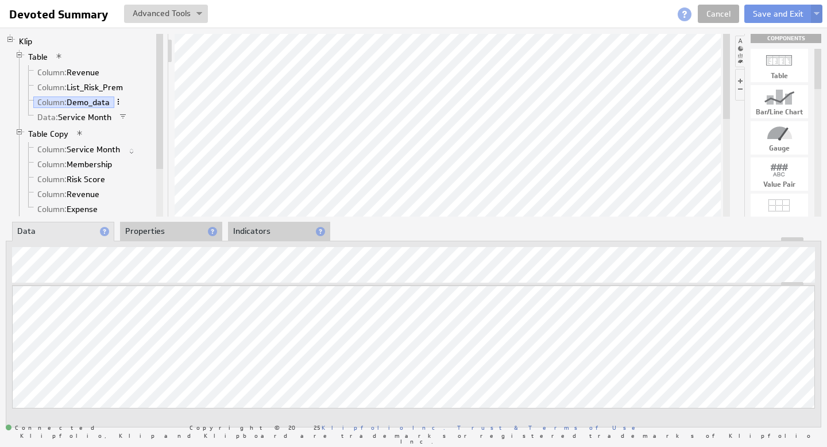
click at [120, 103] on span at bounding box center [118, 102] width 8 height 8
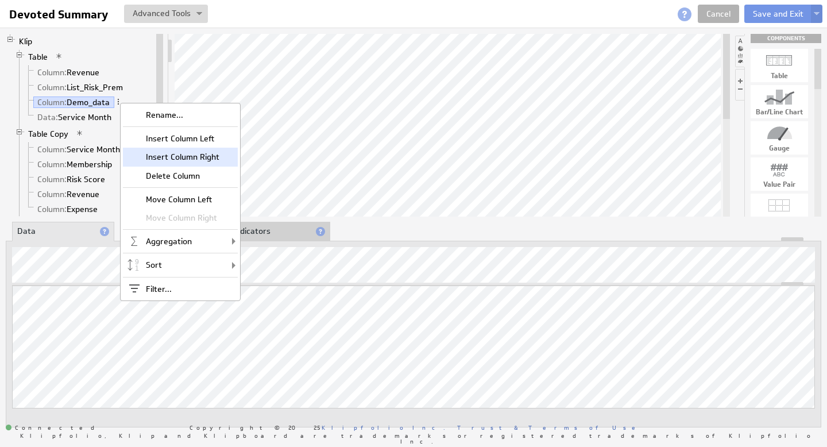
click at [179, 153] on div "Insert Column Right" at bounding box center [180, 157] width 115 height 18
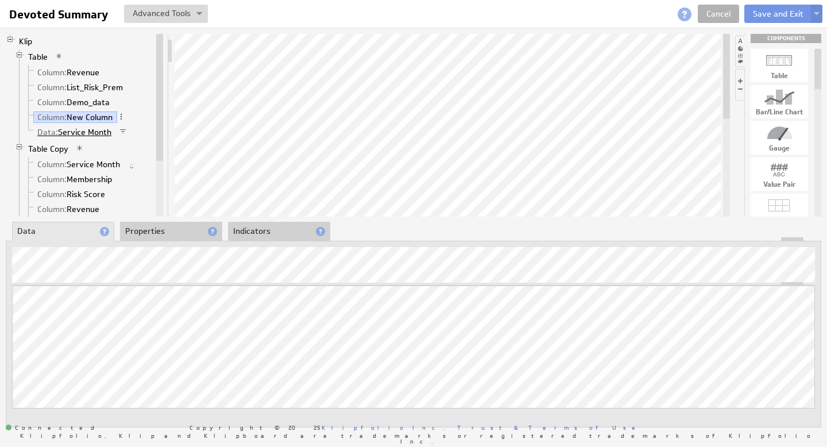
click at [95, 131] on link "Data: Service Month" at bounding box center [74, 131] width 83 height 11
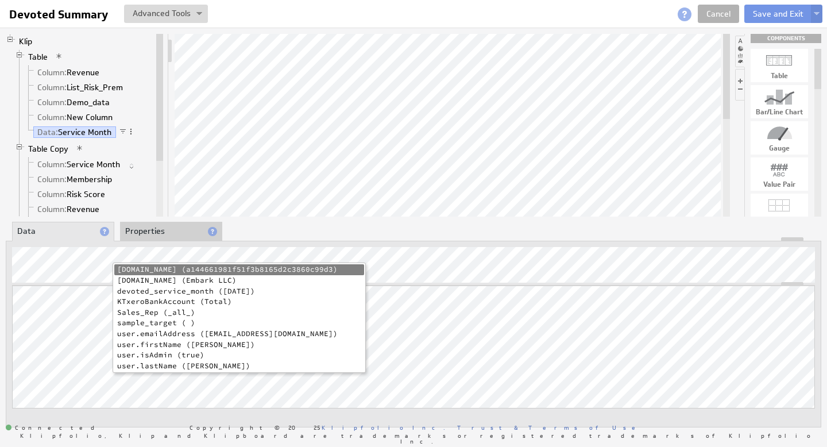
click at [203, 290] on li "devoted_service_month (2025-05-01)" at bounding box center [239, 291] width 250 height 11
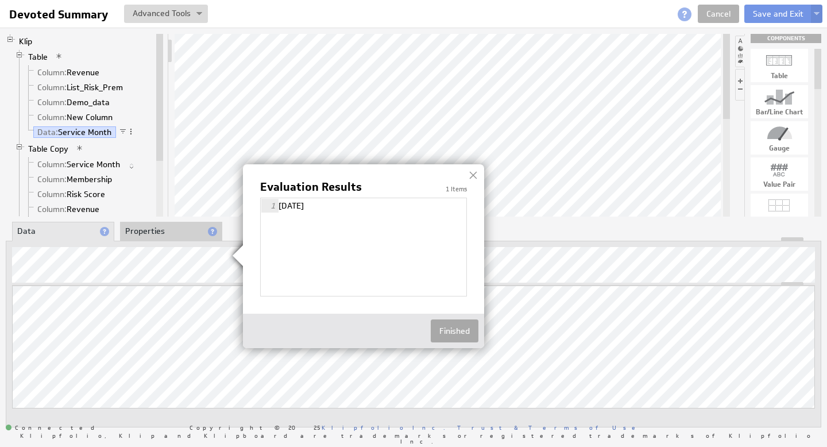
click at [467, 330] on button "Finished" at bounding box center [455, 330] width 48 height 23
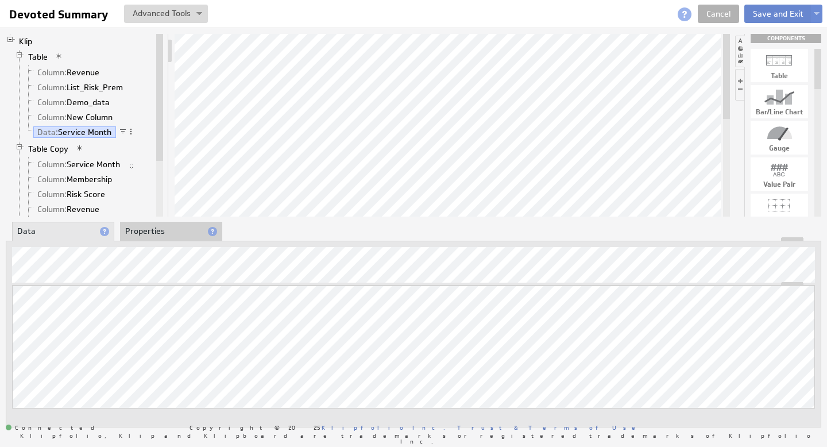
click at [767, 15] on button "Save and Exit" at bounding box center [778, 14] width 68 height 18
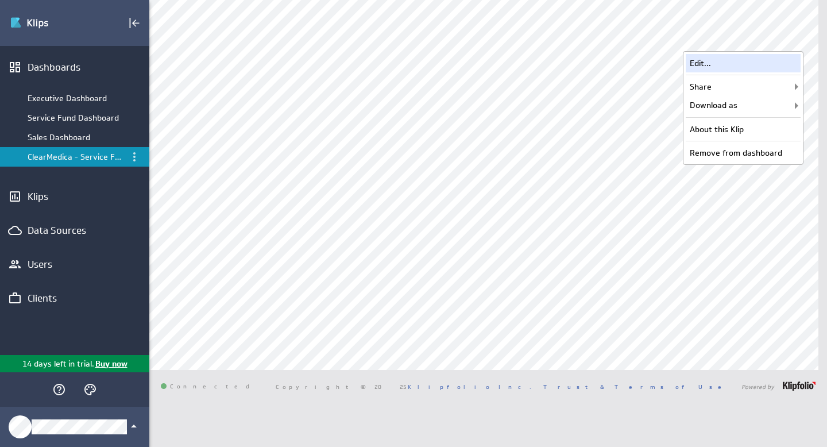
click at [740, 64] on div "Edit..." at bounding box center [742, 63] width 115 height 18
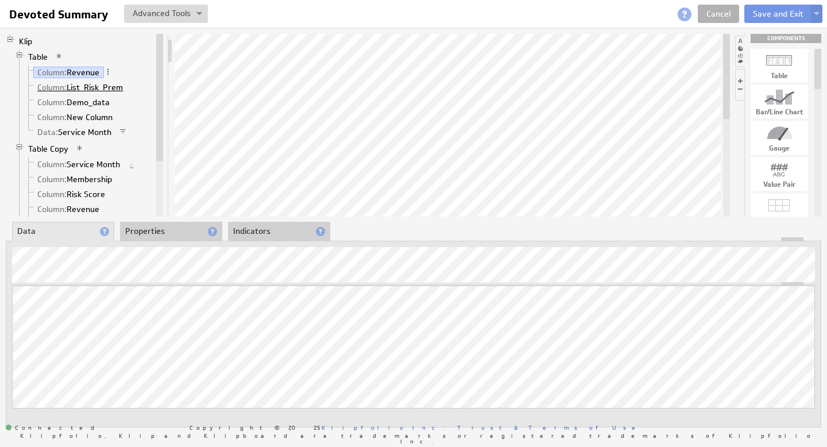
click at [119, 89] on link "Column: List_Risk_Prem" at bounding box center [80, 87] width 94 height 11
click at [85, 131] on link "Data: Service Month" at bounding box center [74, 131] width 83 height 11
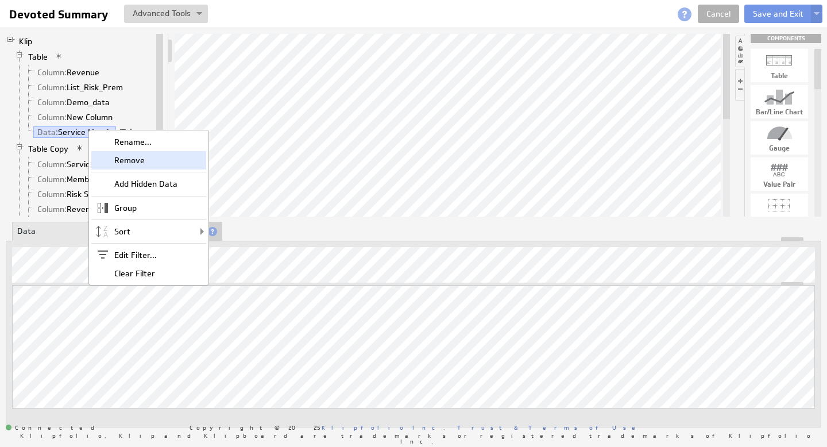
click at [133, 159] on div "Remove" at bounding box center [148, 160] width 115 height 18
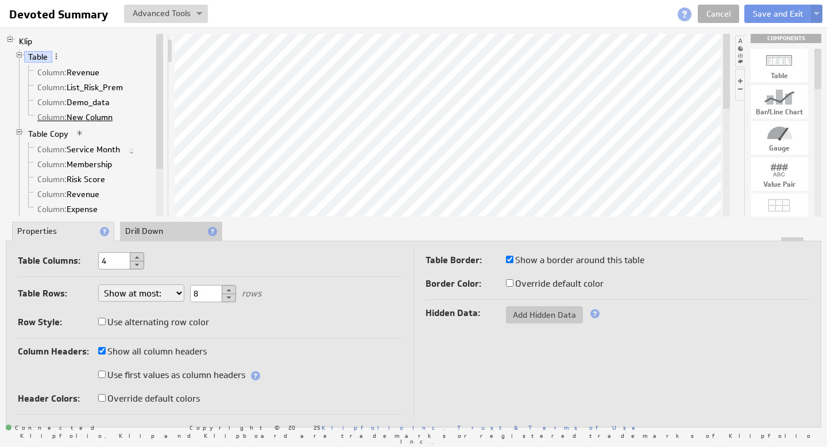
click at [102, 117] on link "Column: New Column" at bounding box center [75, 116] width 84 height 11
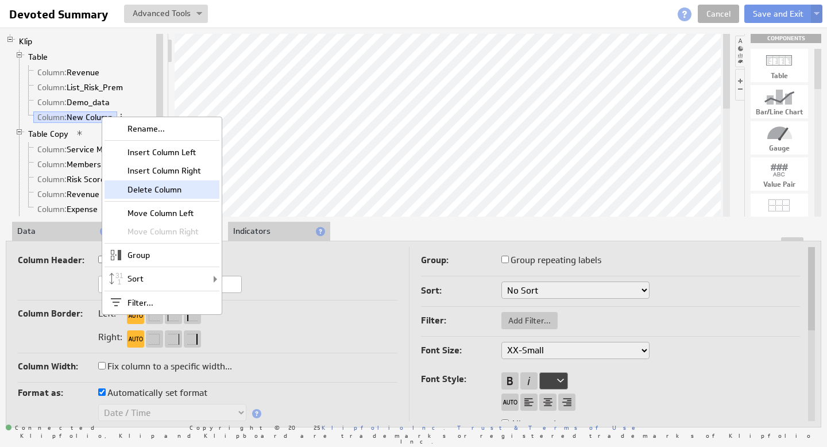
click at [161, 190] on div "Delete Column" at bounding box center [161, 189] width 115 height 18
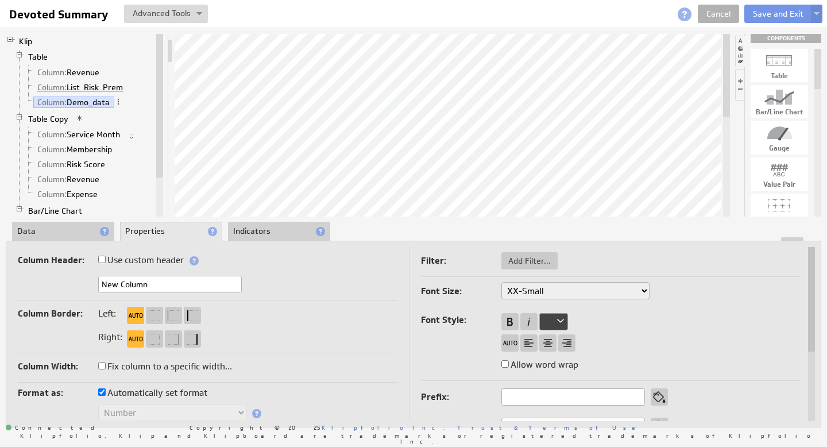
click at [96, 88] on link "Column: List_Risk_Prem" at bounding box center [80, 87] width 94 height 11
click at [132, 88] on span at bounding box center [131, 87] width 8 height 8
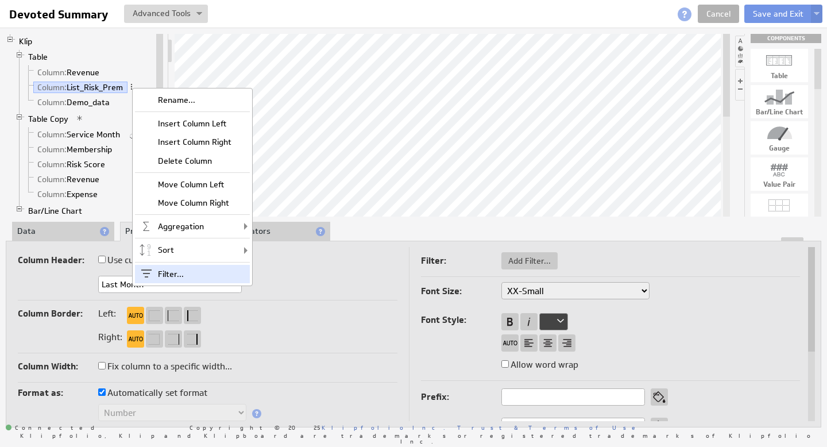
click at [179, 270] on div "Filter..." at bounding box center [192, 274] width 115 height 18
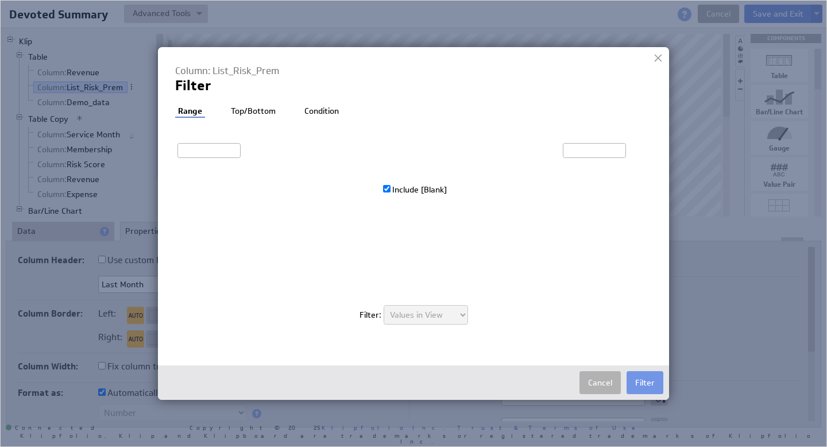
type input "0"
type input "20,230,701"
checkbox input "true"
click at [258, 113] on li "Top/Bottom" at bounding box center [253, 111] width 51 height 11
click at [318, 114] on li "Condition" at bounding box center [322, 111] width 40 height 11
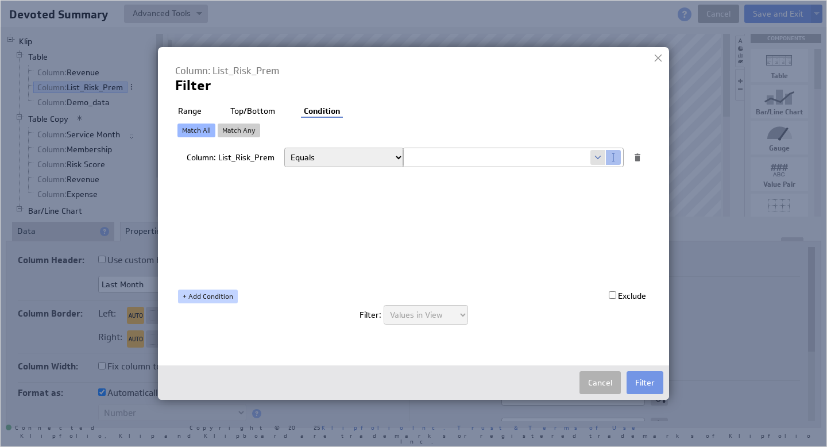
click at [210, 295] on link "+ Add Condition" at bounding box center [208, 296] width 60 height 14
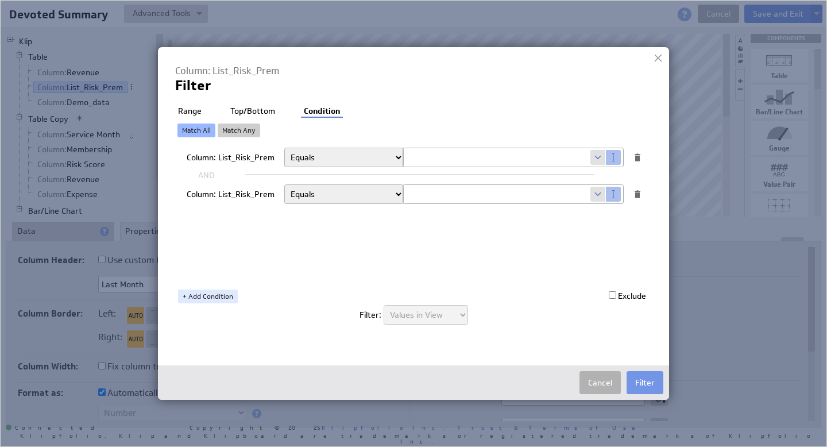
click at [249, 192] on div "Column: List_Risk_Prem" at bounding box center [231, 196] width 88 height 15
click at [604, 381] on button "Cancel" at bounding box center [599, 382] width 41 height 23
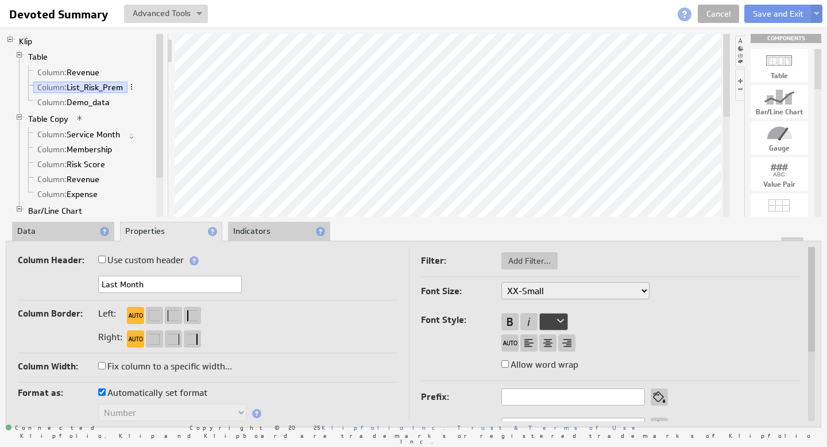
click at [71, 224] on li "Data" at bounding box center [63, 232] width 102 height 20
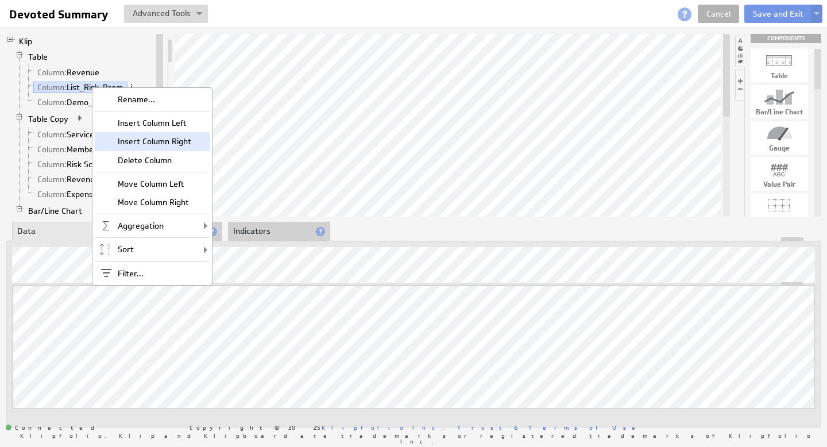
click at [154, 137] on div "Insert Column Right" at bounding box center [152, 141] width 115 height 18
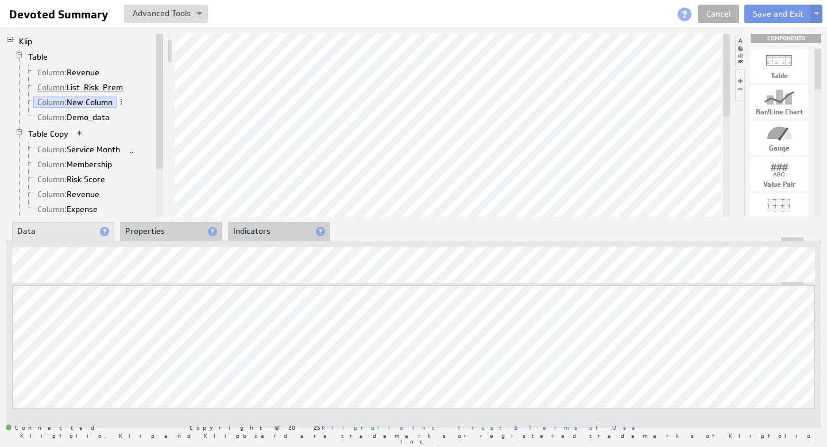
click at [91, 86] on link "Column: List_Risk_Prem" at bounding box center [80, 87] width 94 height 11
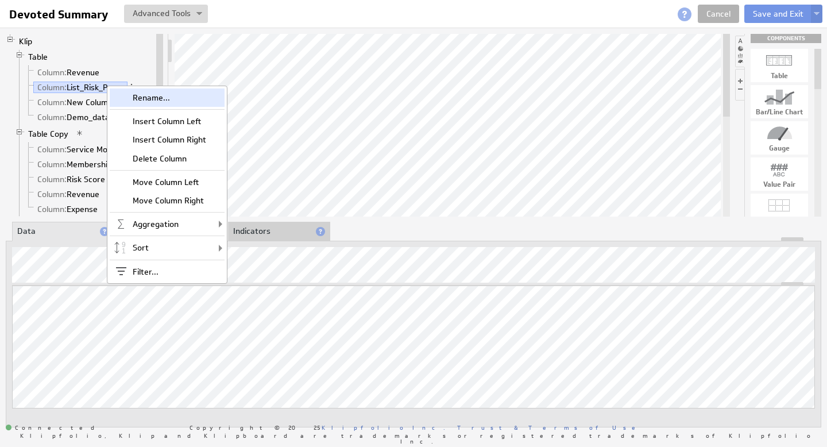
click at [141, 98] on div "Rename..." at bounding box center [167, 97] width 115 height 18
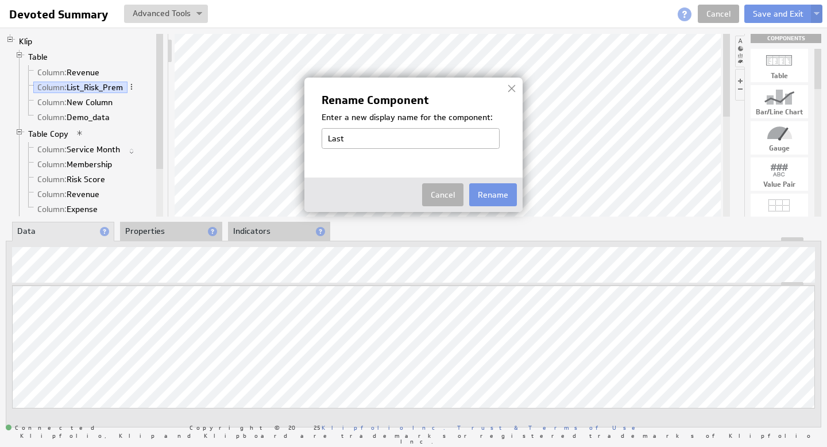
type input "Last Month"
click at [96, 102] on img at bounding box center [413, 223] width 827 height 447
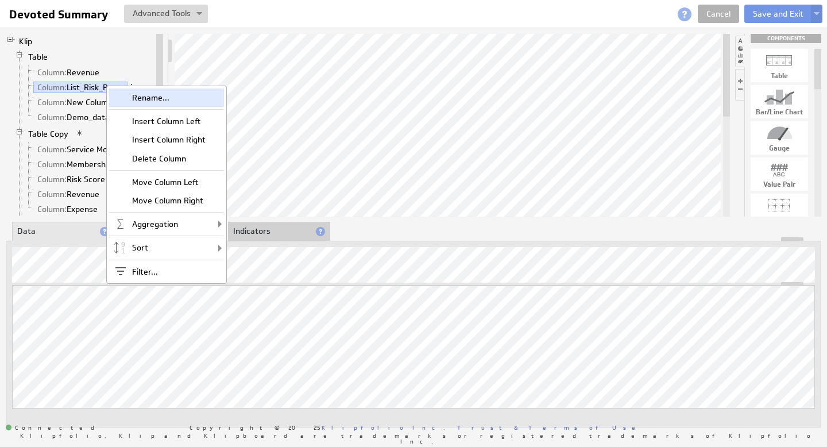
click at [156, 98] on div "Rename..." at bounding box center [166, 97] width 115 height 18
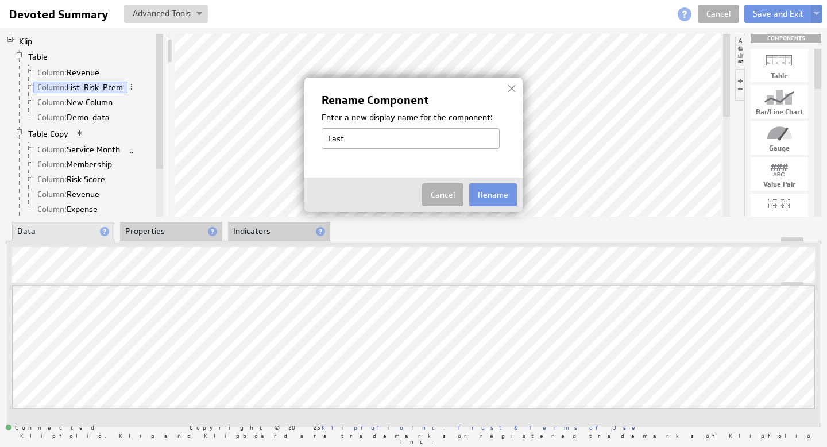
type input "Last Month"
click at [490, 196] on button "Rename" at bounding box center [493, 194] width 48 height 23
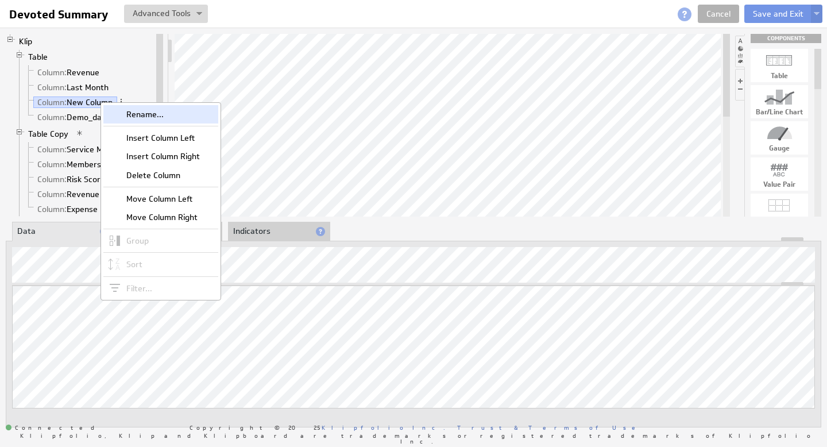
click at [153, 113] on div "Rename..." at bounding box center [160, 114] width 115 height 18
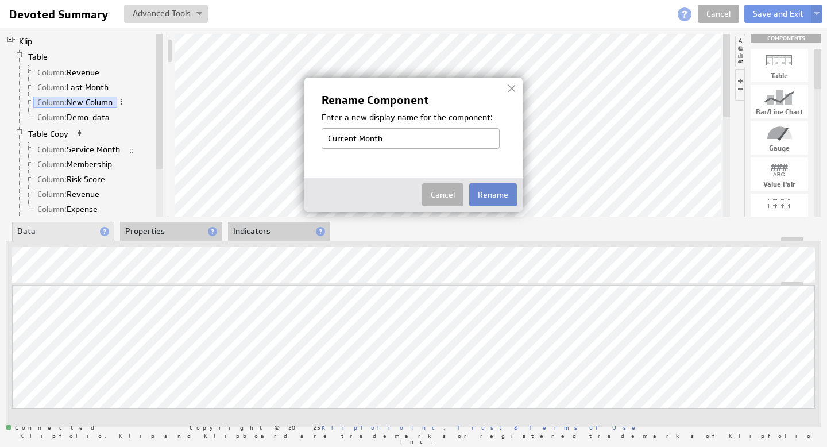
type input "Current Month"
click at [506, 194] on button "Rename" at bounding box center [493, 194] width 48 height 23
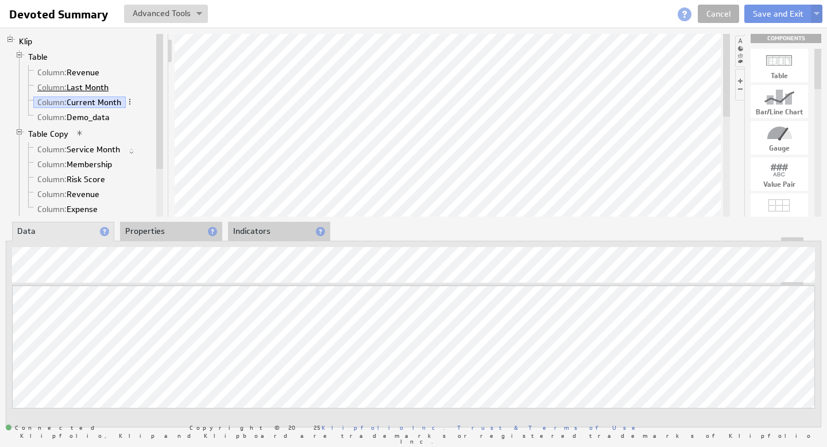
click at [103, 85] on link "Column: Last Month" at bounding box center [73, 87] width 80 height 11
click at [103, 100] on link "Column: Current Month" at bounding box center [79, 101] width 92 height 11
click at [98, 115] on link "Column: Demo_data" at bounding box center [73, 116] width 81 height 11
click at [154, 236] on li "Properties" at bounding box center [171, 232] width 102 height 20
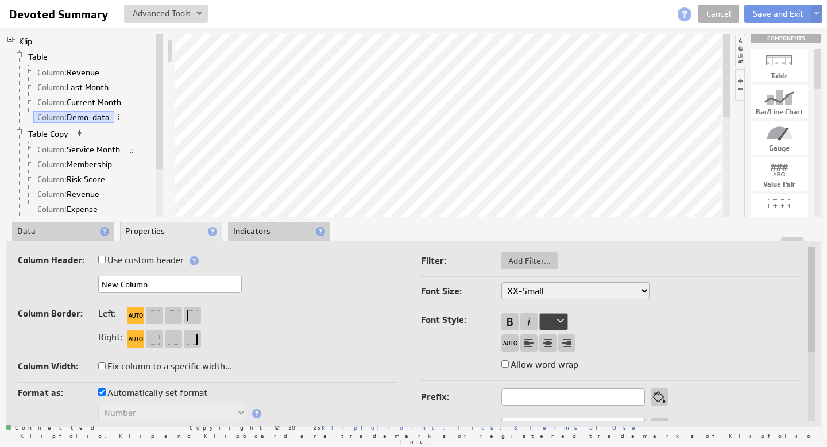
drag, startPoint x: 154, startPoint y: 288, endPoint x: 14, endPoint y: 263, distance: 142.1
click at [20, 263] on div "Column Header: Use custom header New Column Header component added to the compo…" at bounding box center [207, 276] width 379 height 48
type input "Current Month"
click at [107, 102] on link "Column: Current Month" at bounding box center [79, 101] width 92 height 11
drag, startPoint x: 167, startPoint y: 284, endPoint x: 52, endPoint y: 268, distance: 116.5
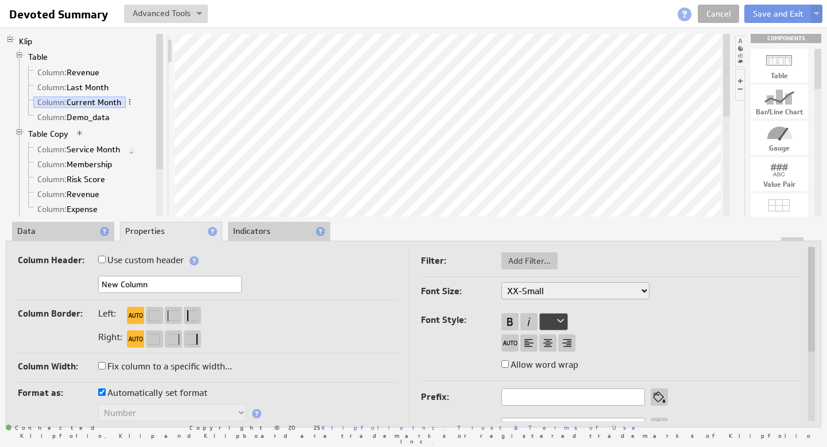
click at [65, 266] on div "Column Header: Use custom header New Column Header component added to the compo…" at bounding box center [207, 276] width 379 height 48
type input "Current Month"
click at [80, 117] on link "Column: Demo_data" at bounding box center [73, 116] width 81 height 11
click at [14, 231] on div "About Data Properties Layout Drill Down Indicators Updating... Select a Functio…" at bounding box center [413, 324] width 815 height 205
type input "Demo_data"
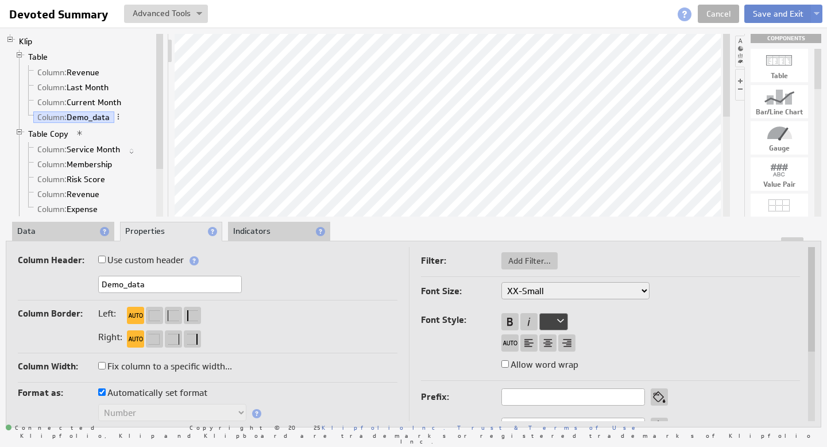
click at [789, 11] on button "Save and Exit" at bounding box center [778, 14] width 68 height 18
